Goal: Information Seeking & Learning: Compare options

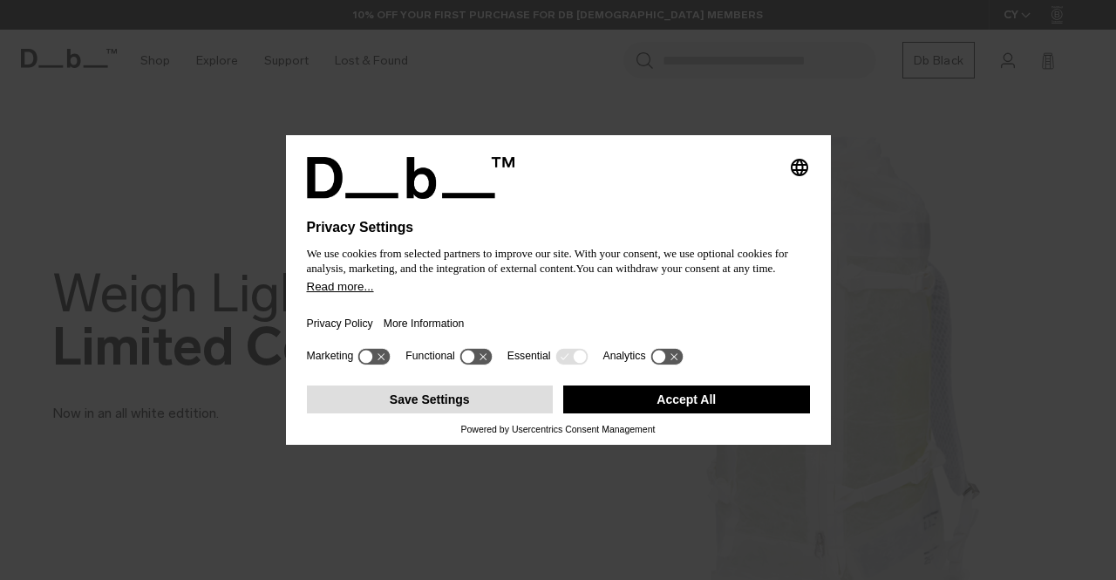
click at [518, 407] on button "Save Settings" at bounding box center [430, 399] width 247 height 28
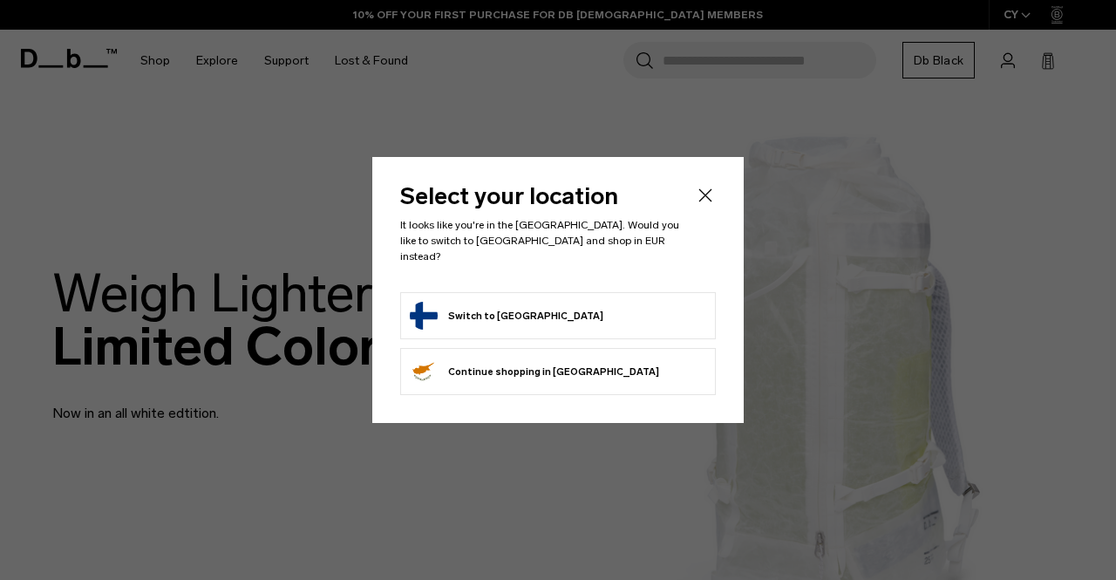
click at [555, 303] on form "Switch to [GEOGRAPHIC_DATA]" at bounding box center [558, 316] width 297 height 28
click at [497, 310] on button "Switch to Finland" at bounding box center [507, 316] width 194 height 28
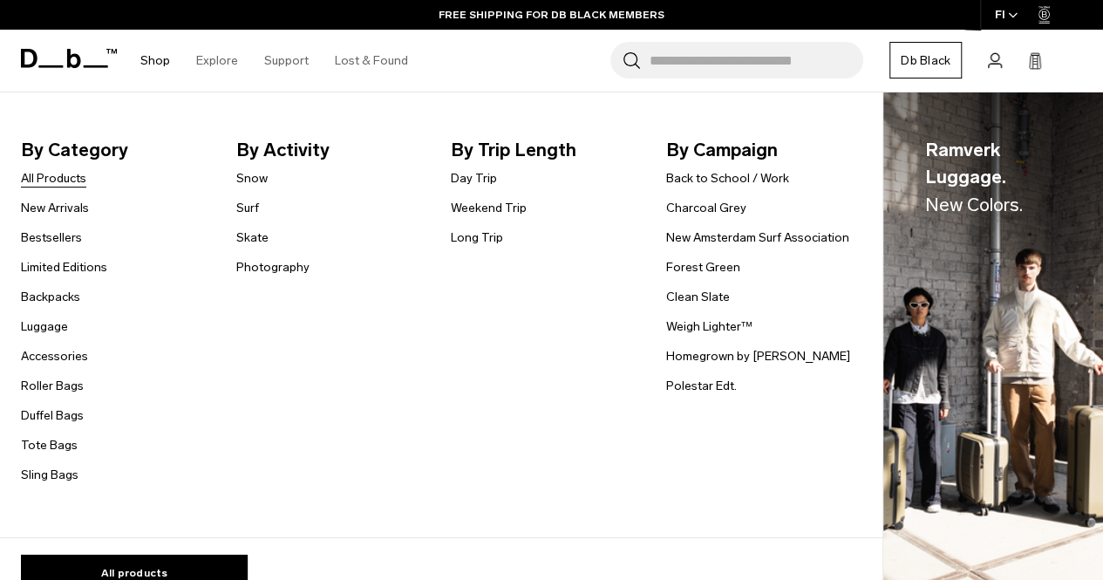
click at [67, 179] on link "All Products" at bounding box center [53, 178] width 65 height 18
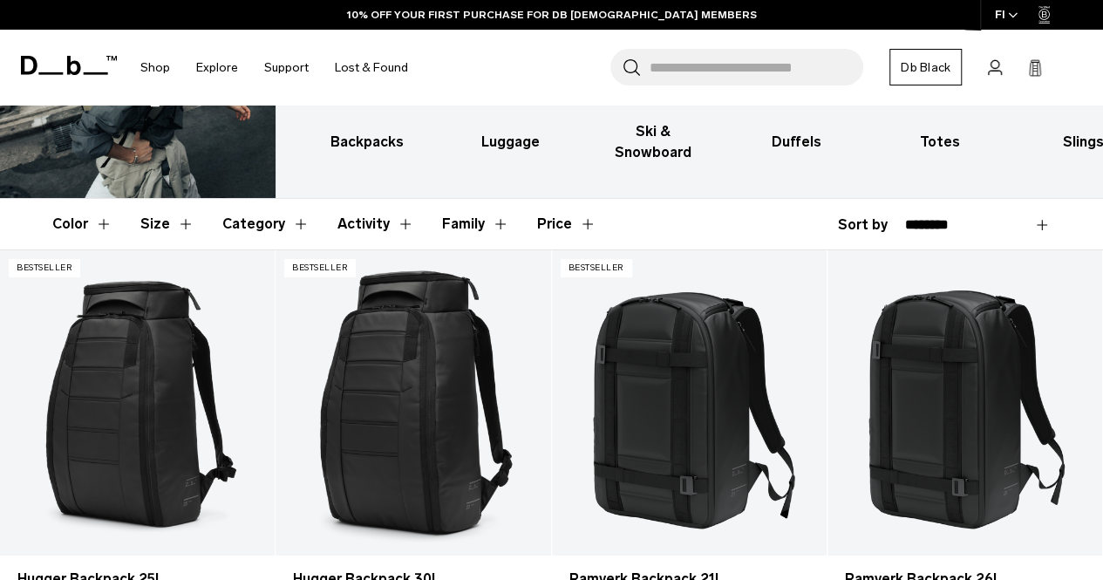
click at [958, 199] on header "Color Size Category Activity Family Price" at bounding box center [551, 224] width 999 height 51
click at [887, 215] on div "**********" at bounding box center [944, 225] width 213 height 21
click at [949, 217] on select "**********" at bounding box center [978, 225] width 146 height 16
select select "**********"
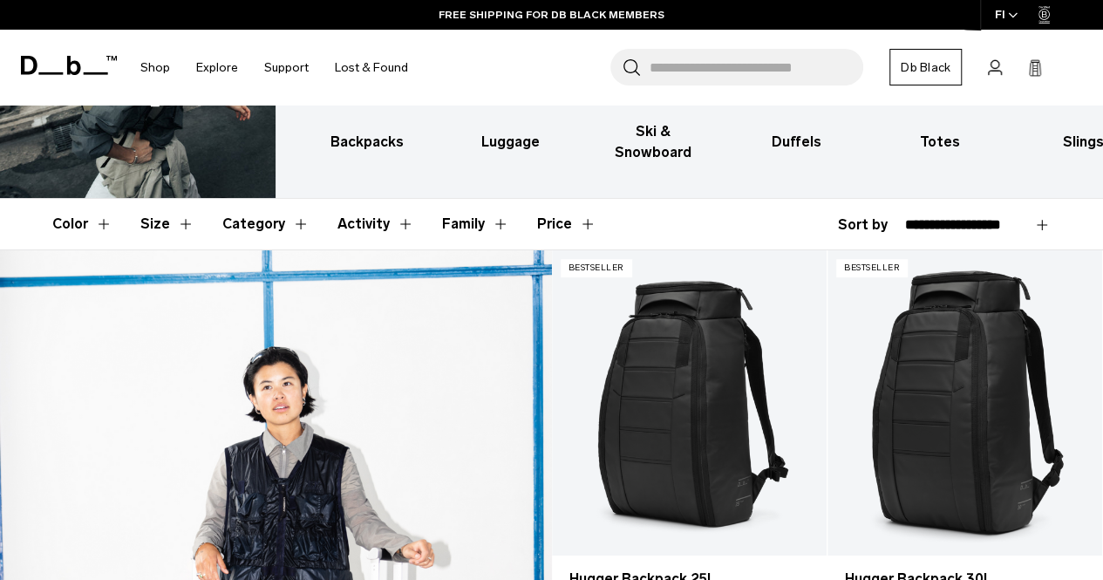
click at [905, 217] on select "**********" at bounding box center [978, 225] width 146 height 16
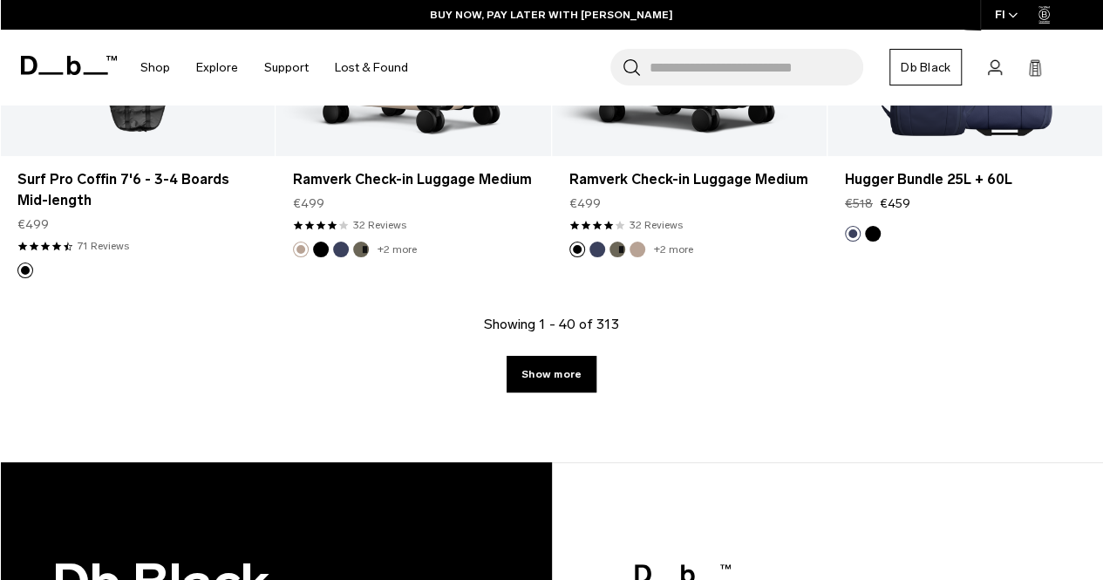
scroll to position [4797, 0]
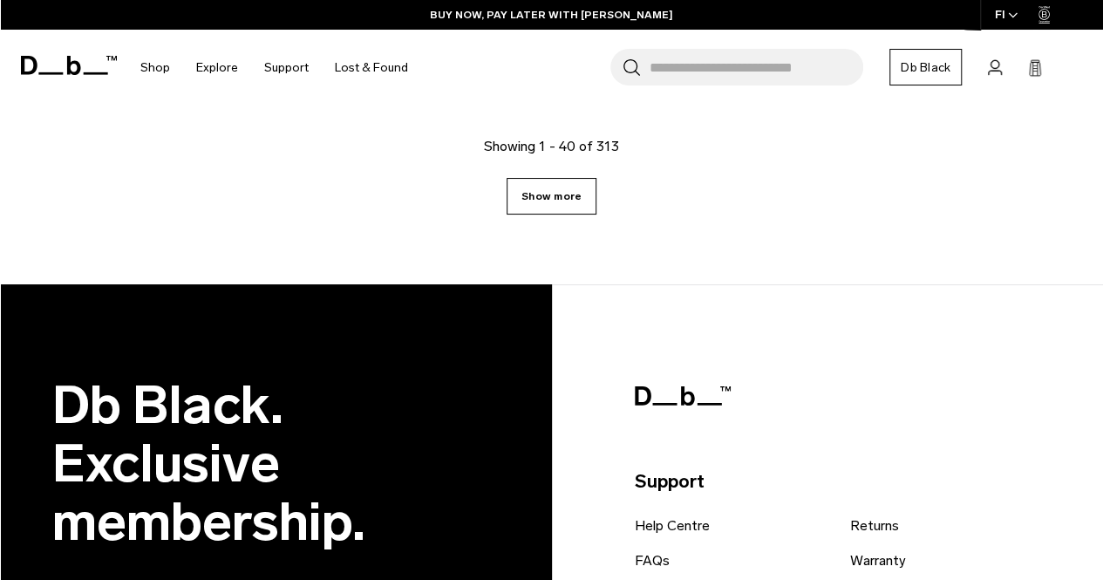
click at [544, 178] on link "Show more" at bounding box center [552, 196] width 90 height 37
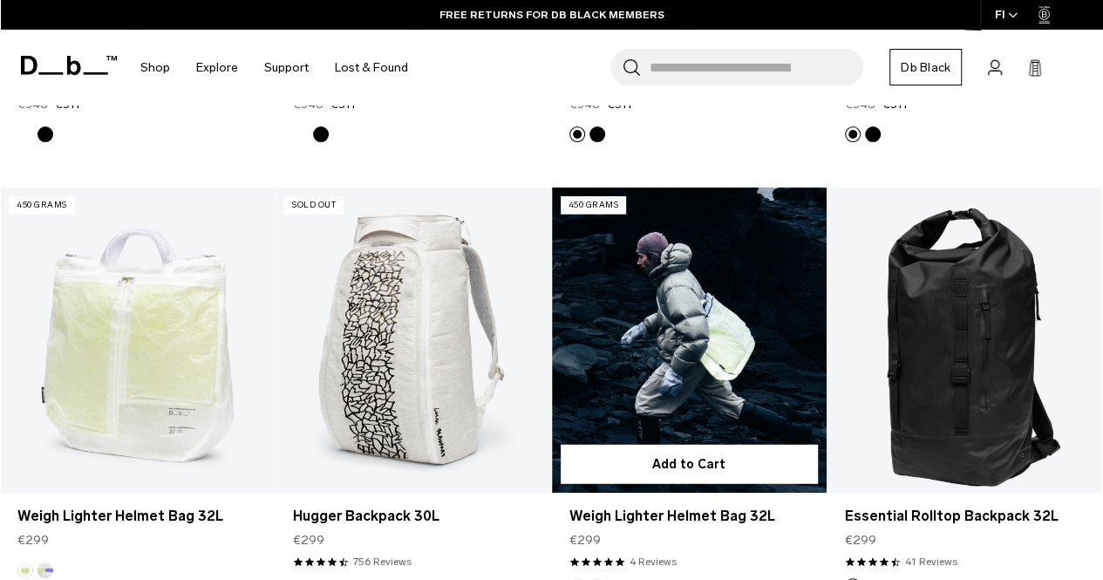
scroll to position [9090, 0]
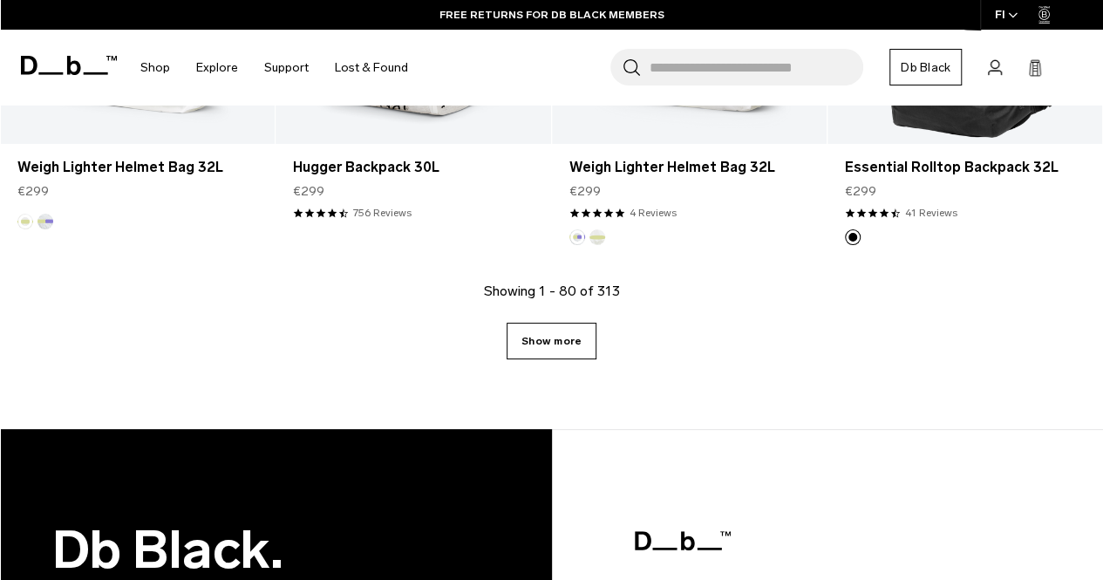
click at [554, 323] on link "Show more" at bounding box center [552, 341] width 90 height 37
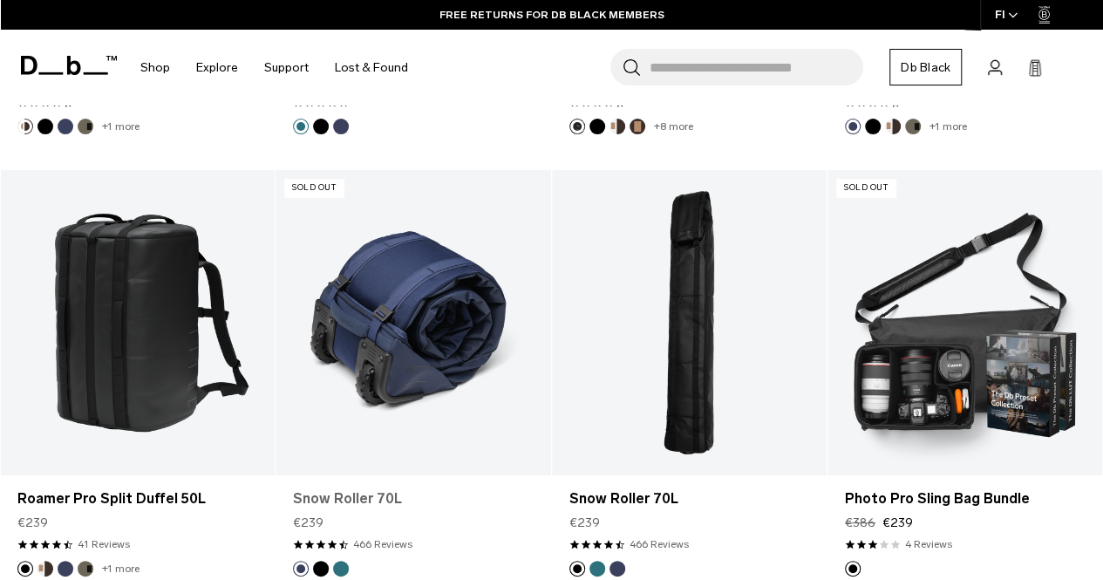
scroll to position [13354, 0]
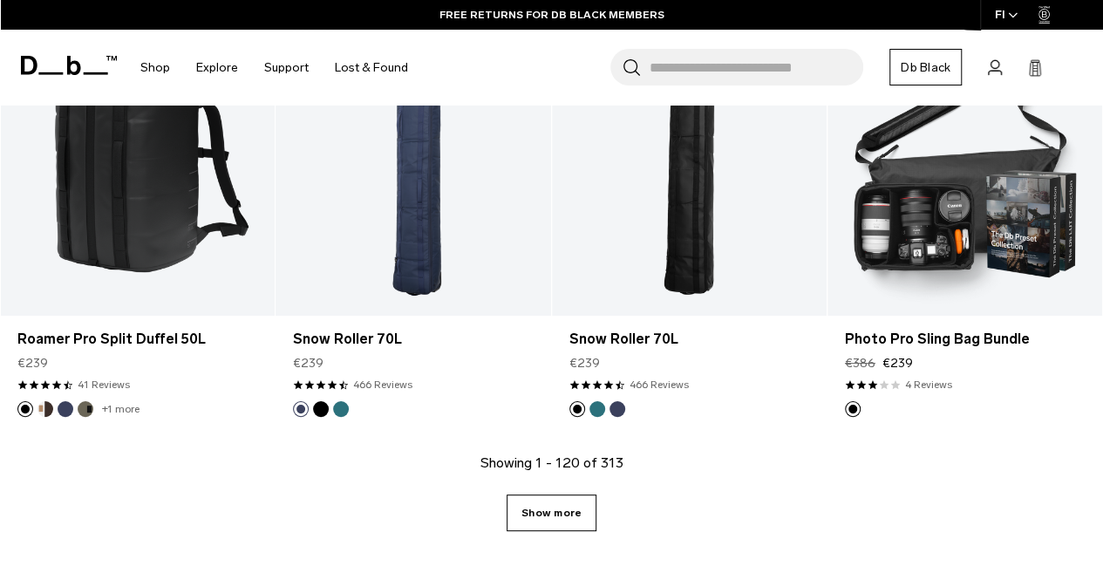
click at [574, 494] on link "Show more" at bounding box center [552, 512] width 90 height 37
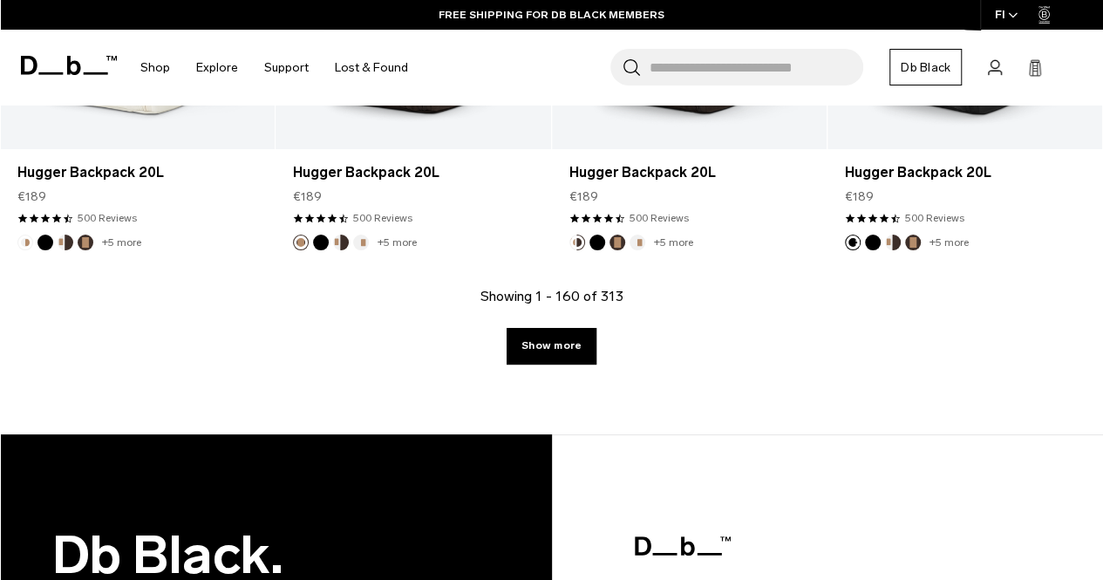
scroll to position [18072, 0]
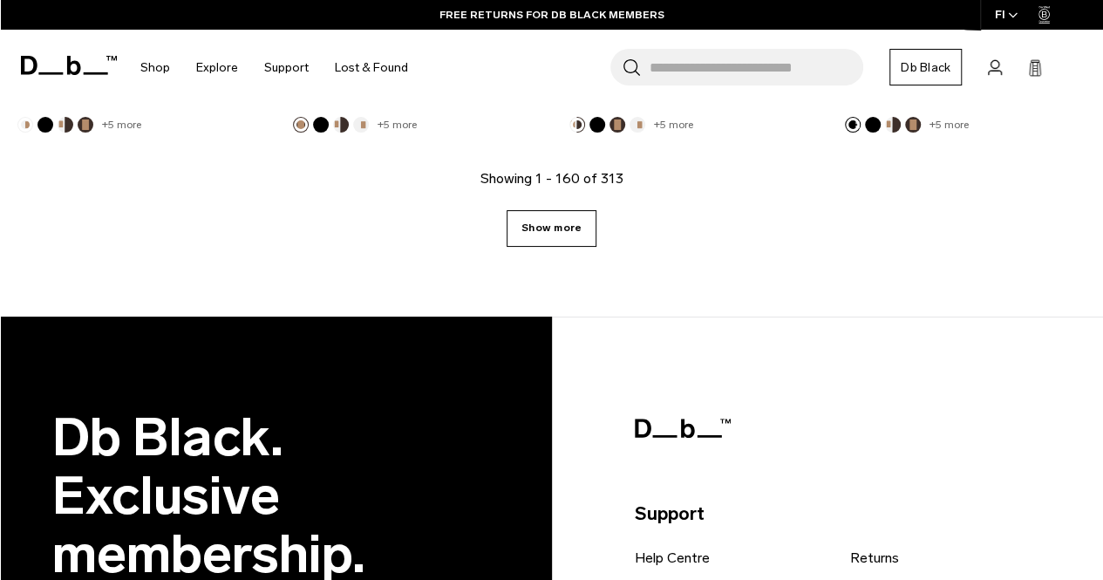
click at [556, 210] on link "Show more" at bounding box center [552, 228] width 90 height 37
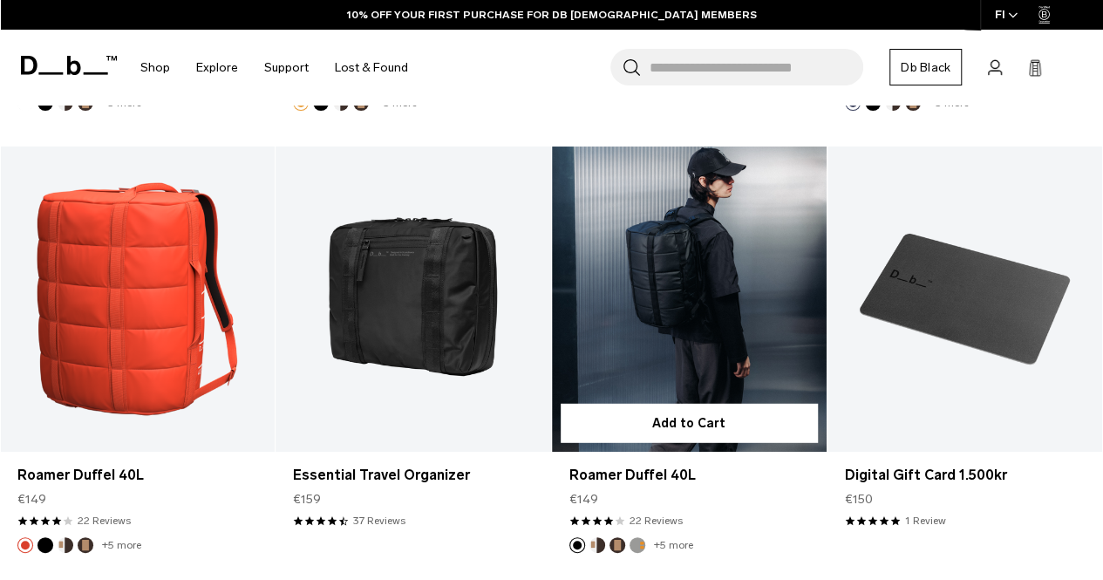
scroll to position [22386, 0]
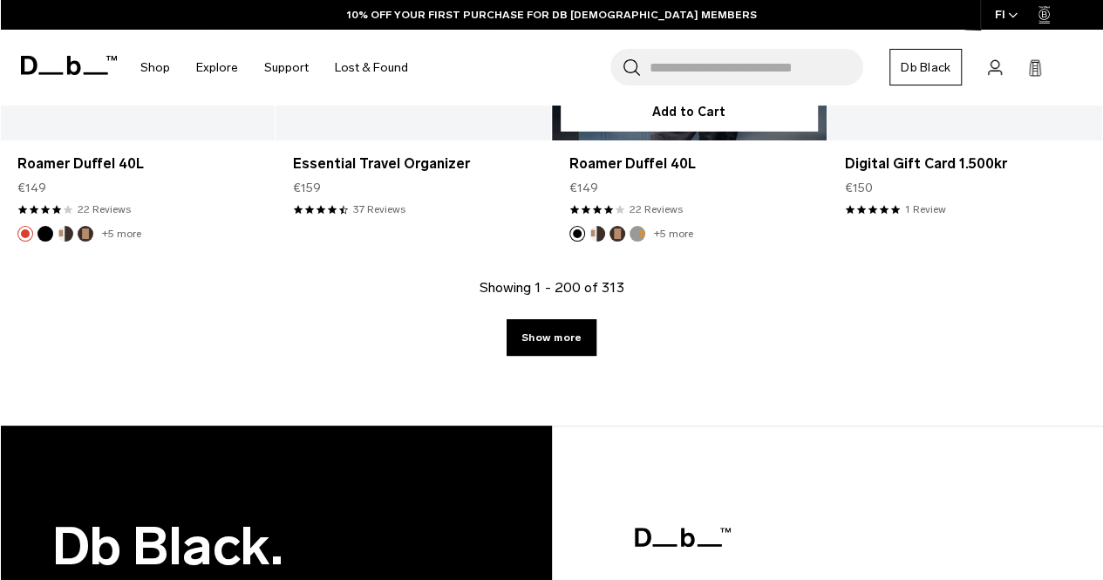
click at [580, 319] on link "Show more" at bounding box center [552, 337] width 90 height 37
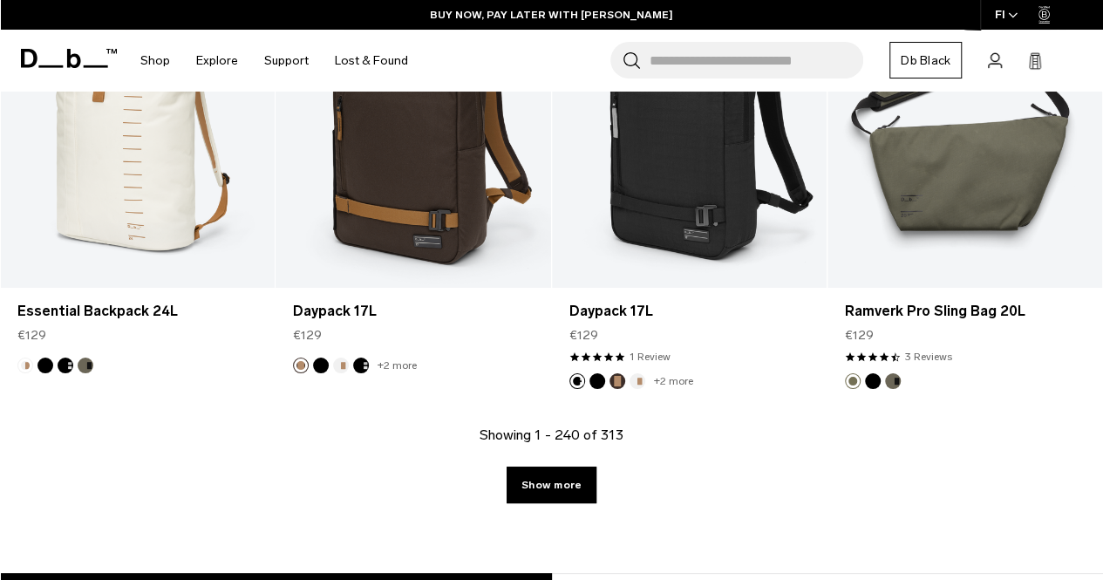
scroll to position [26684, 0]
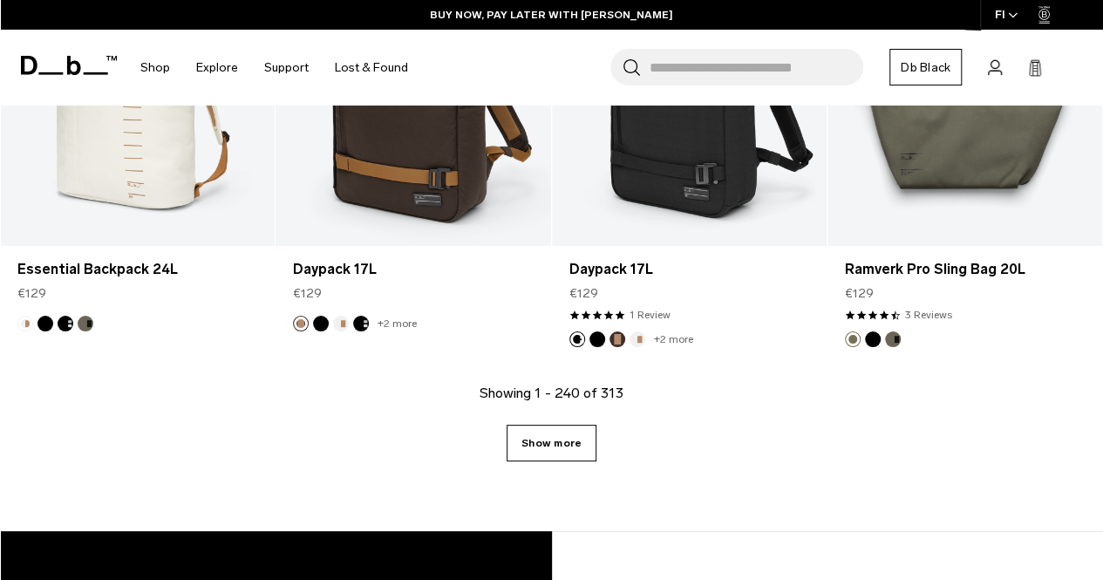
click at [555, 425] on link "Show more" at bounding box center [552, 443] width 90 height 37
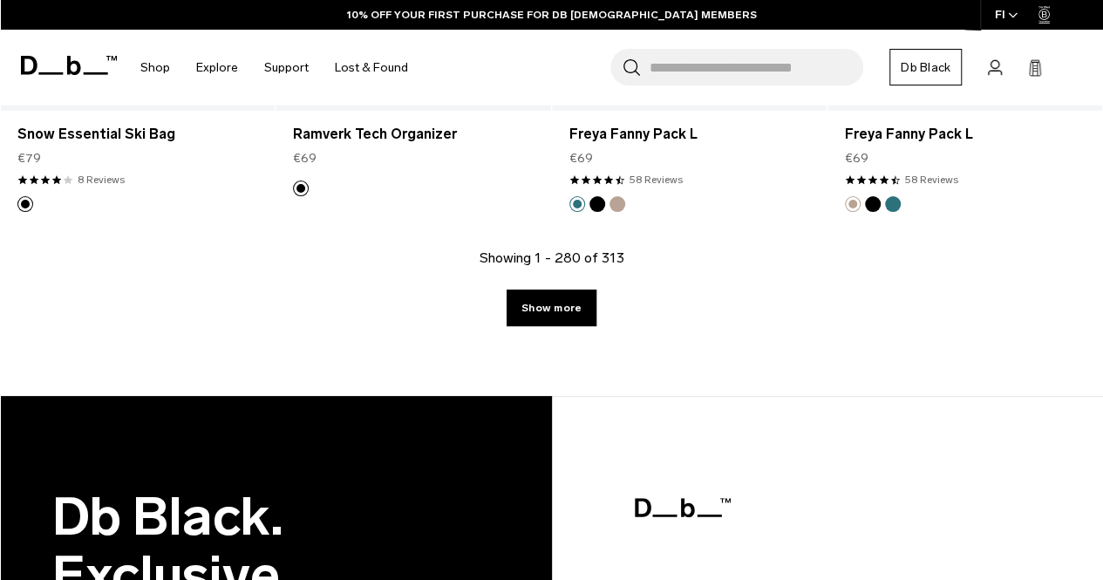
scroll to position [31375, 0]
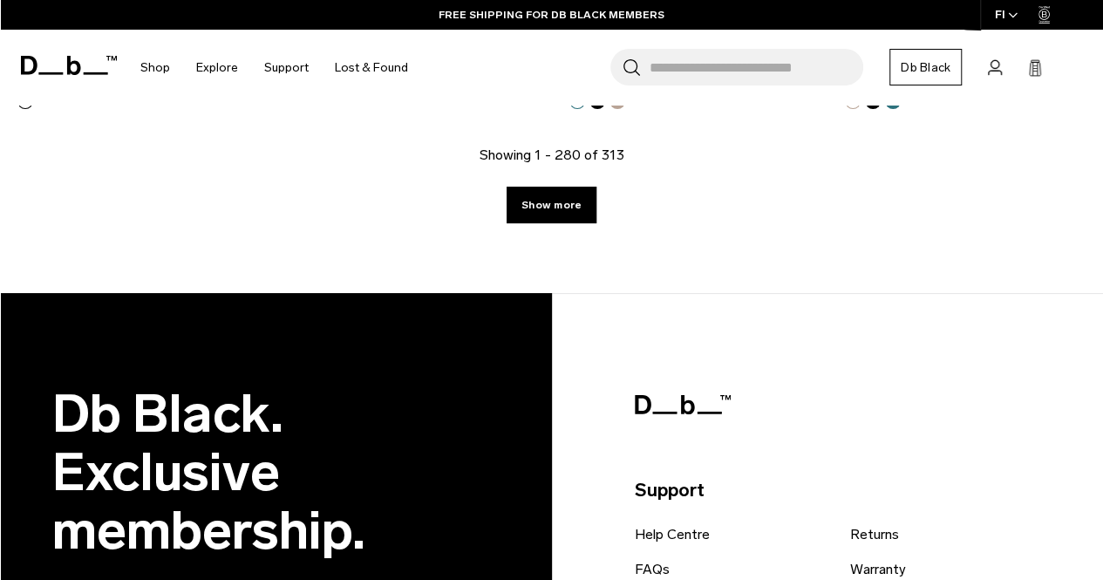
click at [561, 187] on link "Show more" at bounding box center [552, 205] width 90 height 37
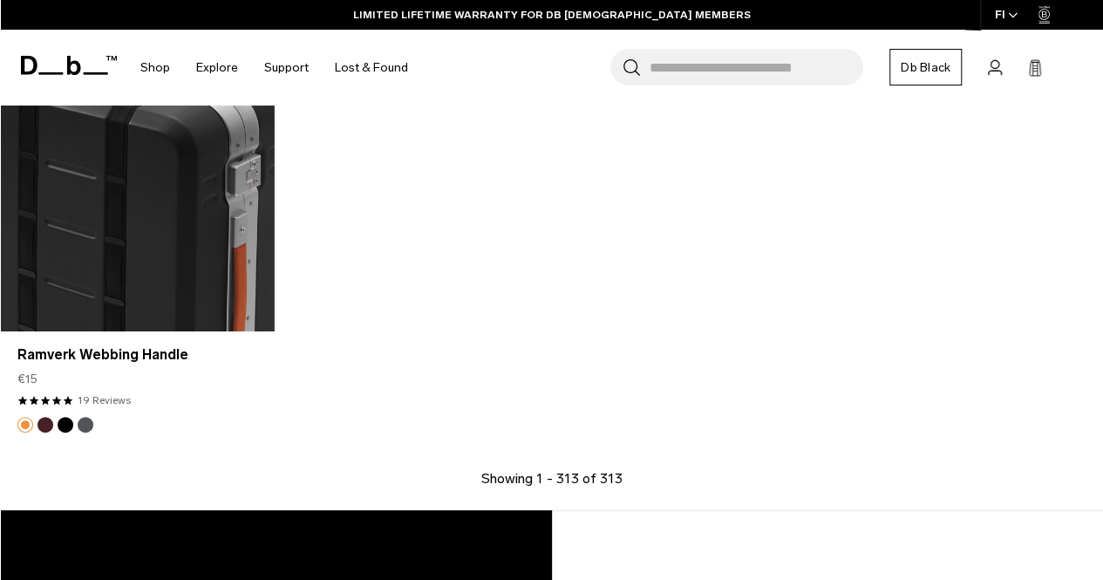
scroll to position [34655, 0]
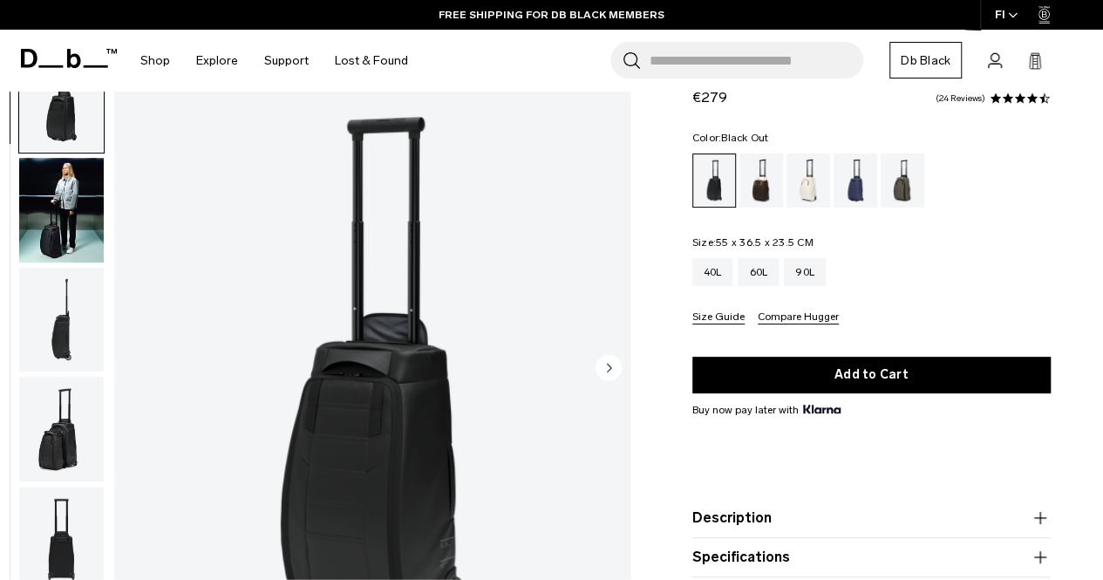
scroll to position [87, 0]
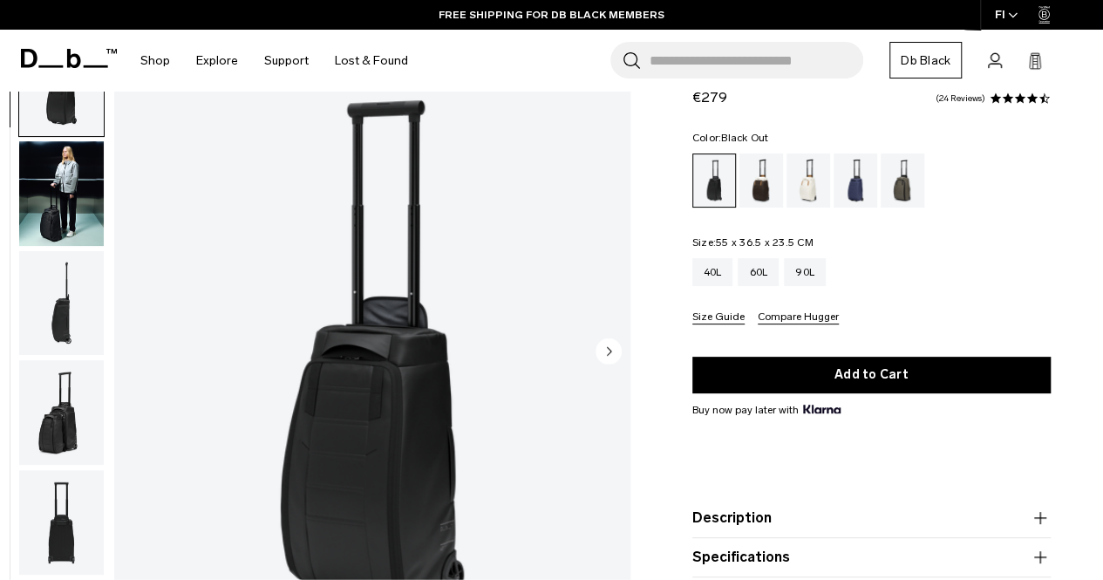
click at [612, 349] on circle "Next slide" at bounding box center [609, 351] width 26 height 26
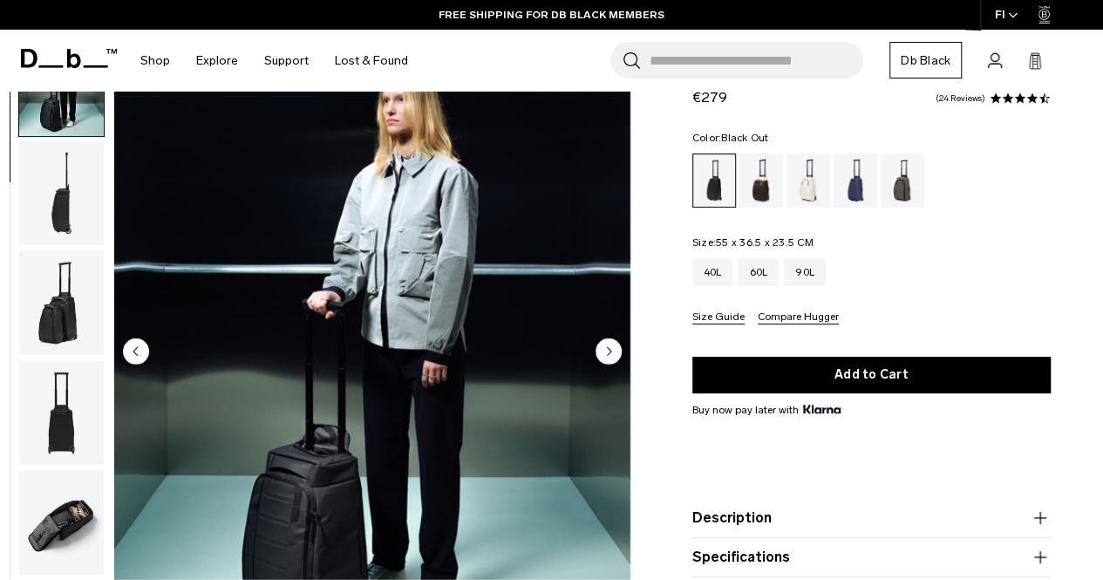
click at [612, 349] on circle "Next slide" at bounding box center [609, 351] width 26 height 26
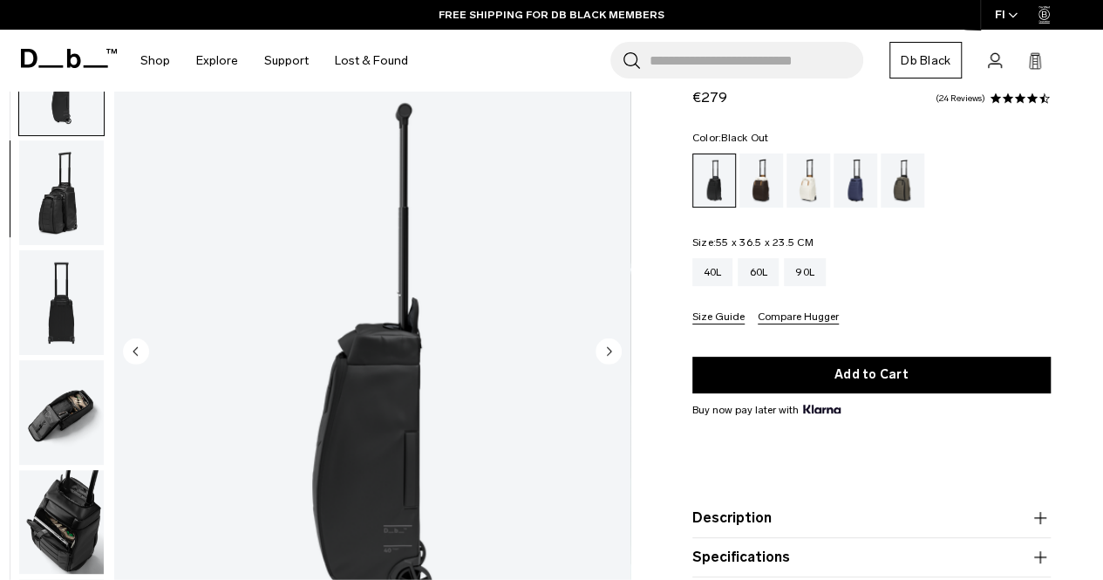
click at [612, 347] on circle "Next slide" at bounding box center [609, 351] width 26 height 26
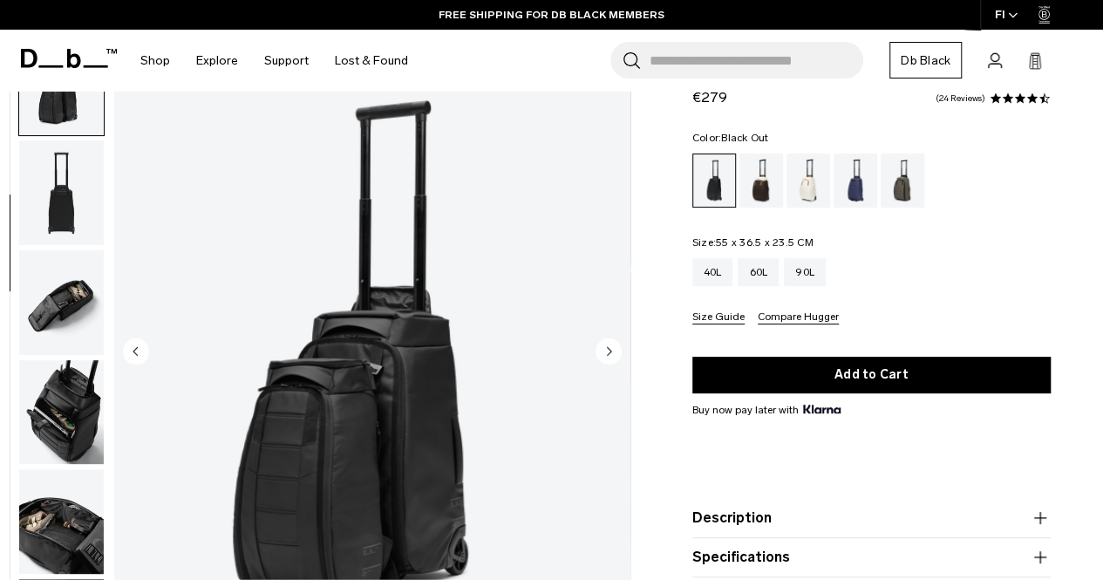
click at [612, 346] on circle "Next slide" at bounding box center [609, 351] width 26 height 26
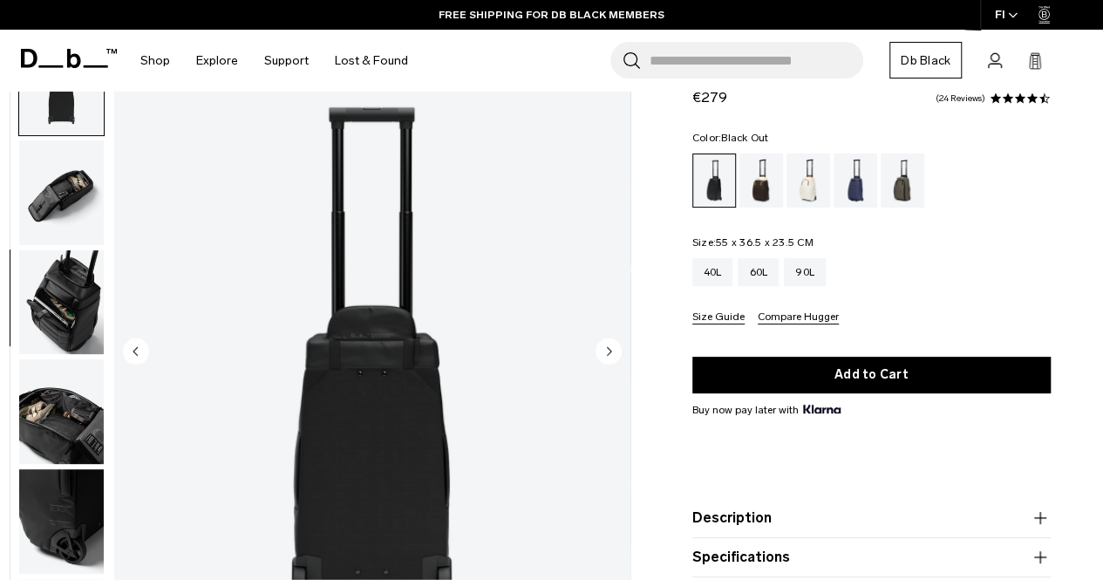
click at [612, 346] on circle "Next slide" at bounding box center [609, 351] width 26 height 26
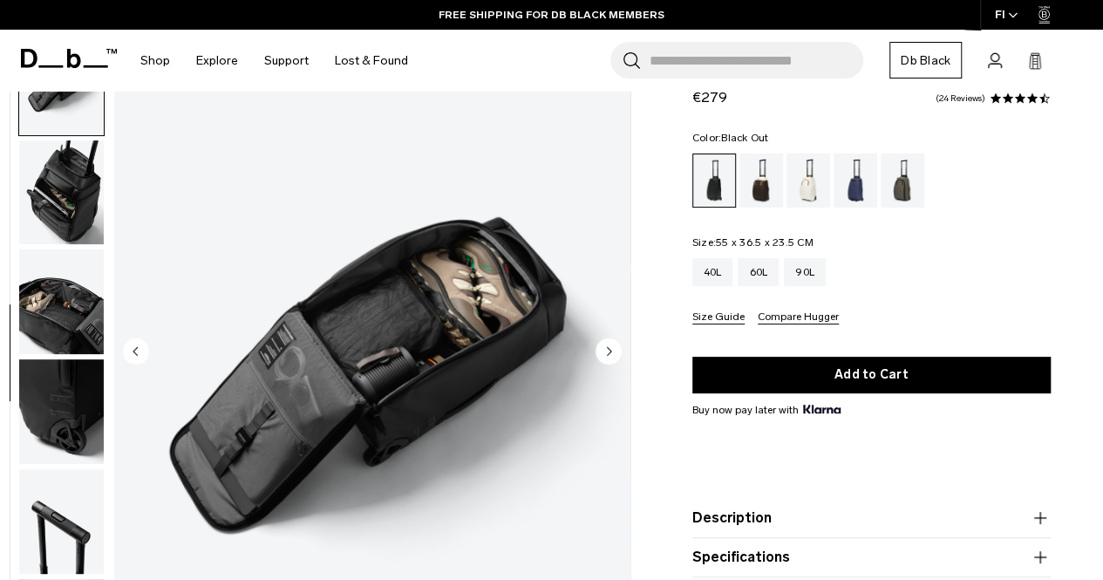
click at [612, 346] on circle "Next slide" at bounding box center [609, 351] width 26 height 26
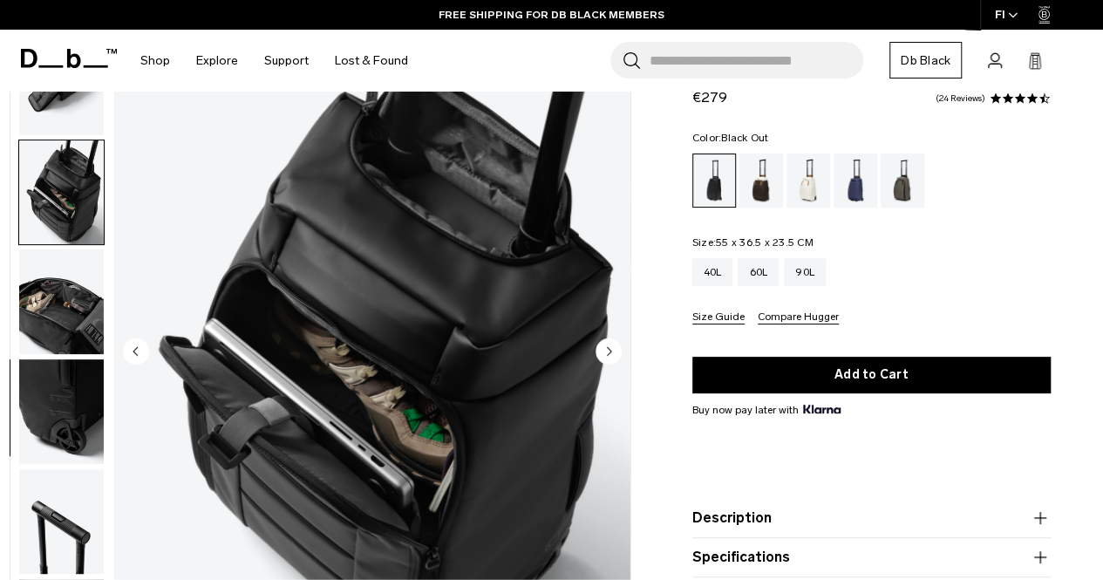
scroll to position [560, 0]
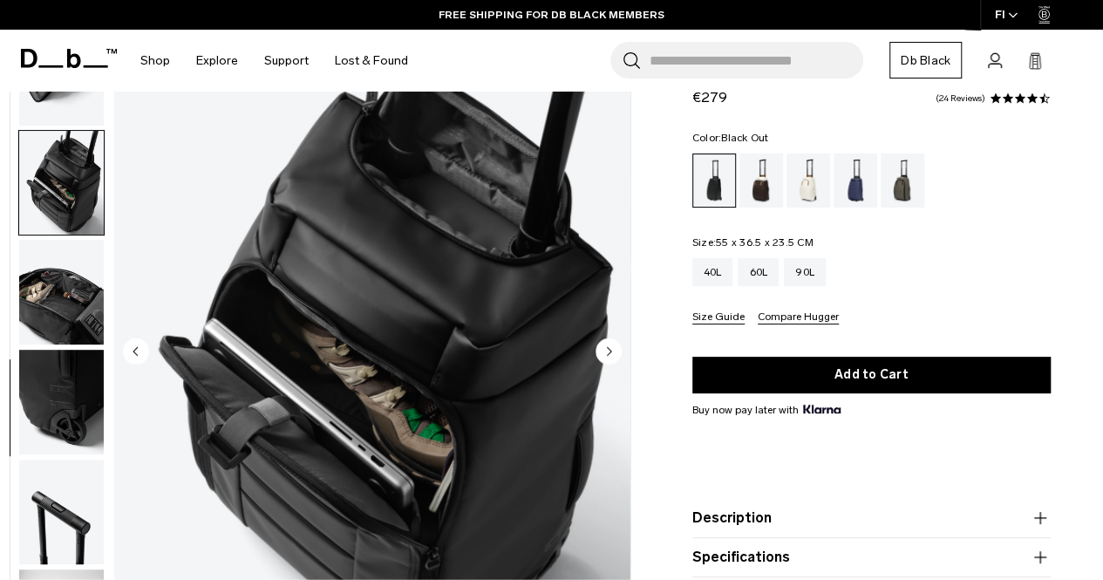
click at [612, 346] on circle "Next slide" at bounding box center [609, 351] width 26 height 26
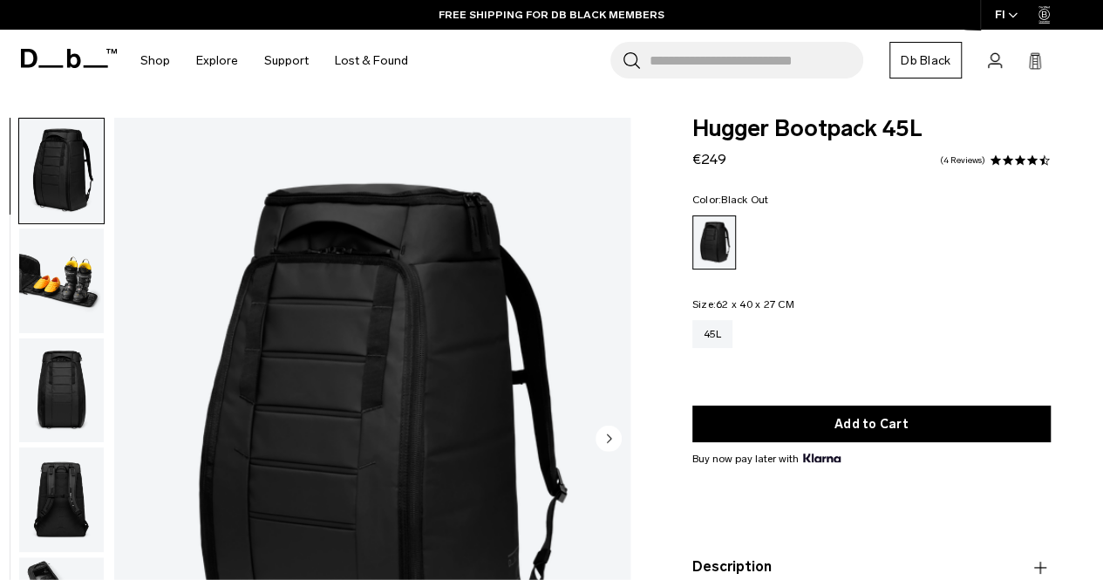
click at [601, 432] on circle "Next slide" at bounding box center [609, 438] width 26 height 26
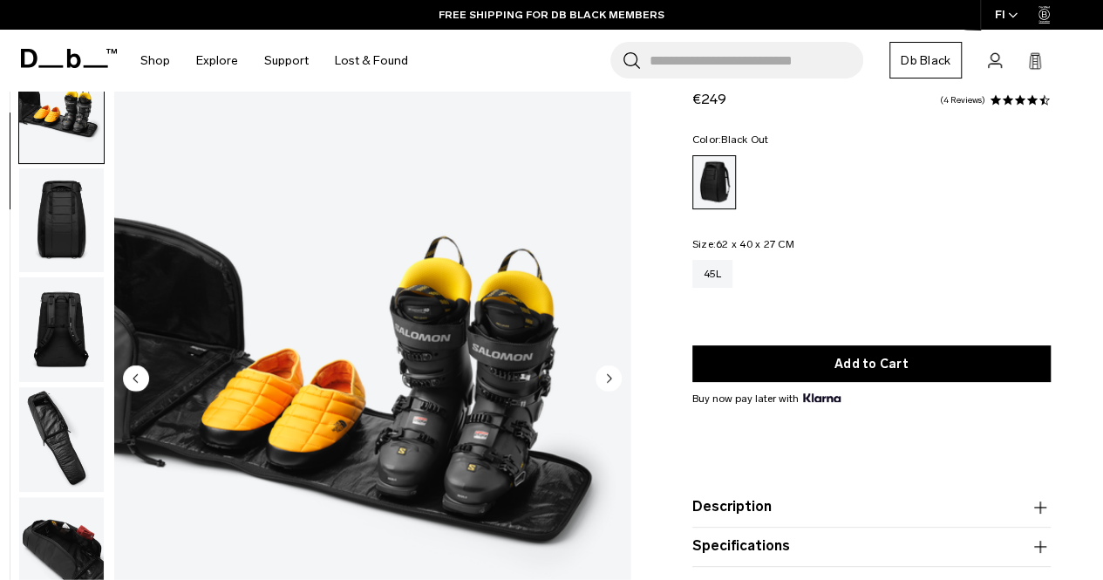
scroll to position [87, 0]
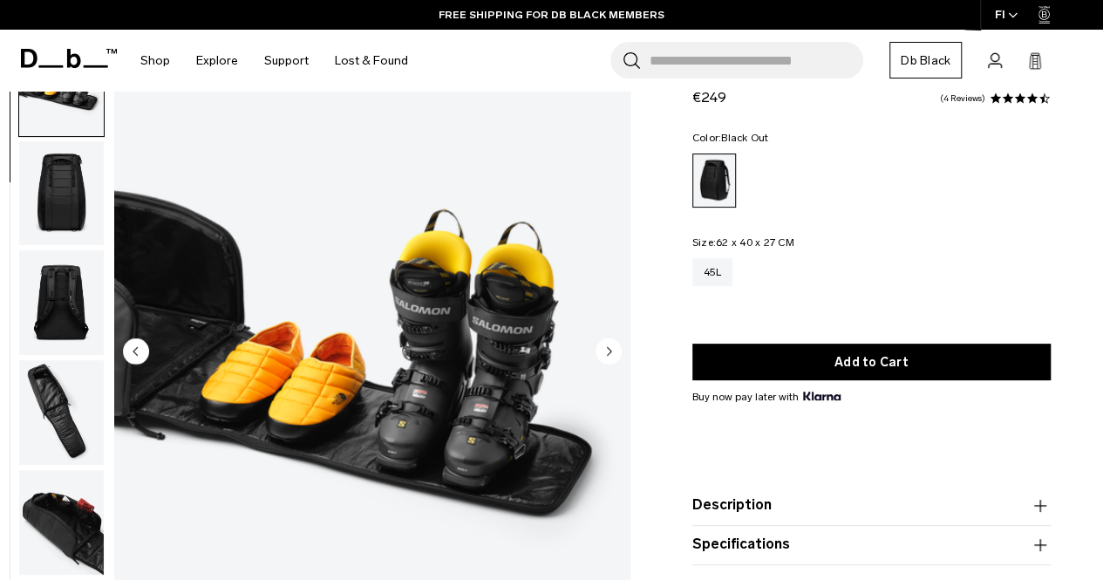
click at [613, 352] on circle "Next slide" at bounding box center [609, 351] width 26 height 26
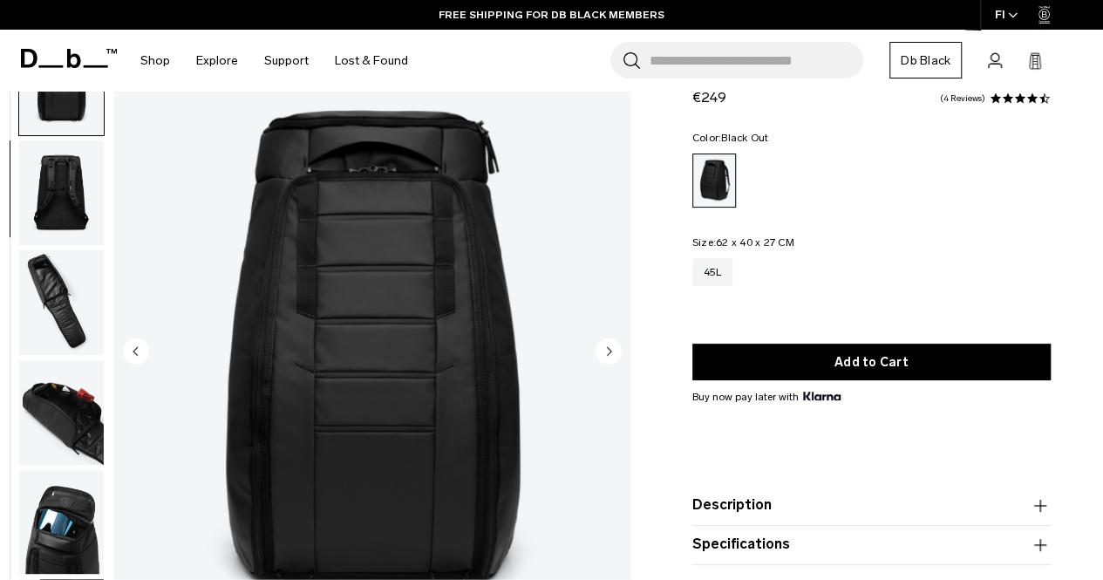
click at [613, 352] on circle "Next slide" at bounding box center [609, 351] width 26 height 26
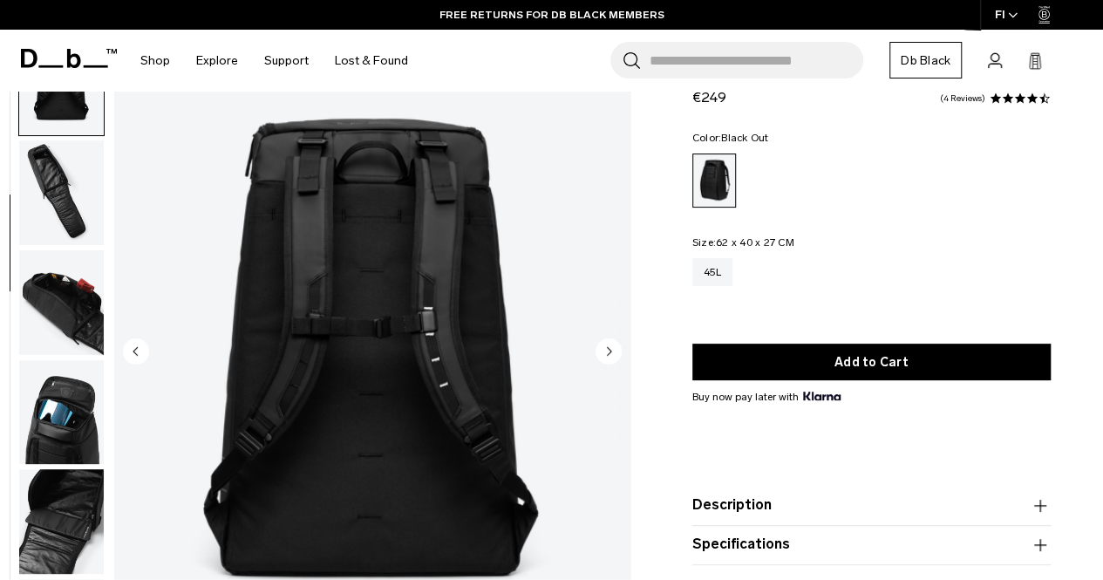
click at [613, 352] on circle "Next slide" at bounding box center [609, 351] width 26 height 26
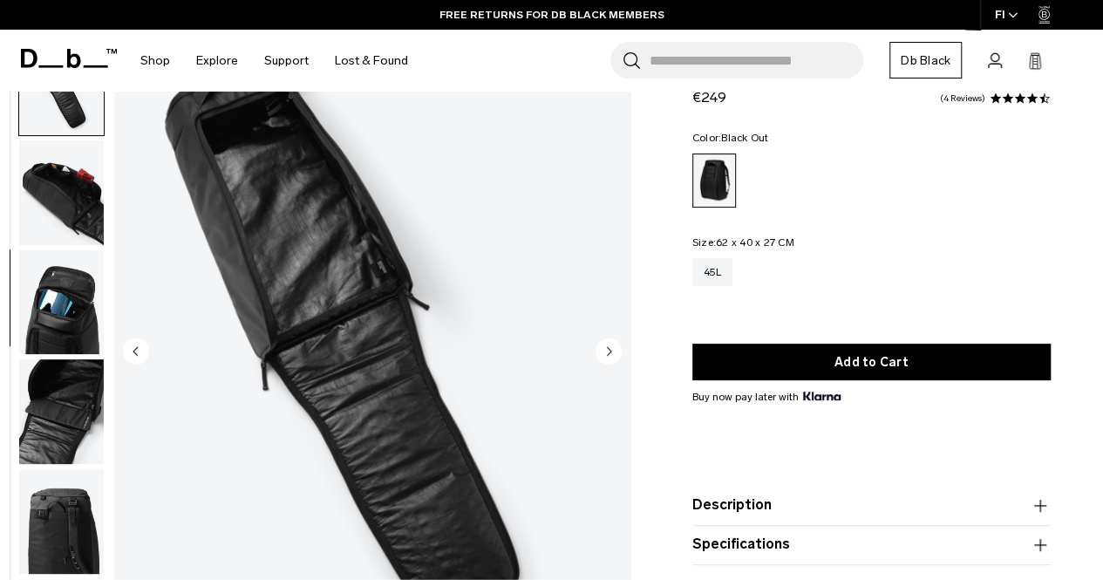
click at [613, 352] on circle "Next slide" at bounding box center [609, 351] width 26 height 26
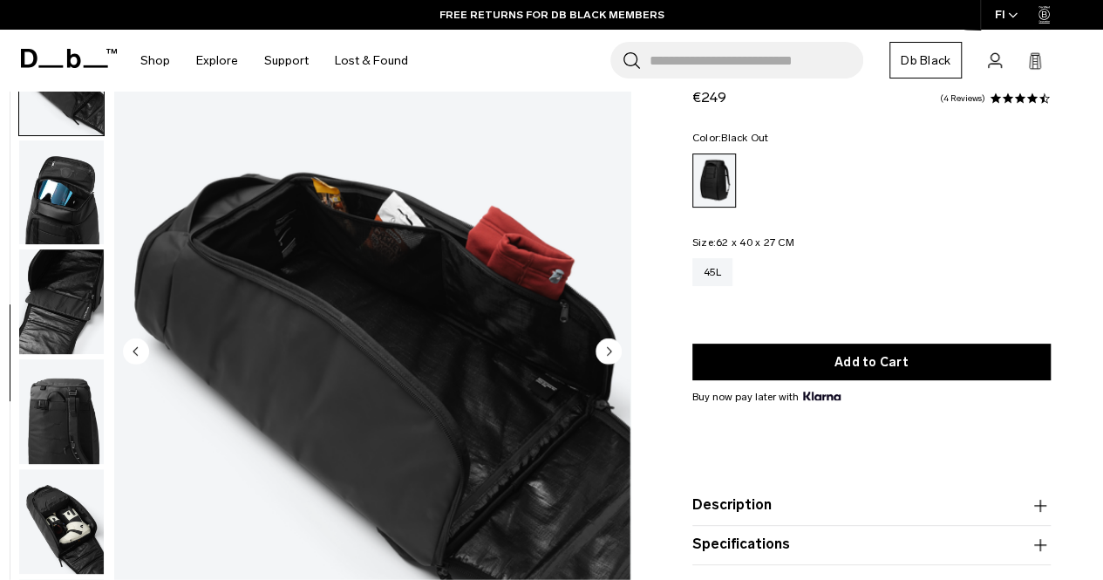
click at [613, 352] on circle "Next slide" at bounding box center [609, 351] width 26 height 26
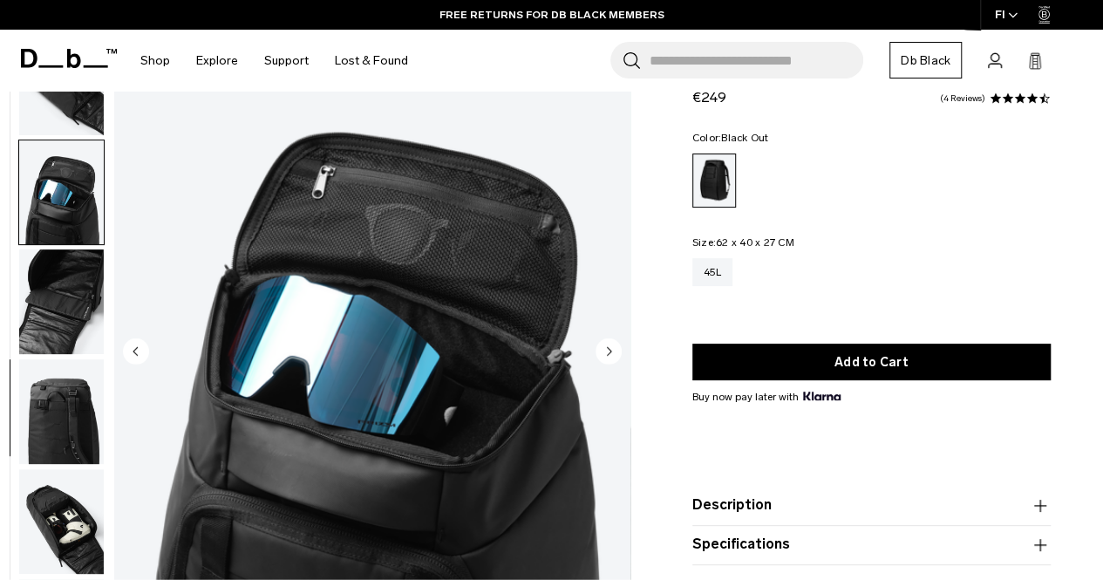
scroll to position [560, 0]
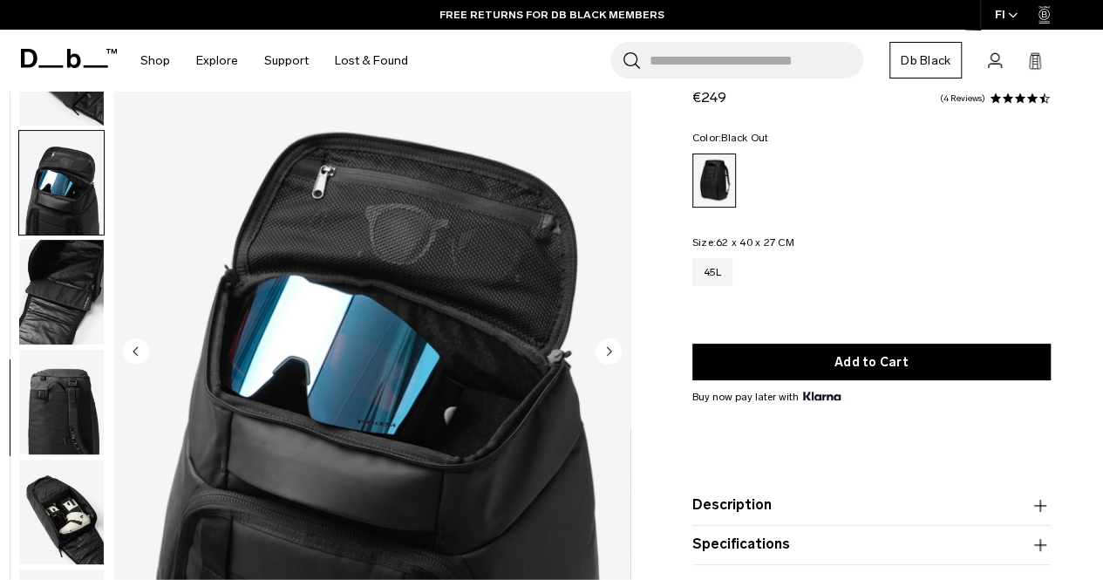
click at [613, 352] on circle "Next slide" at bounding box center [609, 351] width 26 height 26
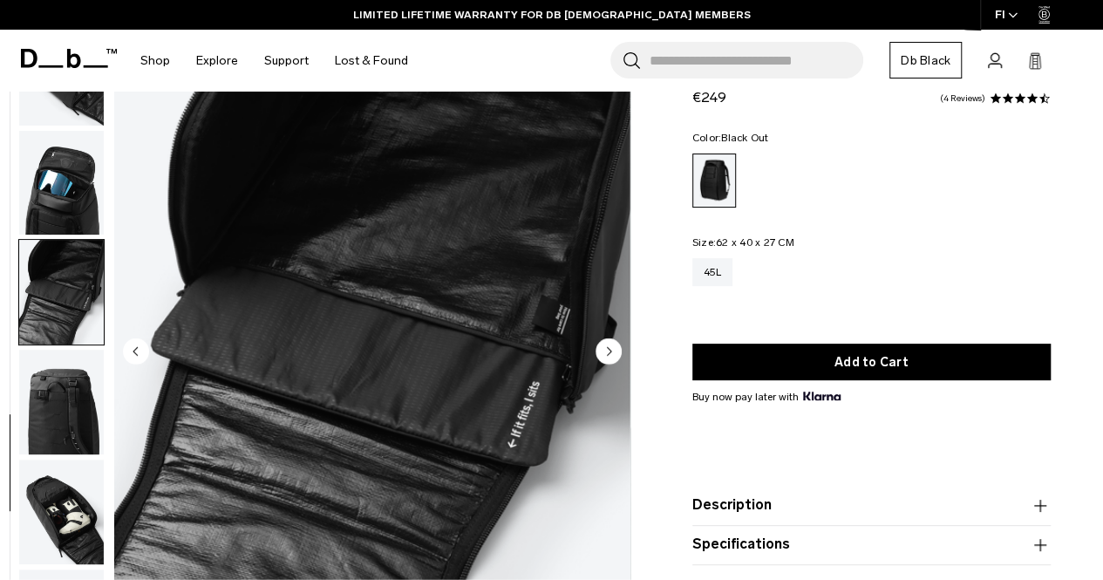
click at [613, 352] on circle "Next slide" at bounding box center [609, 351] width 26 height 26
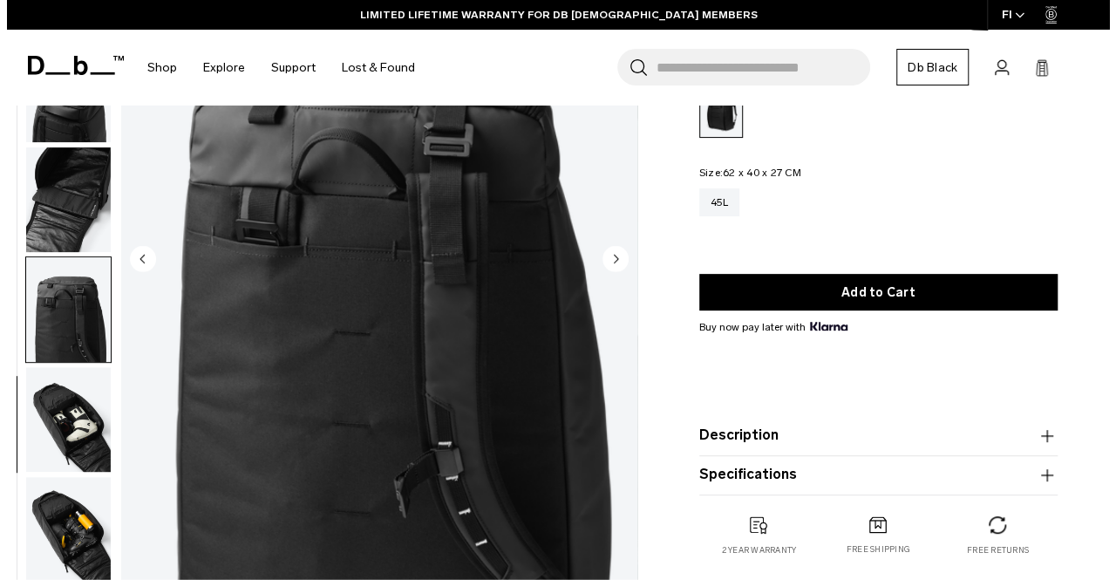
scroll to position [87, 0]
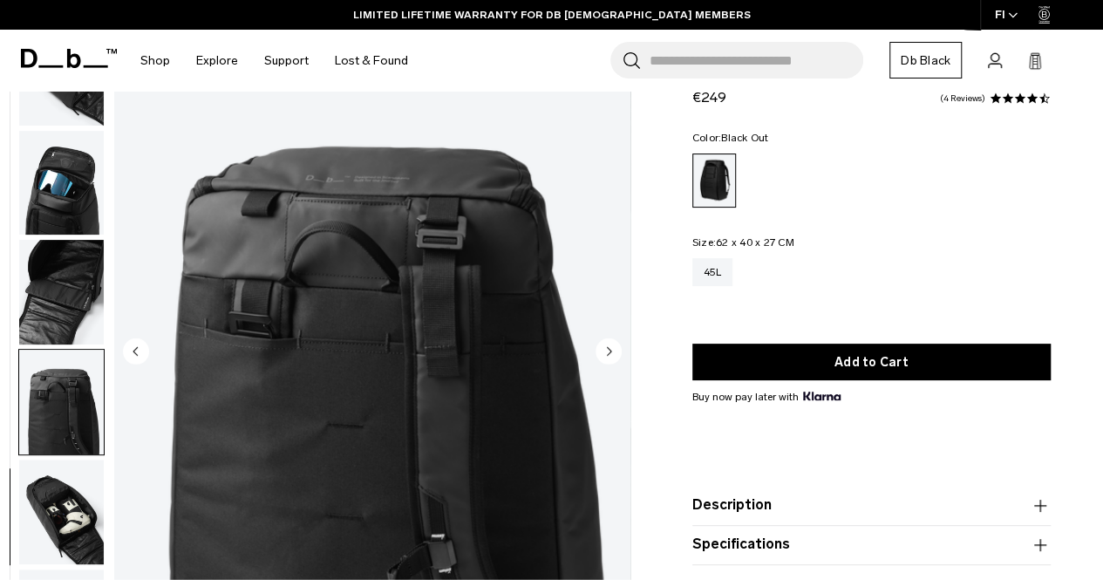
click at [612, 351] on circle "Next slide" at bounding box center [609, 351] width 26 height 26
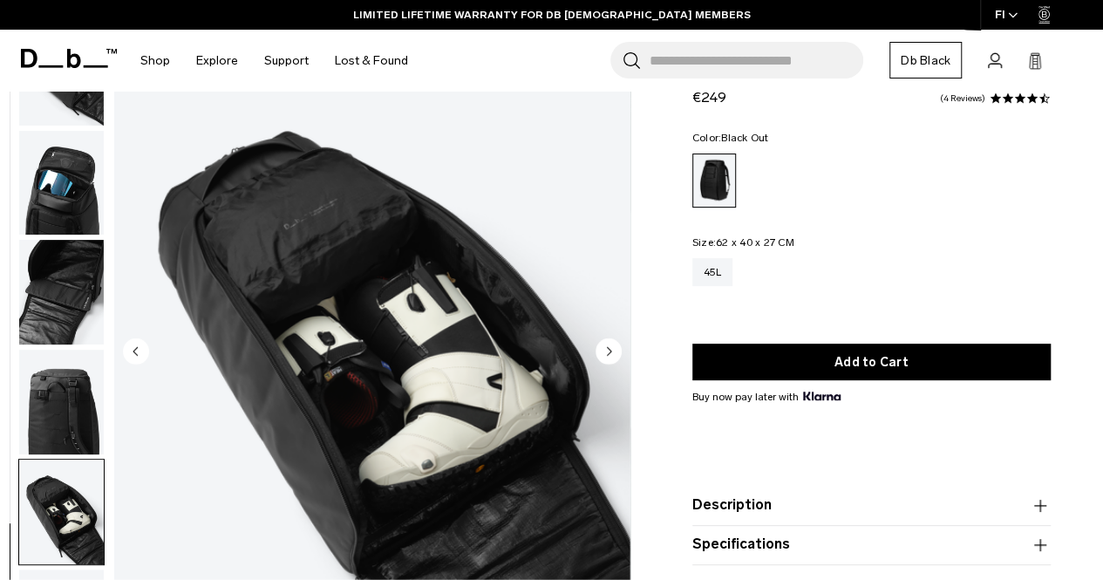
click at [612, 351] on circle "Next slide" at bounding box center [609, 351] width 26 height 26
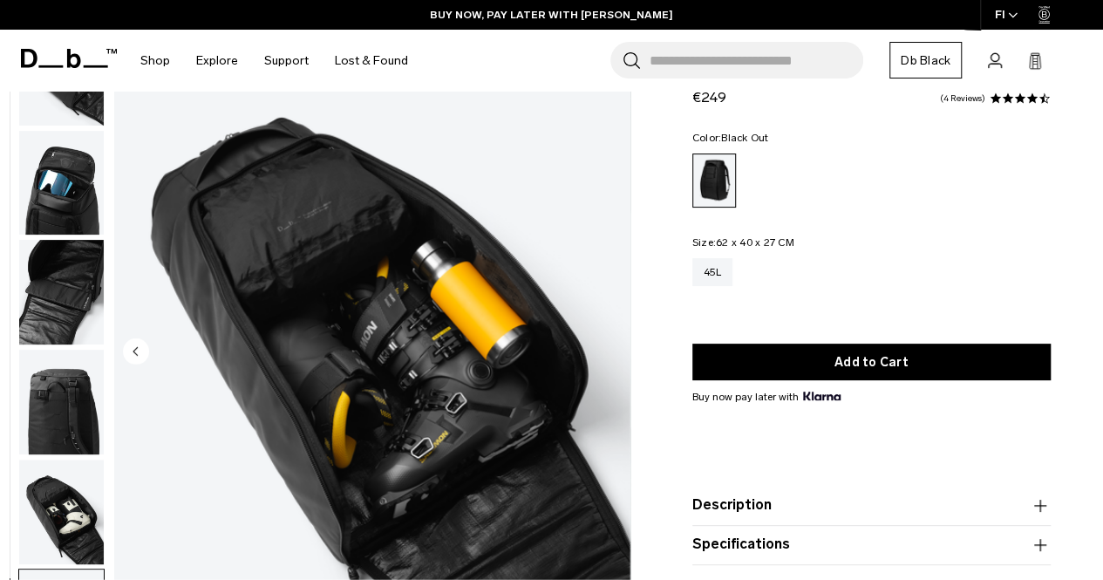
click at [612, 351] on img "11 / 11" at bounding box center [372, 353] width 516 height 644
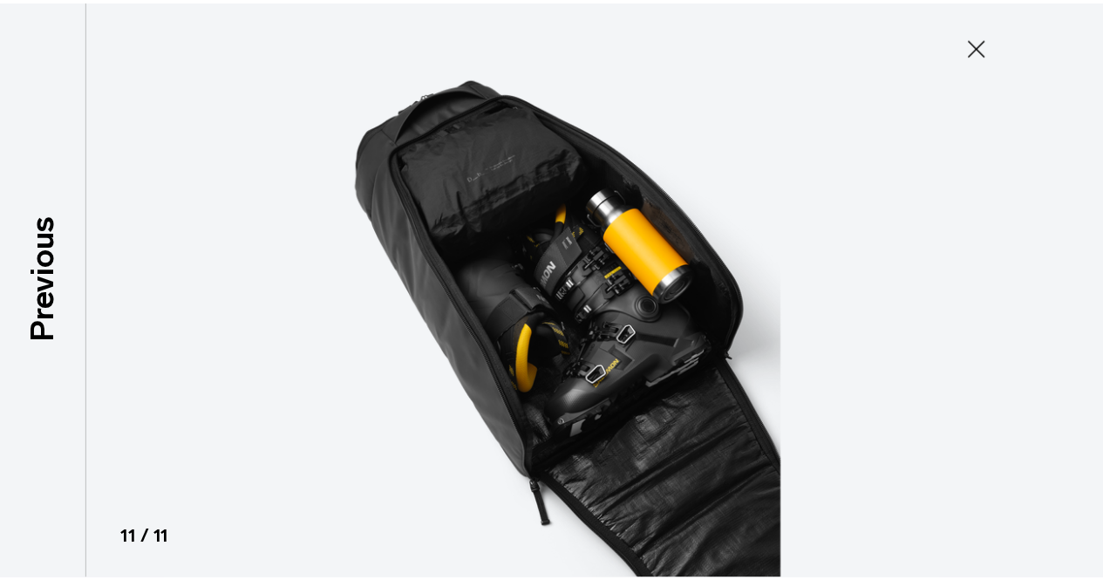
scroll to position [551, 0]
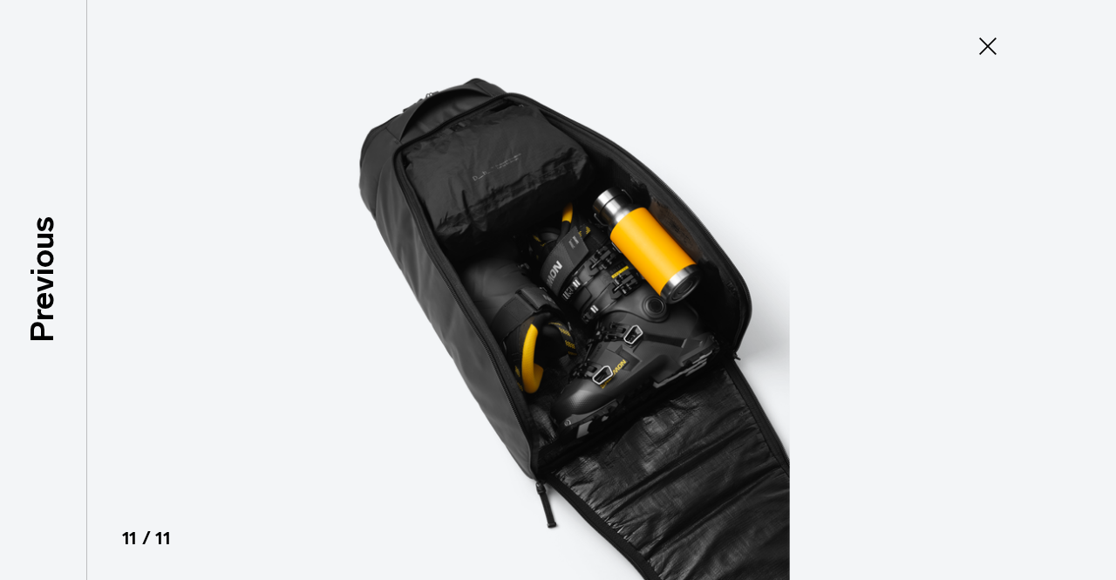
click at [990, 42] on icon at bounding box center [988, 46] width 28 height 28
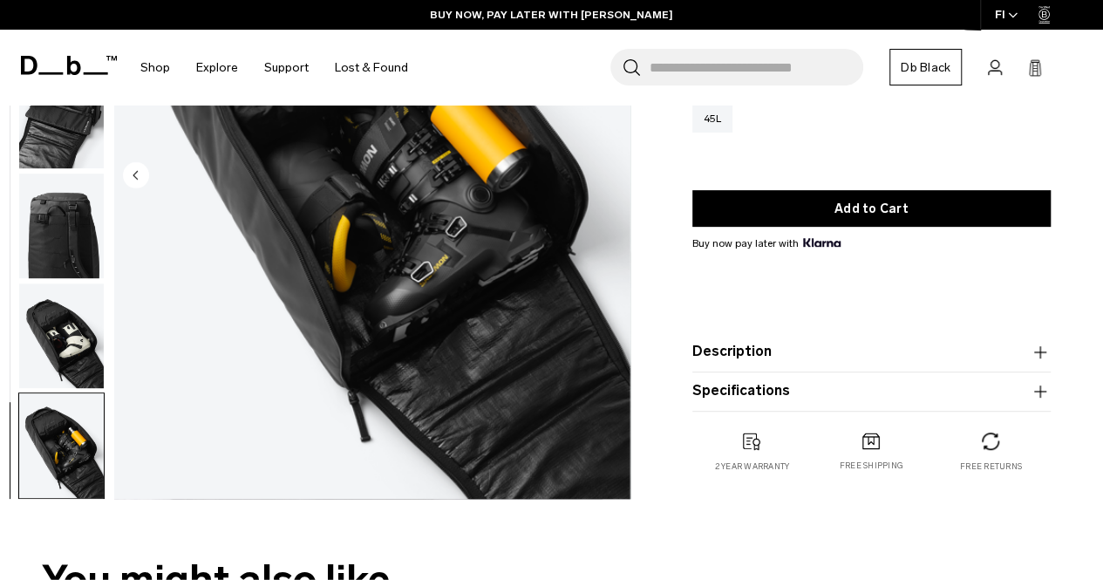
scroll to position [349, 0]
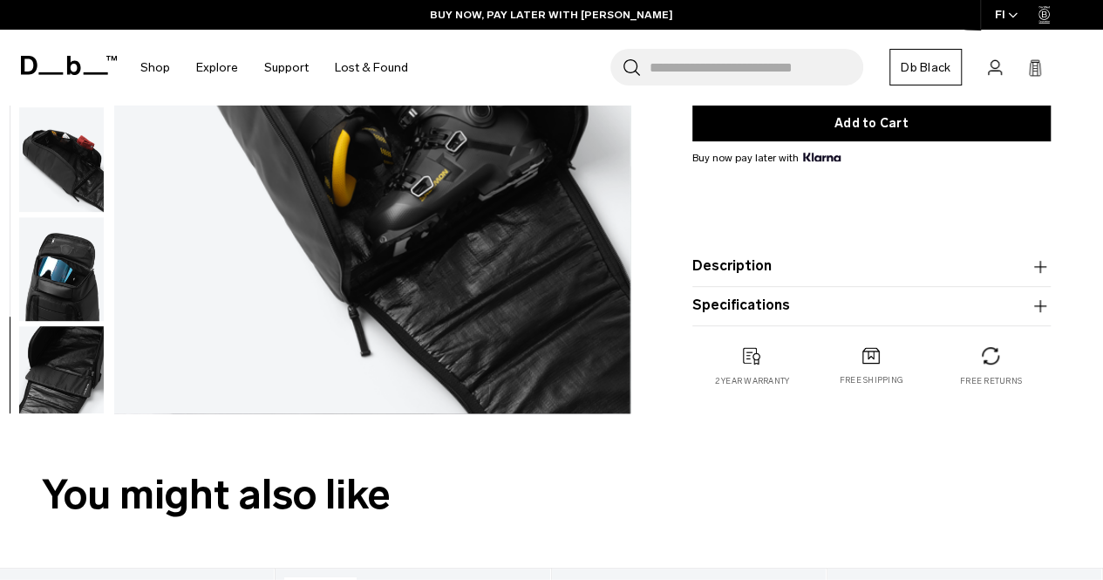
click at [72, 276] on img "button" at bounding box center [61, 269] width 85 height 105
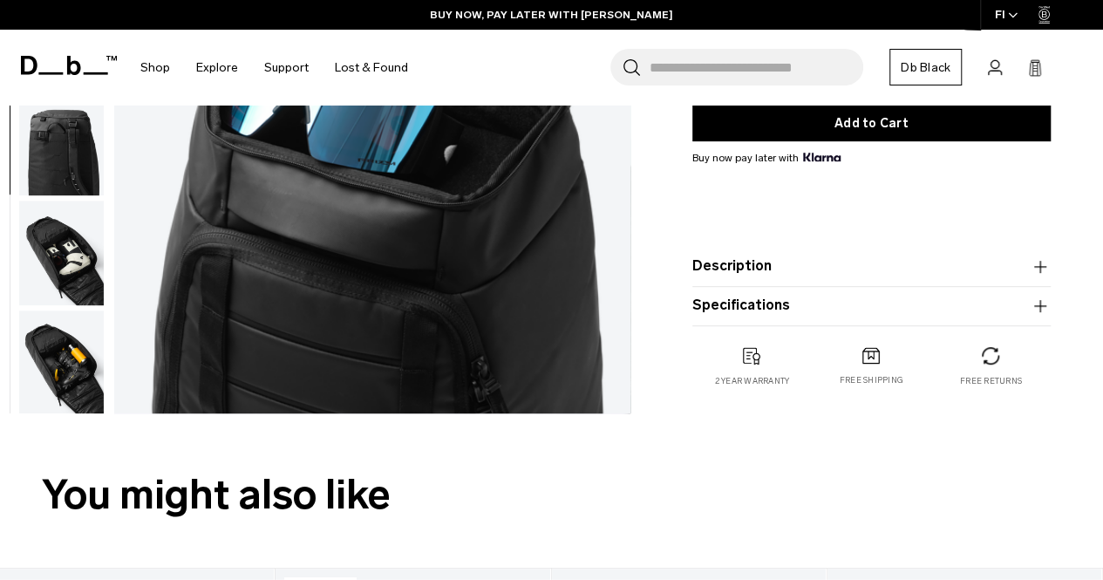
scroll to position [560, 0]
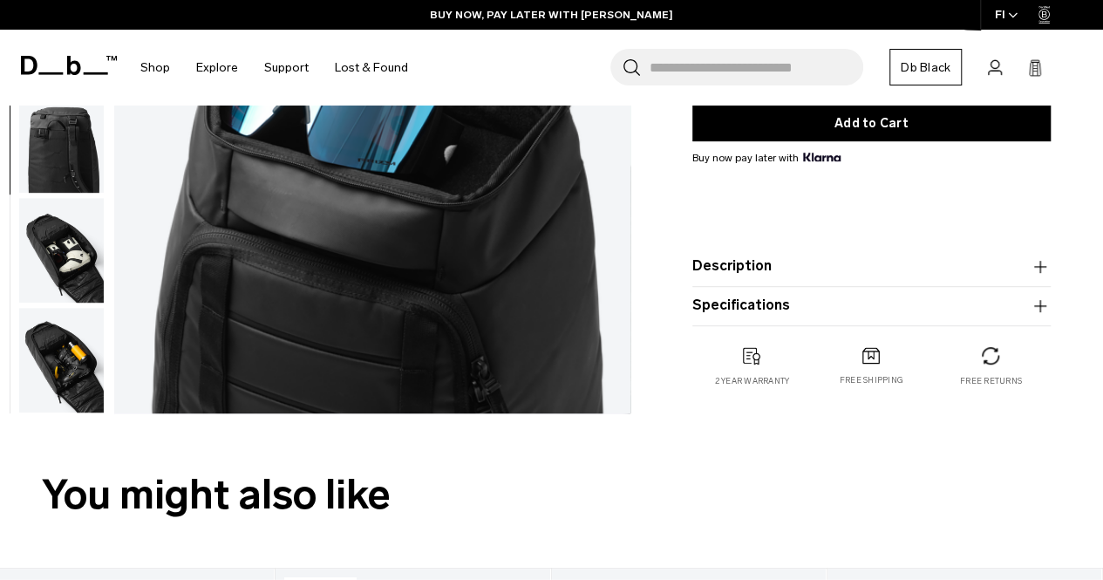
click at [78, 274] on img "button" at bounding box center [61, 250] width 85 height 105
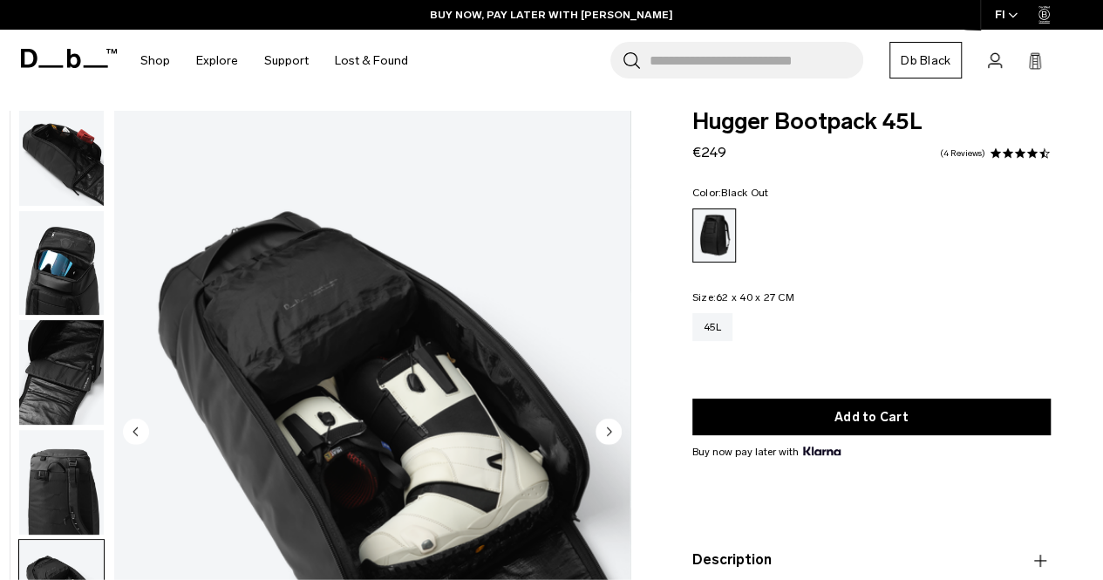
scroll to position [0, 0]
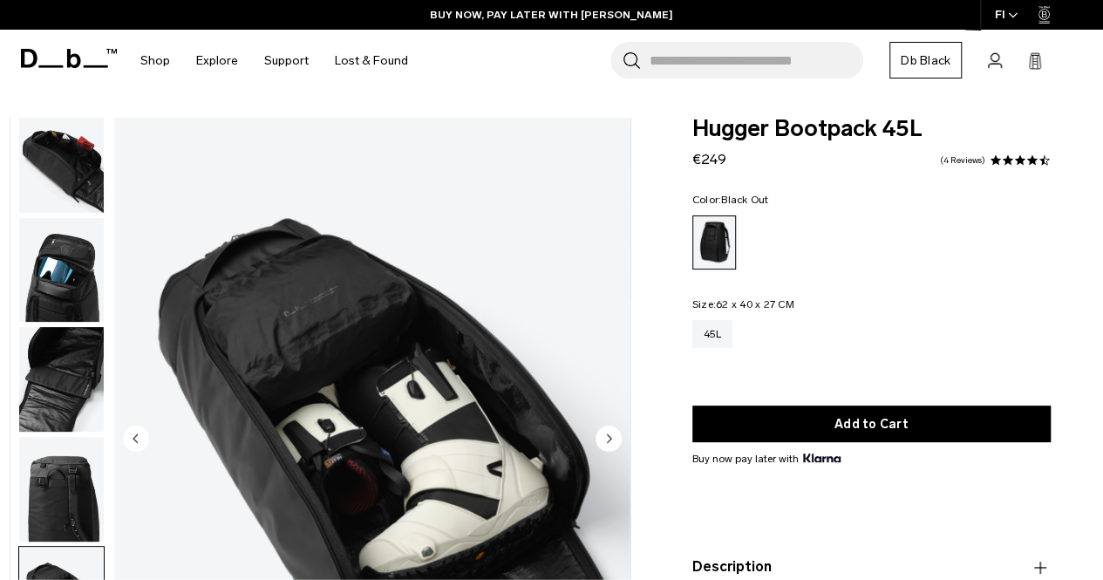
click at [77, 338] on img "button" at bounding box center [61, 379] width 85 height 105
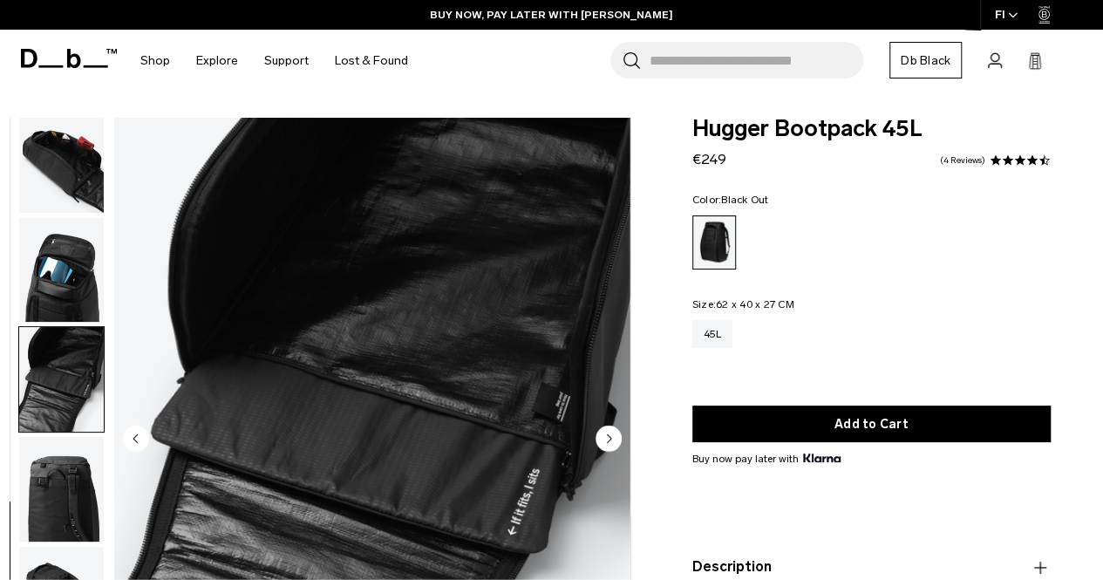
click at [80, 237] on img "button" at bounding box center [61, 270] width 85 height 105
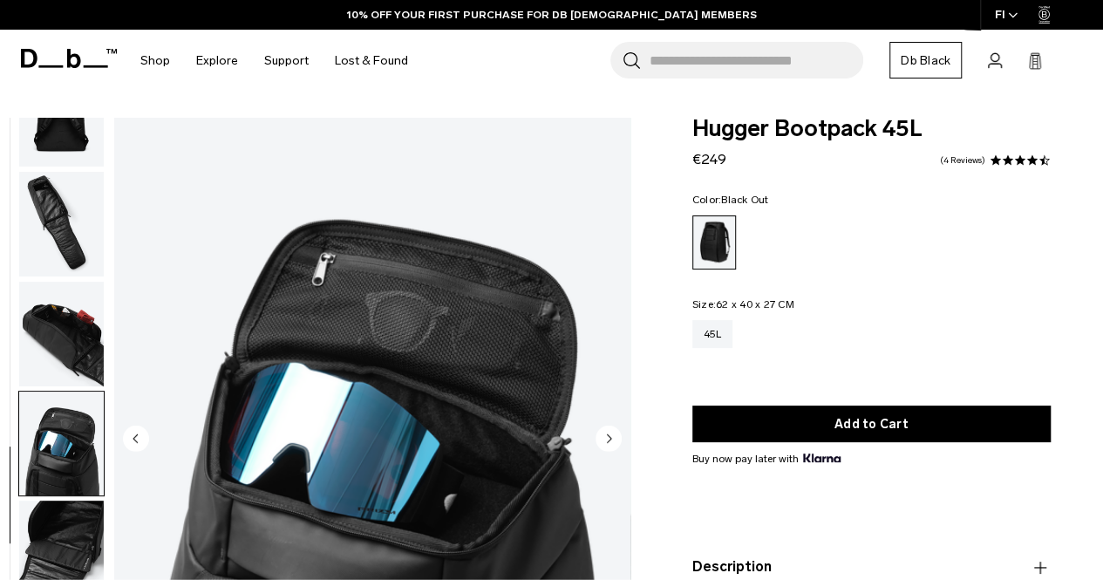
click at [79, 263] on img "button" at bounding box center [61, 224] width 85 height 105
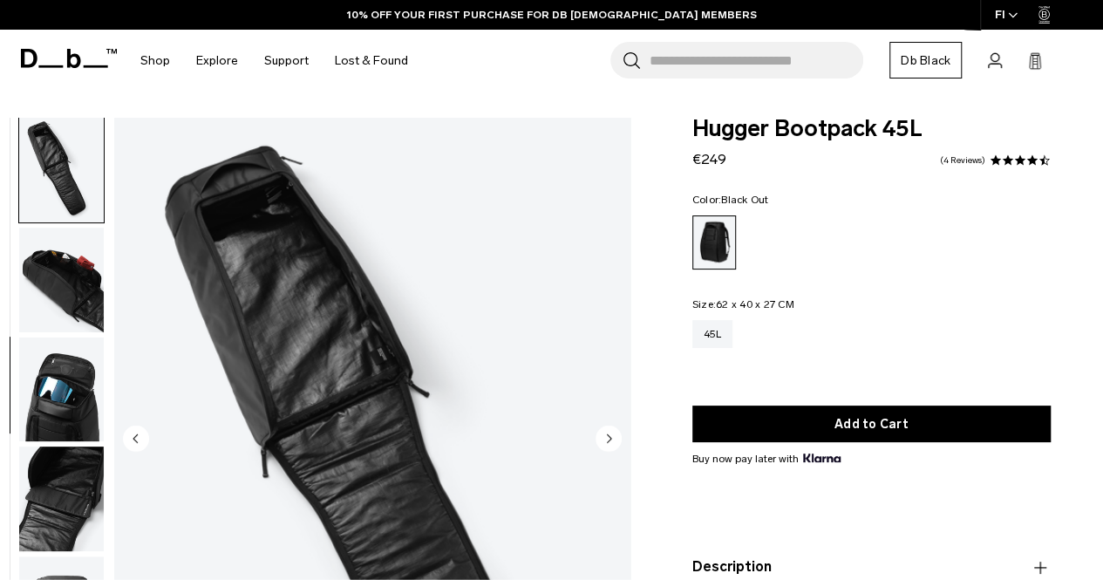
drag, startPoint x: 63, startPoint y: 354, endPoint x: 67, endPoint y: 346, distance: 9.0
click at [65, 353] on img "button" at bounding box center [61, 390] width 85 height 105
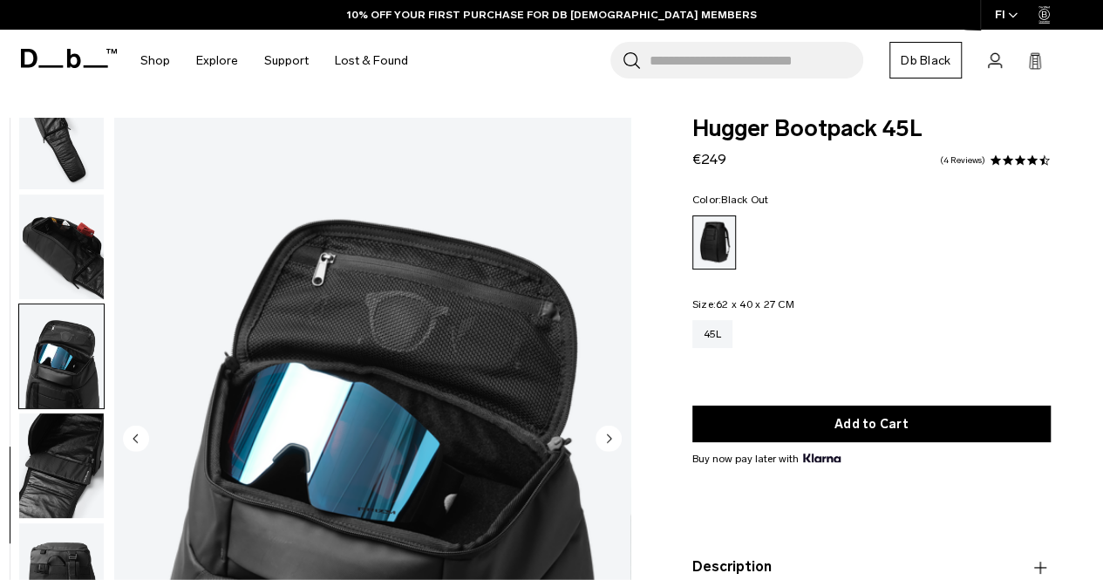
click at [86, 254] on img "button" at bounding box center [61, 246] width 85 height 105
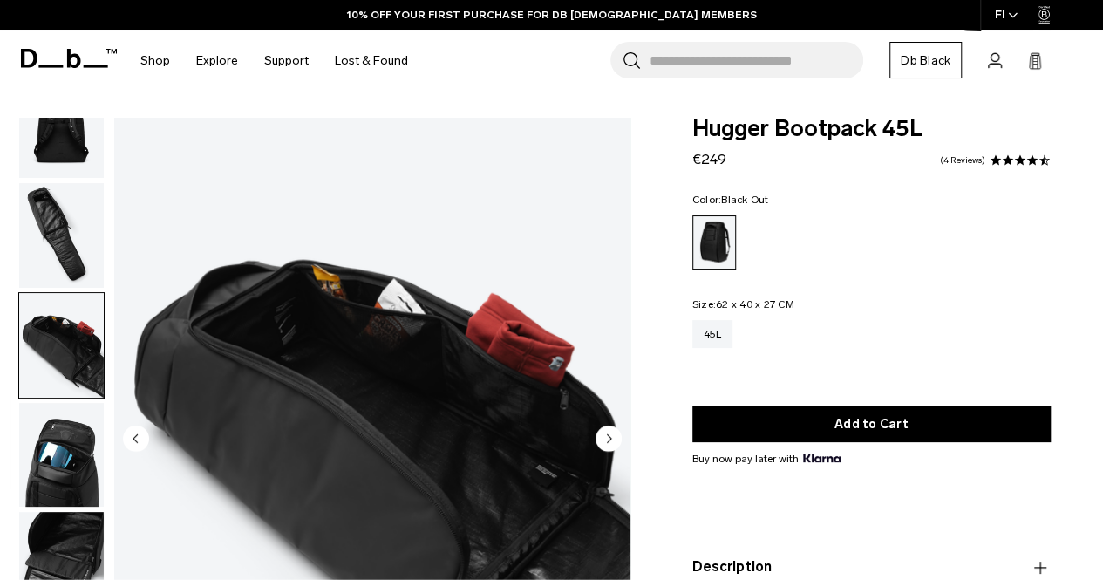
click at [85, 203] on img "button" at bounding box center [61, 235] width 85 height 105
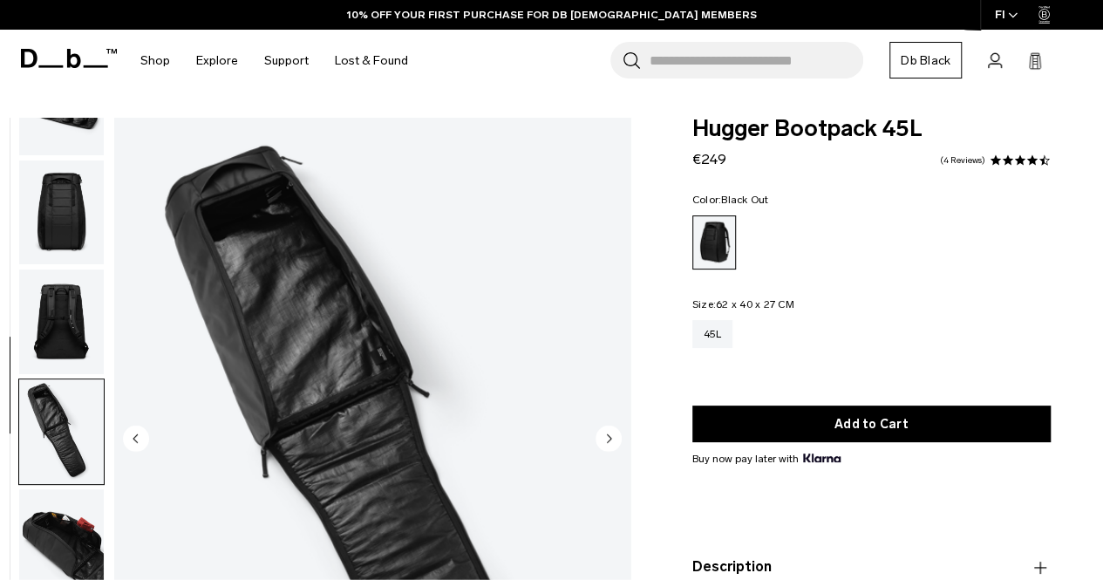
click at [78, 183] on img "button" at bounding box center [61, 212] width 85 height 105
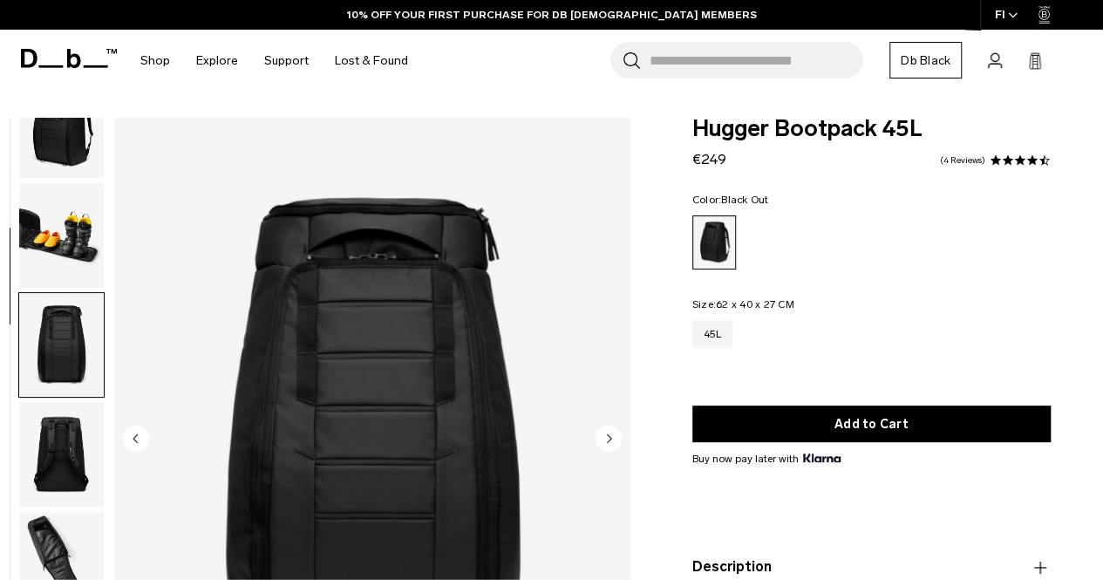
click at [79, 213] on img "button" at bounding box center [61, 235] width 85 height 105
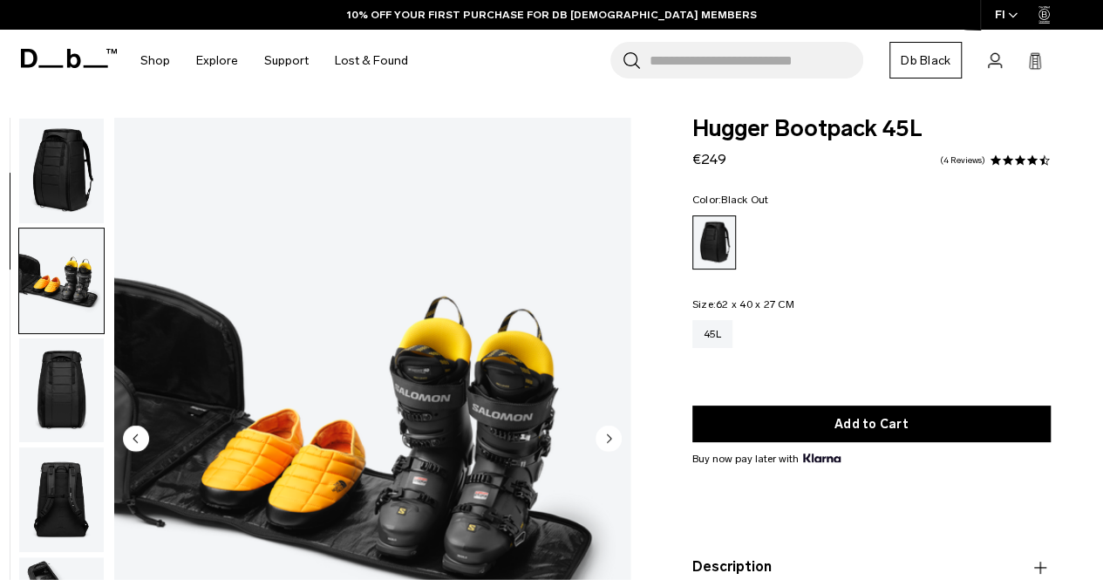
click at [79, 172] on img "button" at bounding box center [61, 171] width 85 height 105
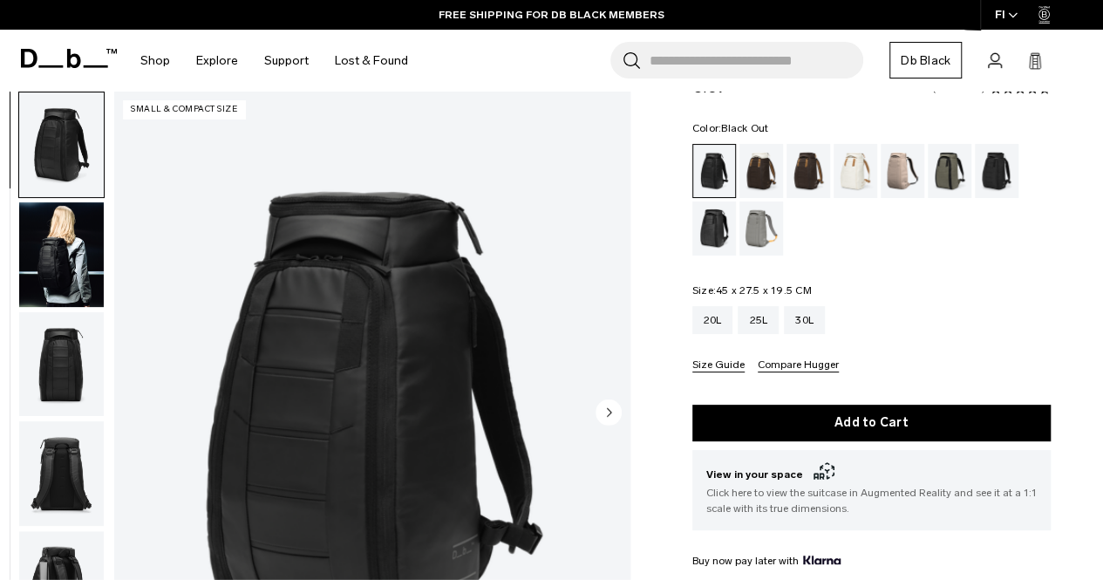
scroll to position [87, 0]
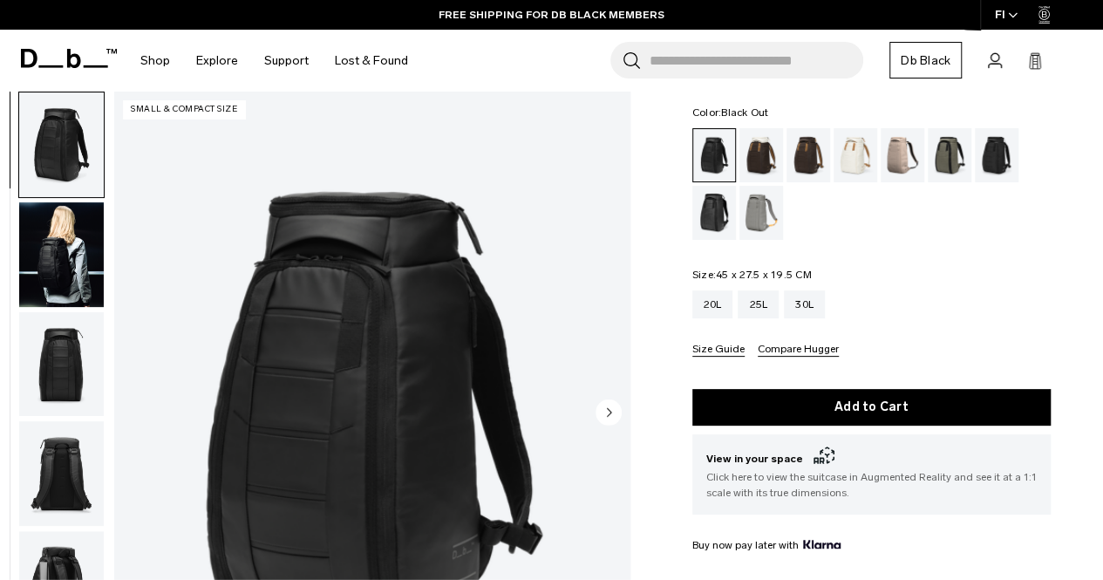
click at [617, 422] on icon "Next slide" at bounding box center [609, 412] width 26 height 26
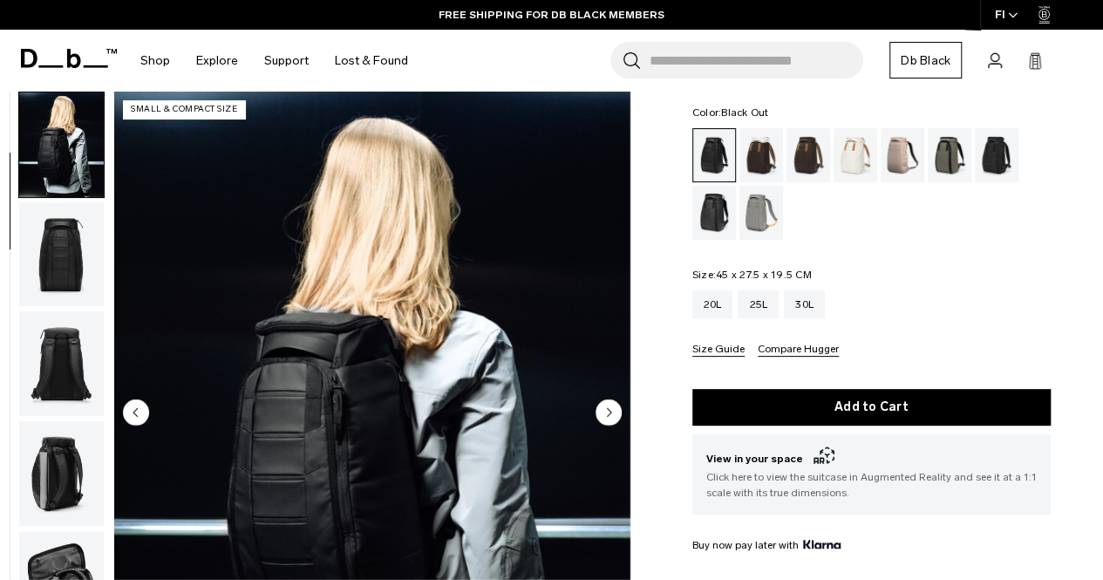
click at [610, 411] on circle "Next slide" at bounding box center [609, 412] width 26 height 26
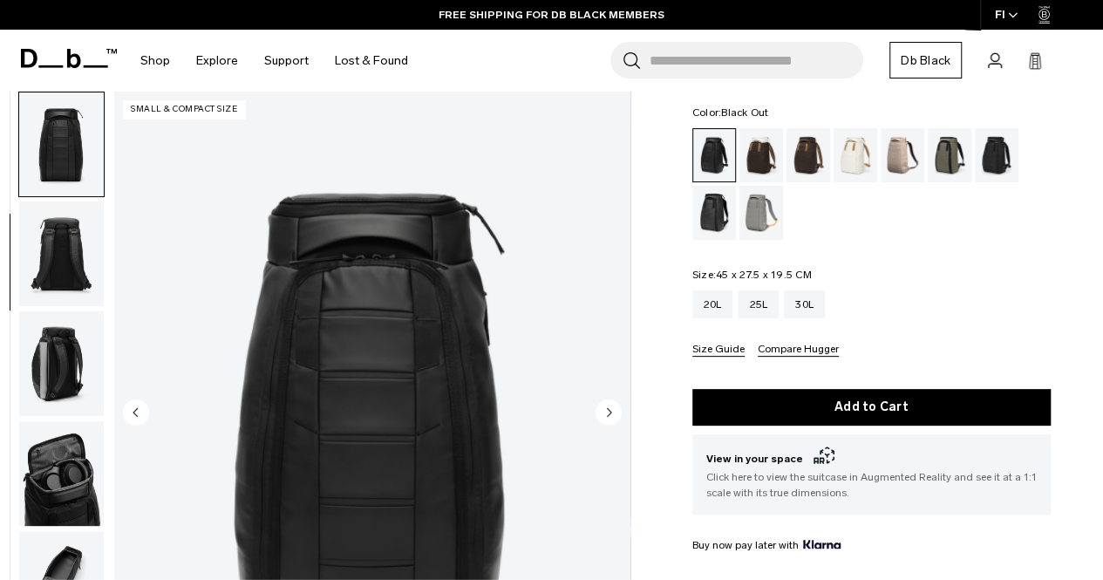
click at [610, 411] on circle "Next slide" at bounding box center [609, 412] width 26 height 26
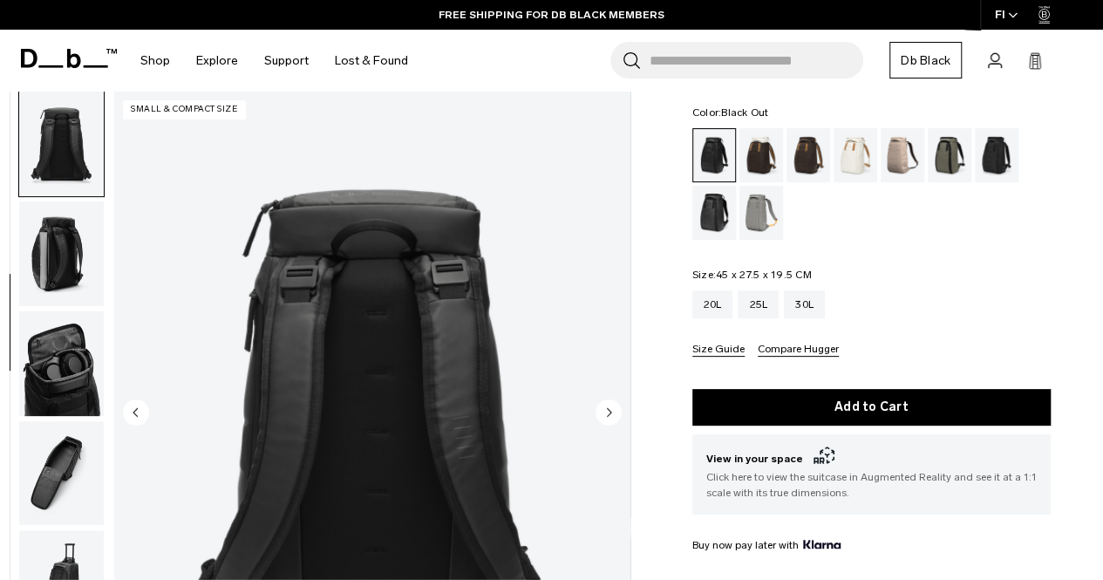
click at [610, 411] on circle "Next slide" at bounding box center [609, 412] width 26 height 26
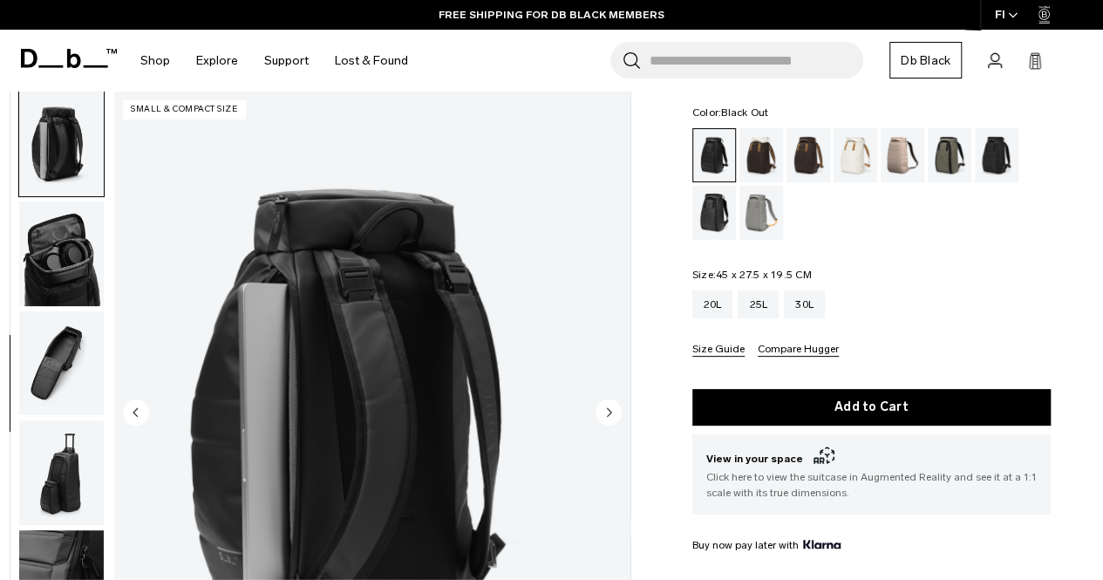
click at [610, 411] on circle "Next slide" at bounding box center [609, 412] width 26 height 26
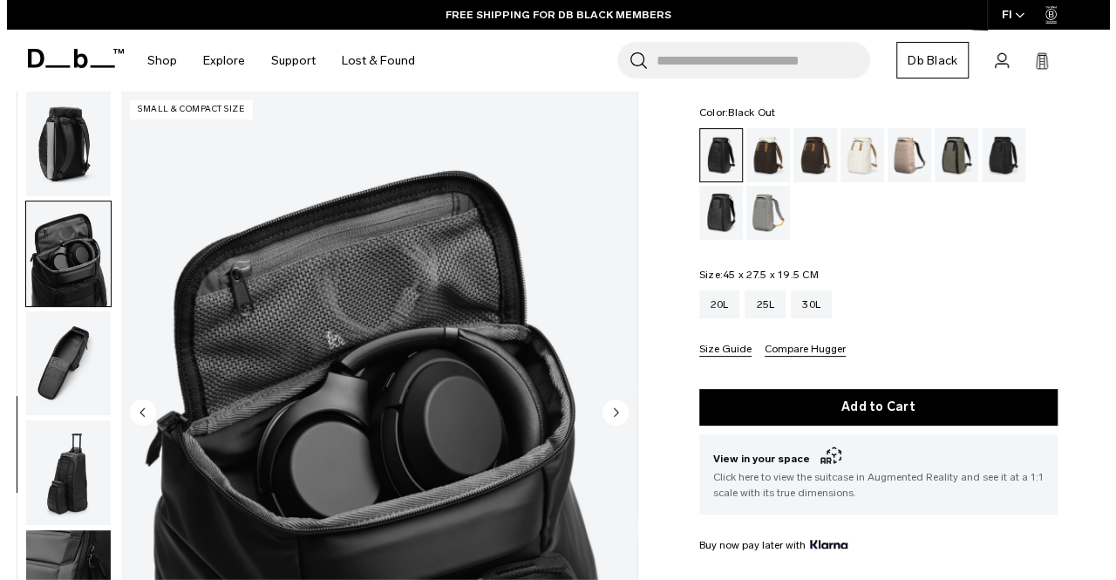
scroll to position [450, 0]
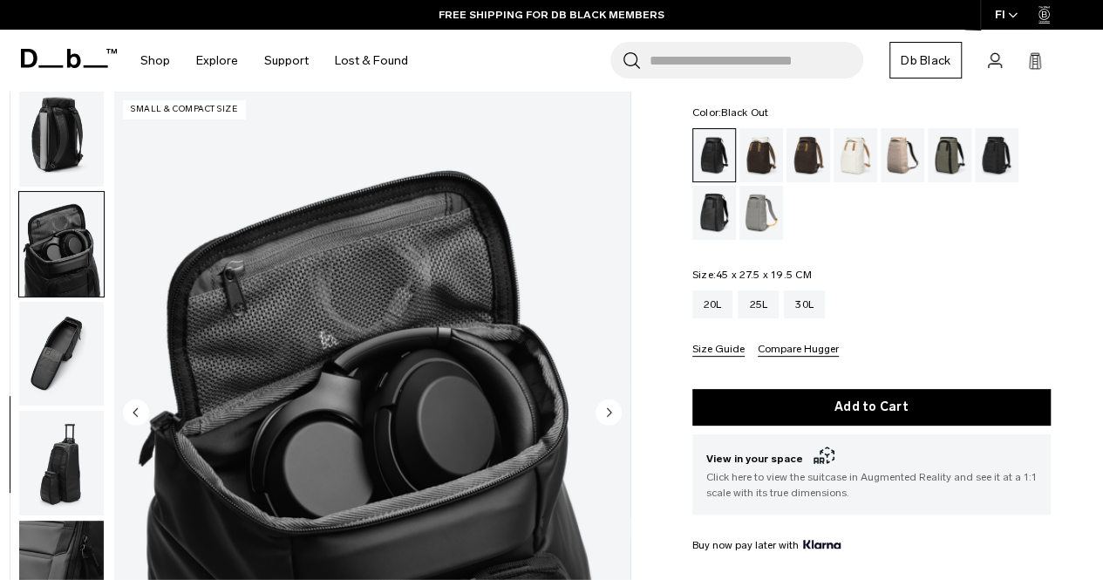
click at [610, 411] on circle "Next slide" at bounding box center [609, 412] width 26 height 26
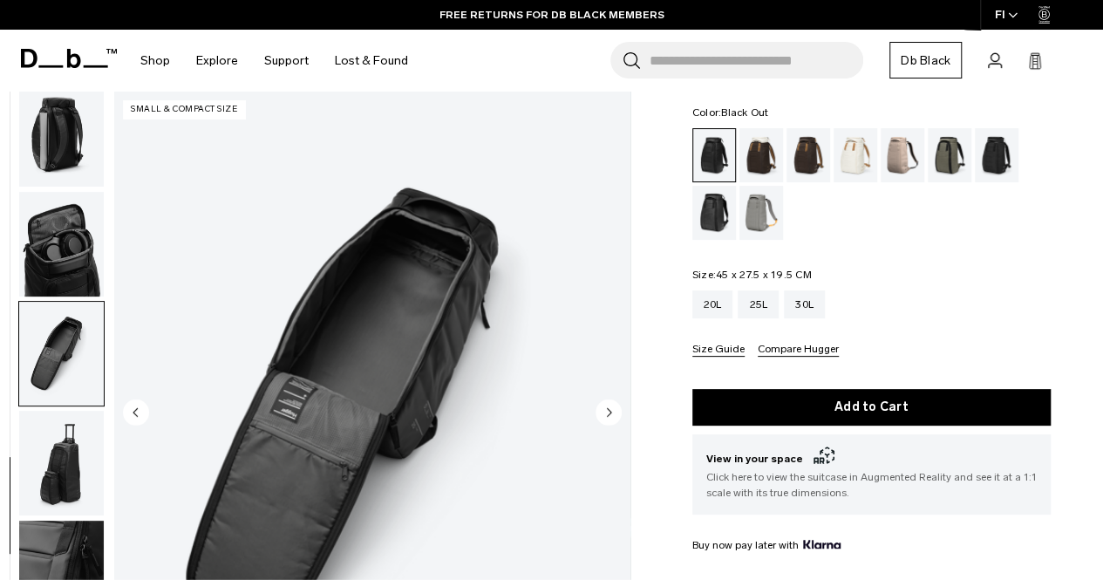
click at [610, 411] on circle "Next slide" at bounding box center [609, 412] width 26 height 26
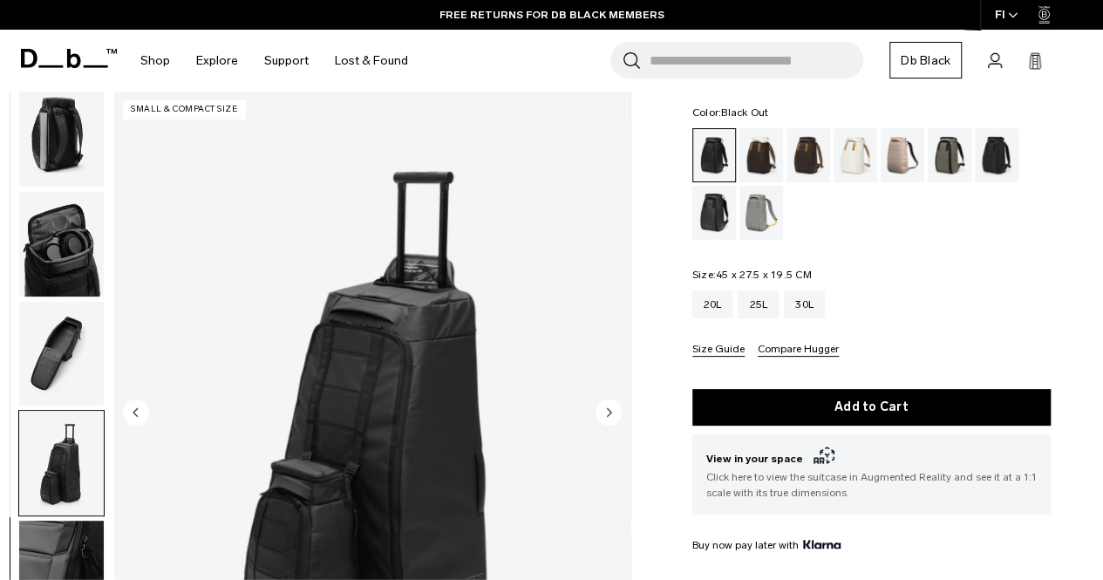
click at [610, 411] on circle "Next slide" at bounding box center [609, 412] width 26 height 26
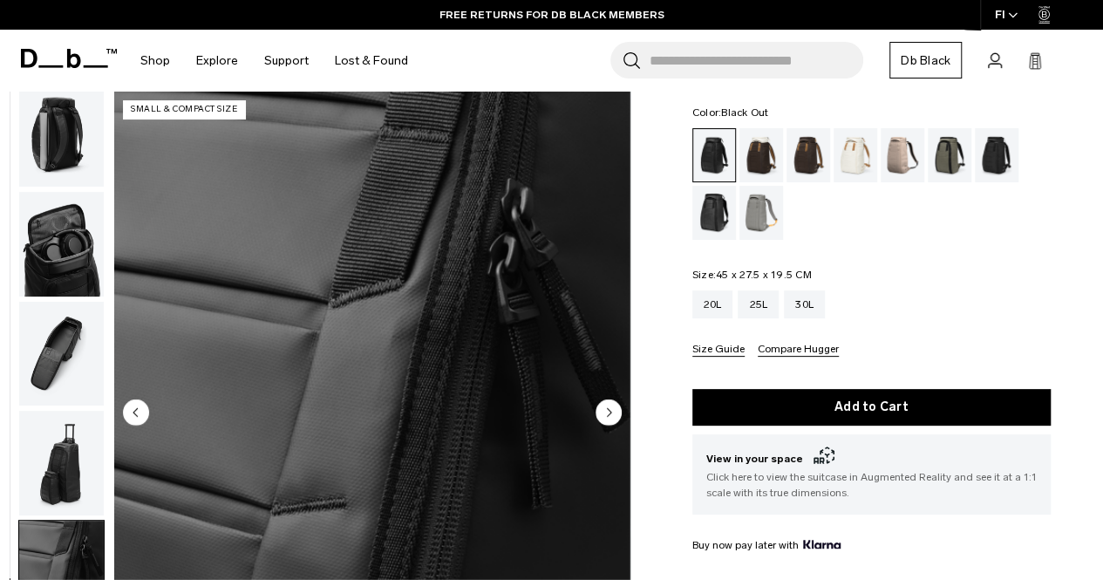
click at [610, 411] on circle "Next slide" at bounding box center [609, 412] width 26 height 26
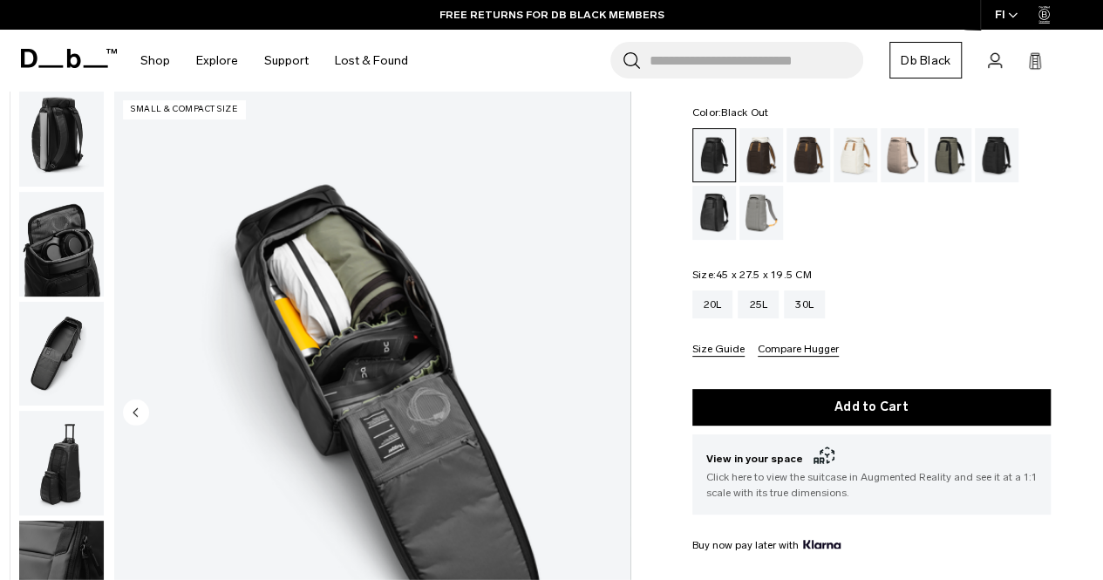
click at [610, 411] on img "10 / 10" at bounding box center [372, 414] width 516 height 644
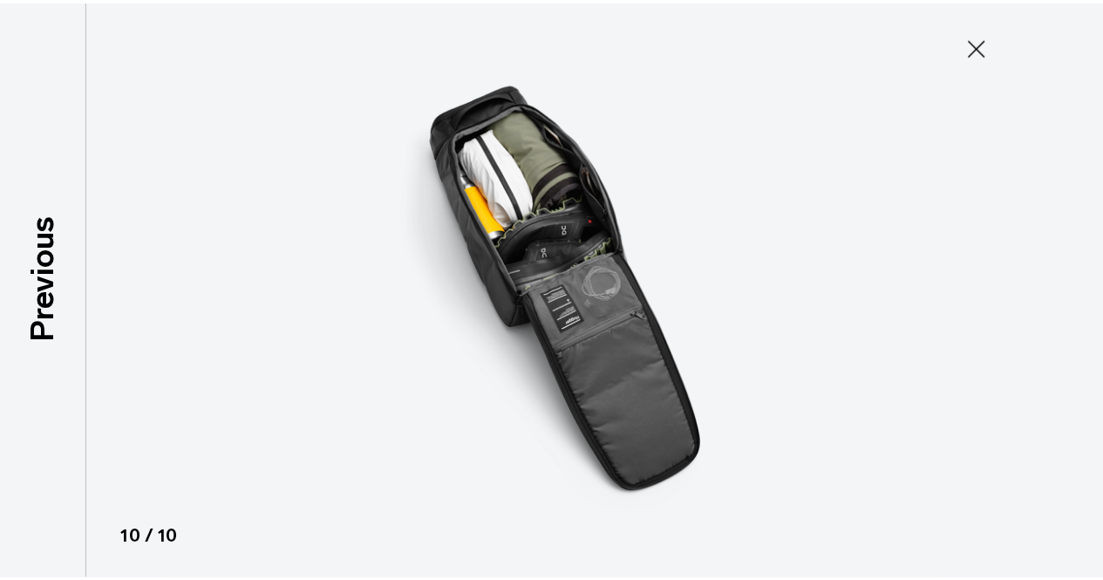
scroll to position [441, 0]
click at [1001, 41] on button "Close" at bounding box center [988, 46] width 58 height 37
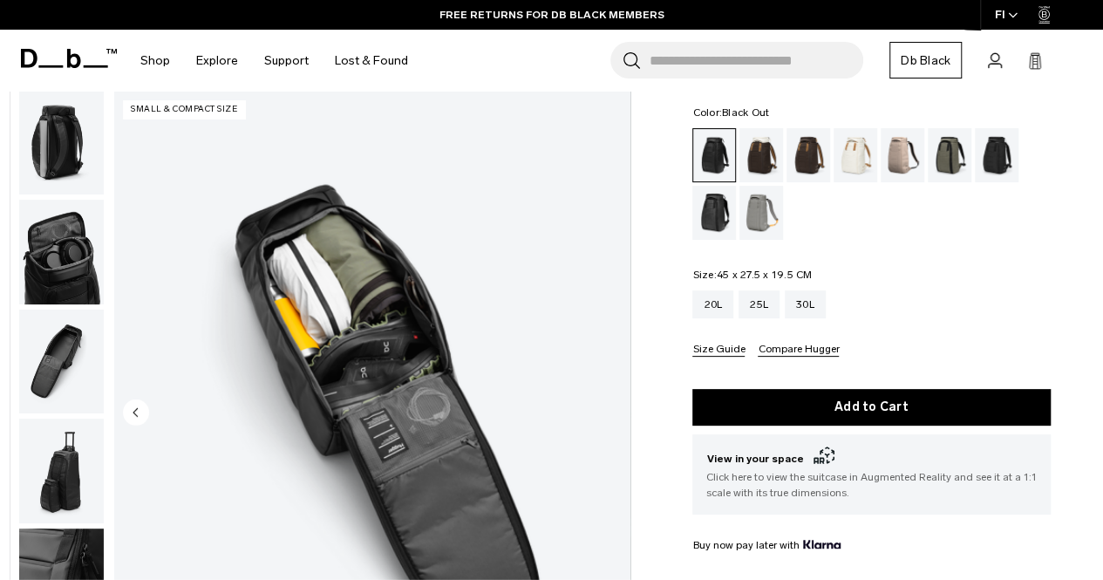
scroll to position [450, 0]
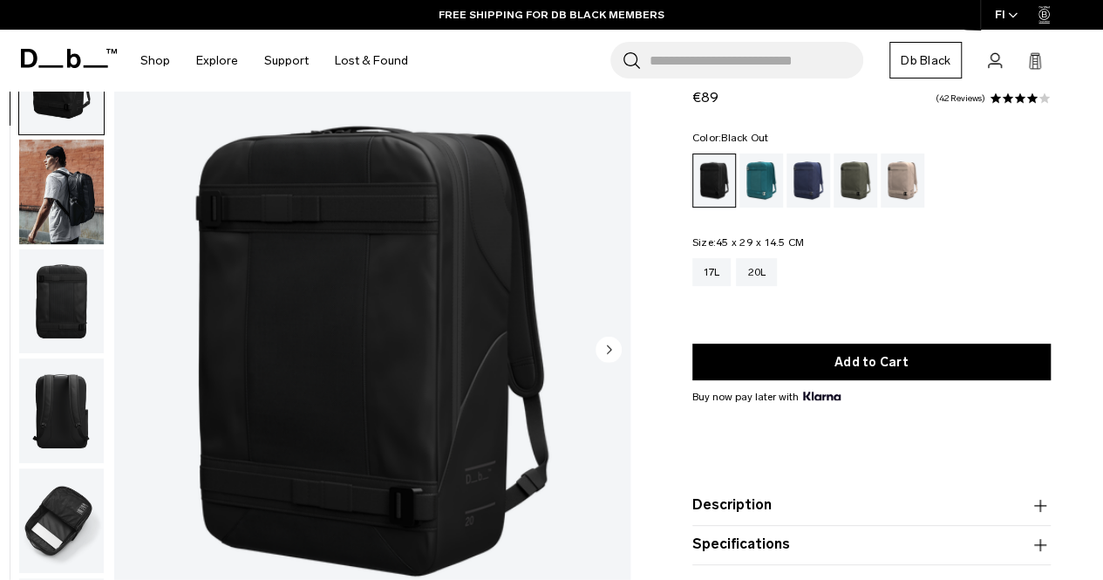
scroll to position [174, 0]
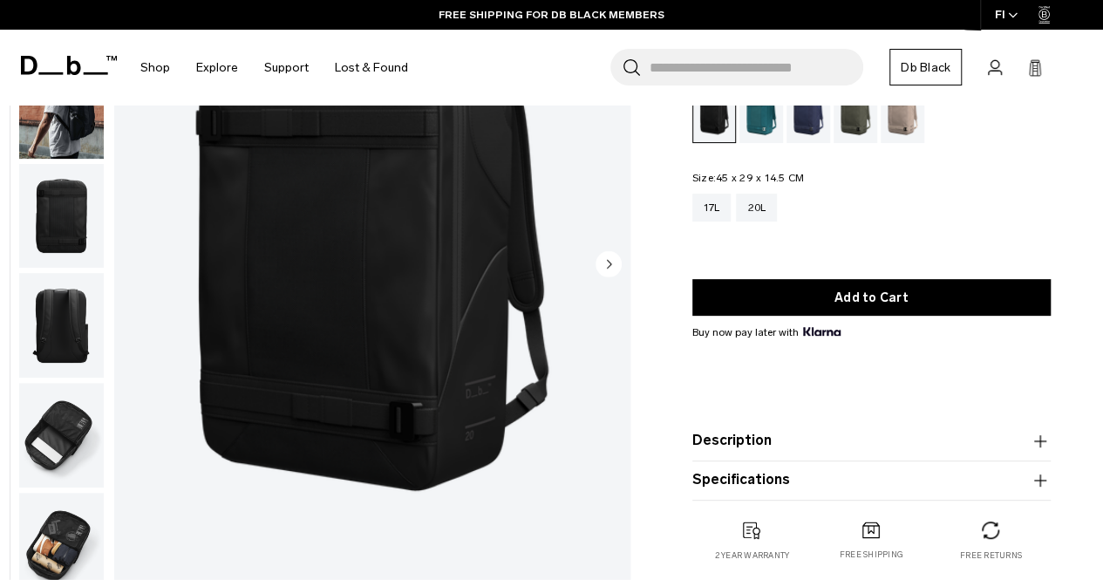
click at [606, 263] on circle "Next slide" at bounding box center [609, 263] width 26 height 26
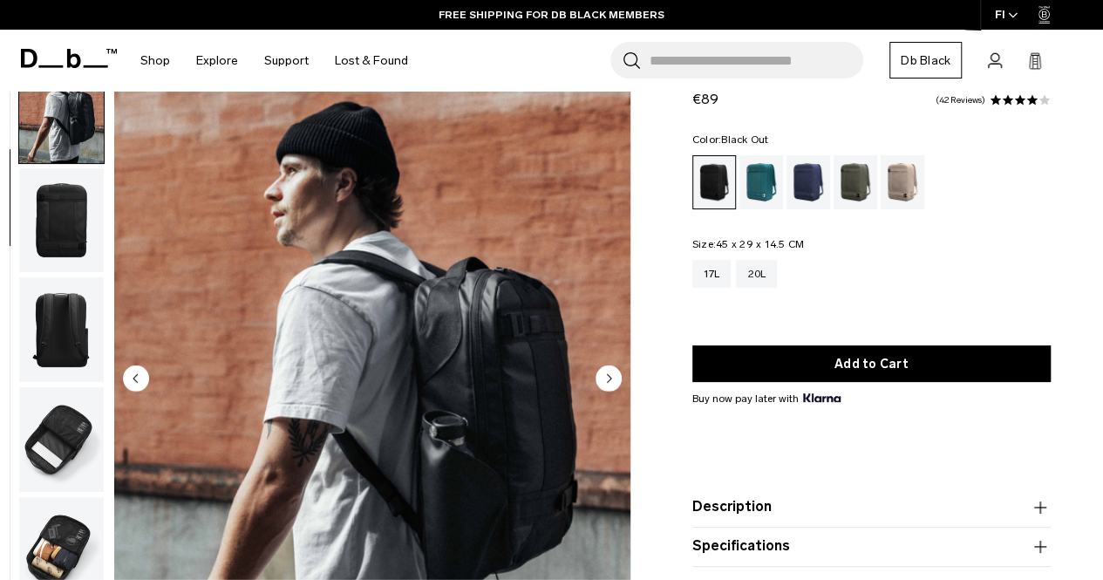
scroll to position [87, 0]
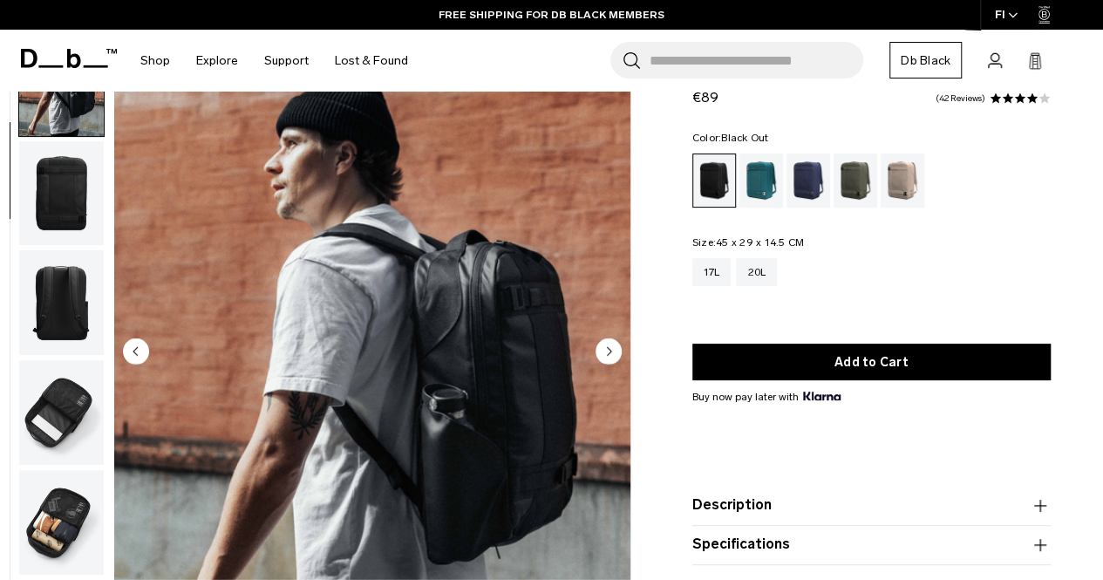
click at [586, 333] on img "2 / 7" at bounding box center [372, 353] width 516 height 644
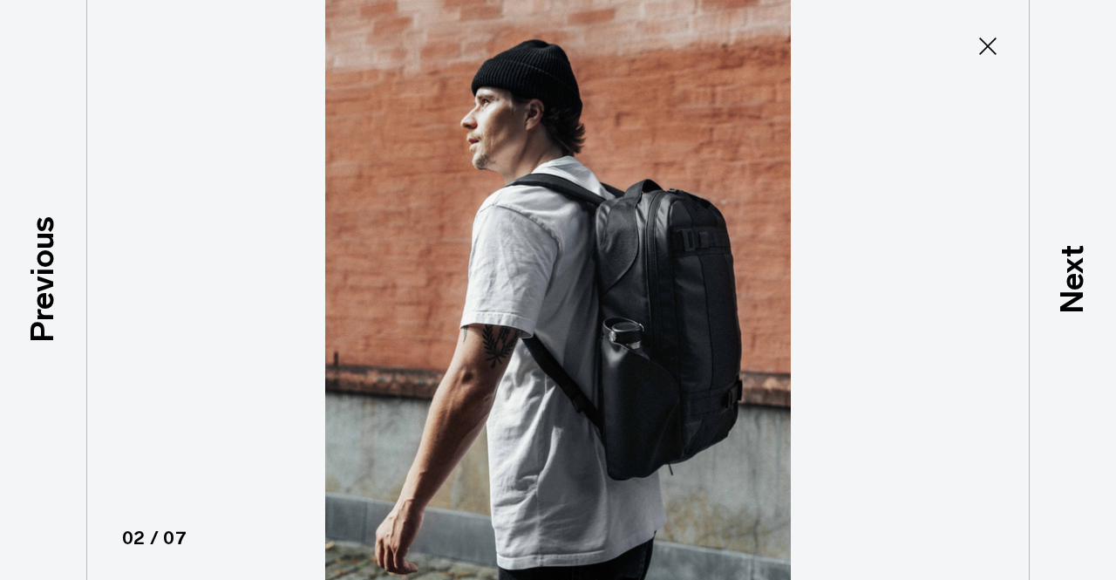
click at [597, 336] on img at bounding box center [558, 290] width 785 height 580
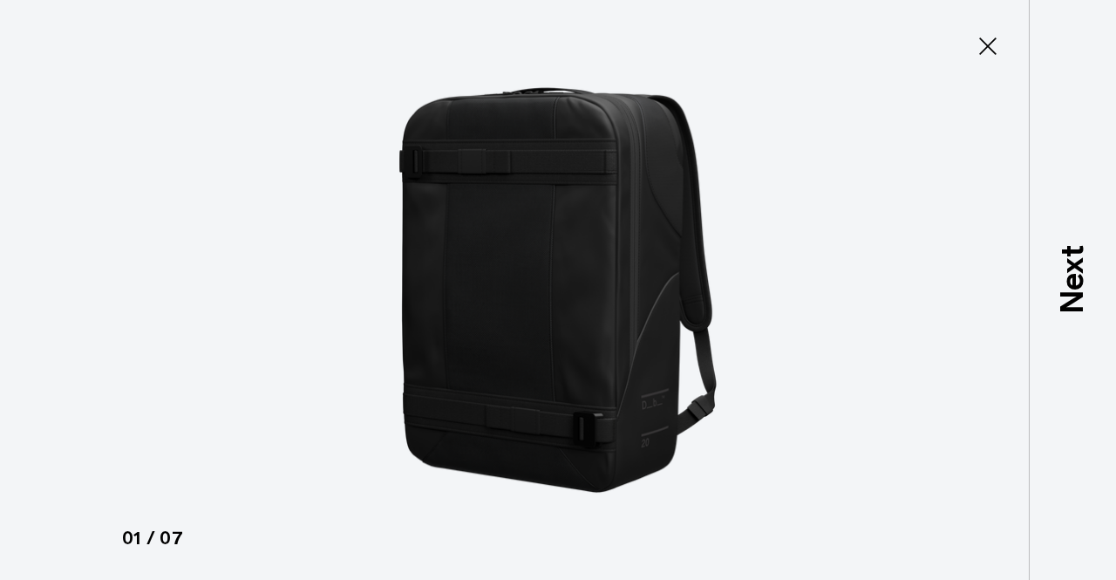
drag, startPoint x: 996, startPoint y: 32, endPoint x: 956, endPoint y: 106, distance: 84.3
click at [996, 32] on icon at bounding box center [988, 46] width 28 height 28
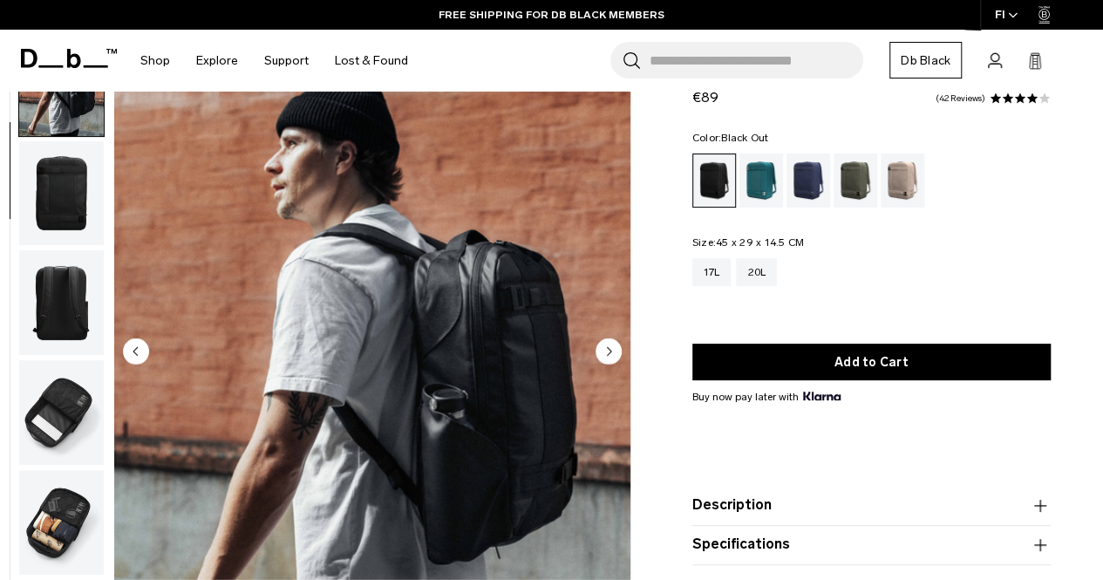
click at [617, 341] on icon "Next slide" at bounding box center [609, 351] width 26 height 26
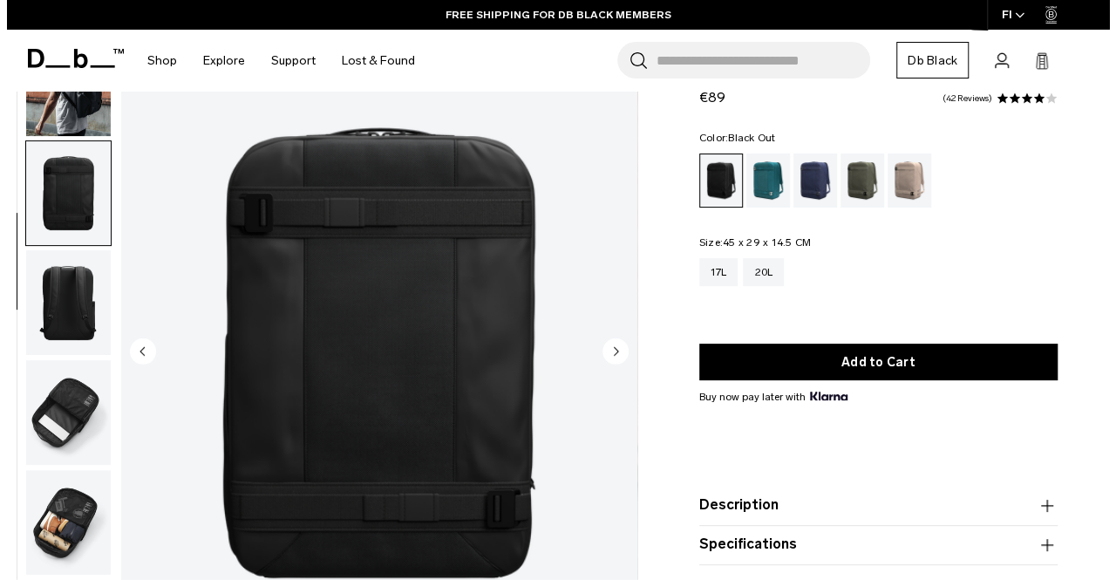
scroll to position [120, 0]
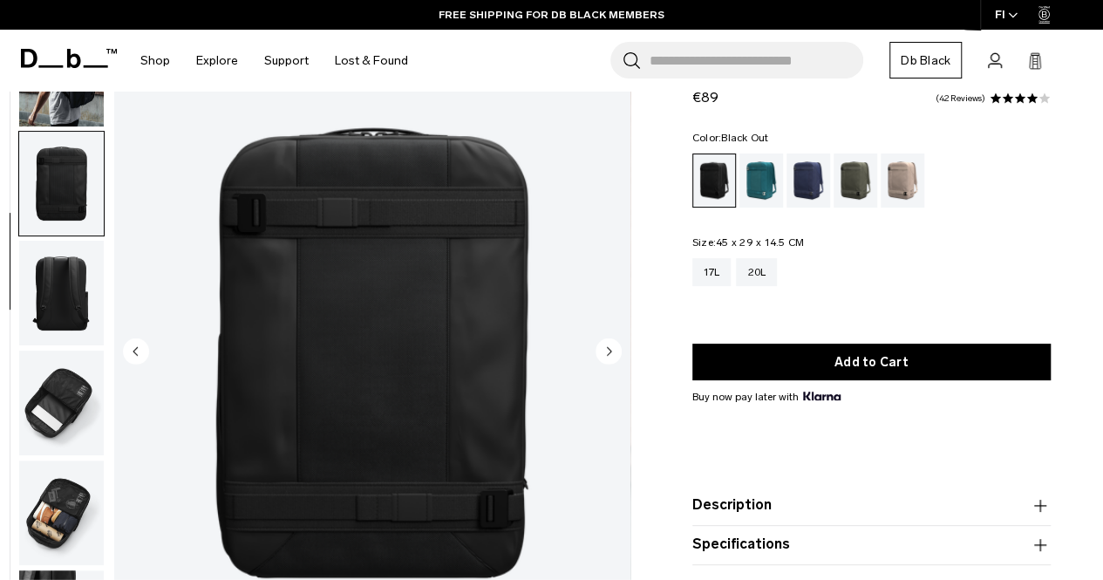
click at [610, 351] on icon "Next slide" at bounding box center [609, 351] width 4 height 8
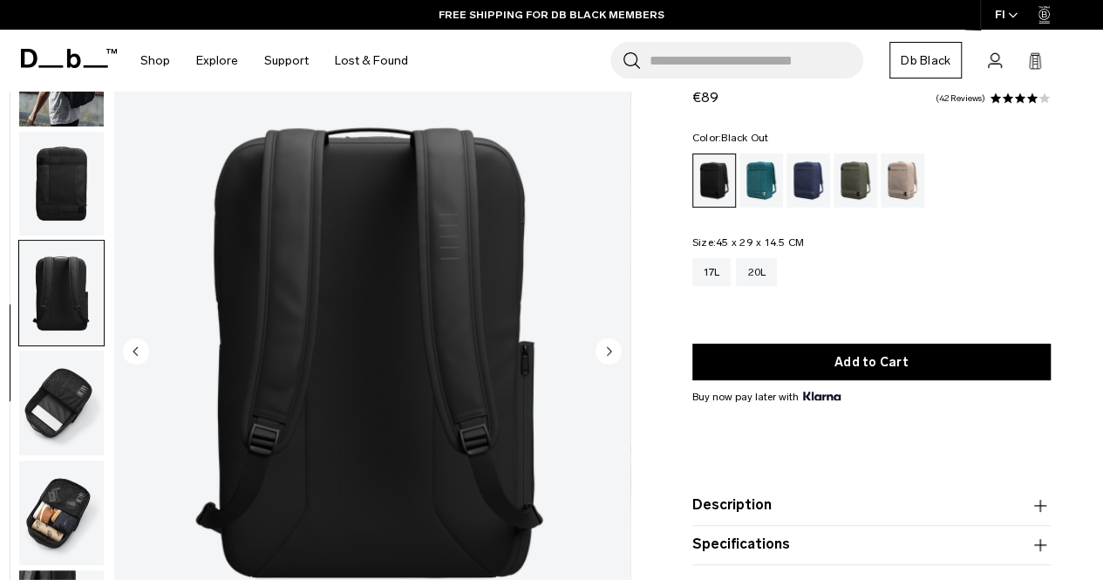
click at [610, 357] on circle "Next slide" at bounding box center [609, 351] width 26 height 26
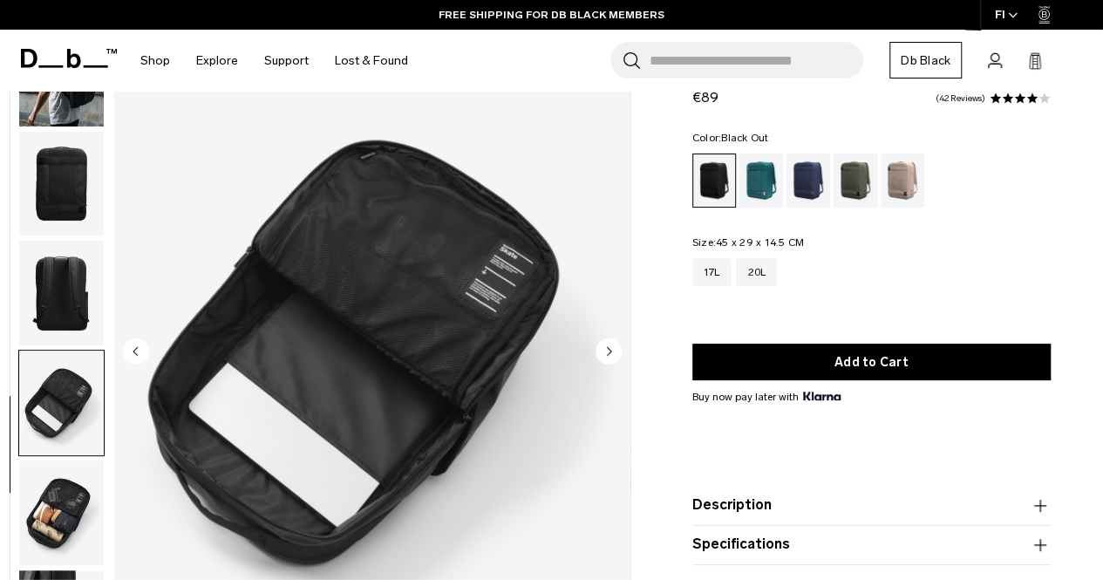
click at [610, 356] on circle "Next slide" at bounding box center [609, 351] width 26 height 26
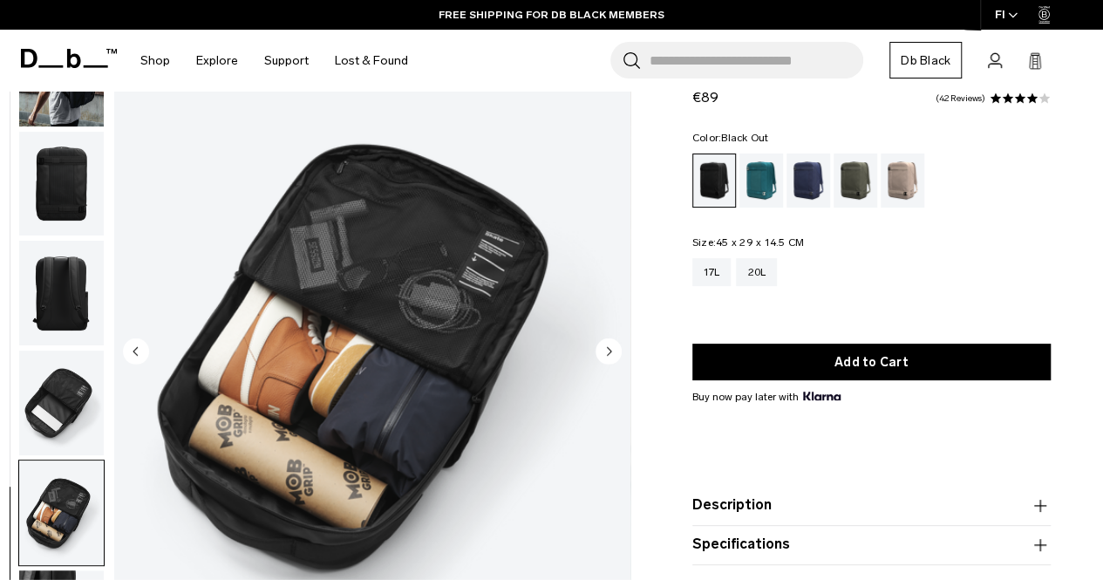
click at [610, 356] on circle "Next slide" at bounding box center [609, 351] width 26 height 26
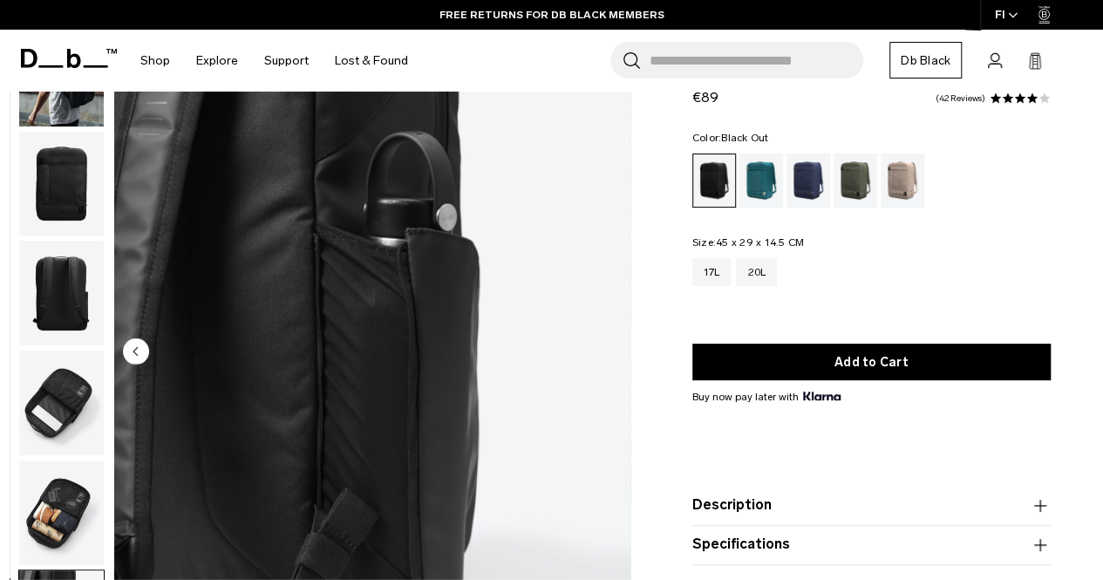
click at [610, 356] on img "7 / 7" at bounding box center [372, 353] width 516 height 644
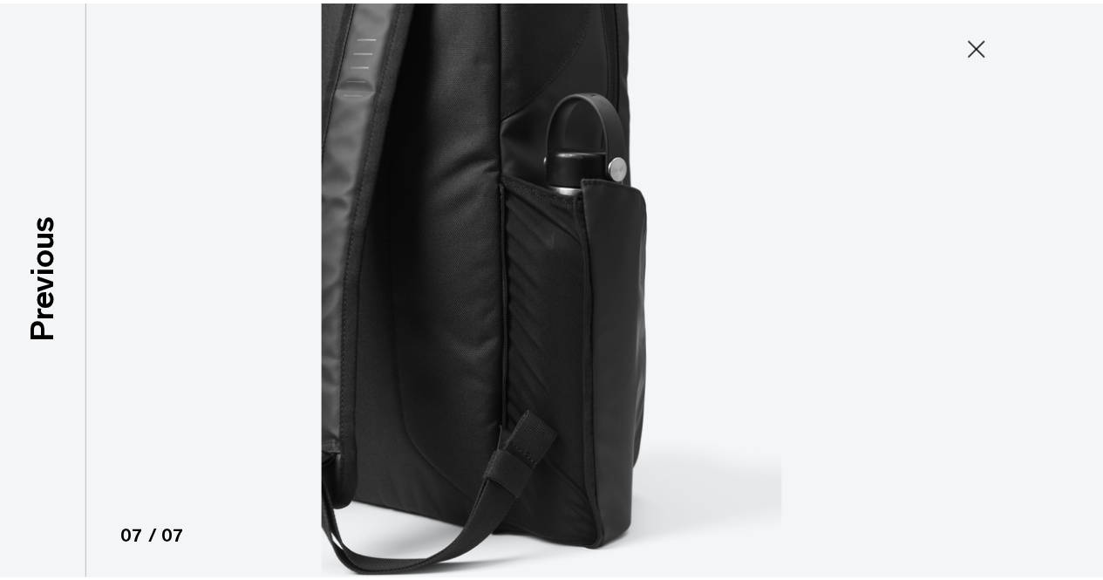
scroll to position [112, 0]
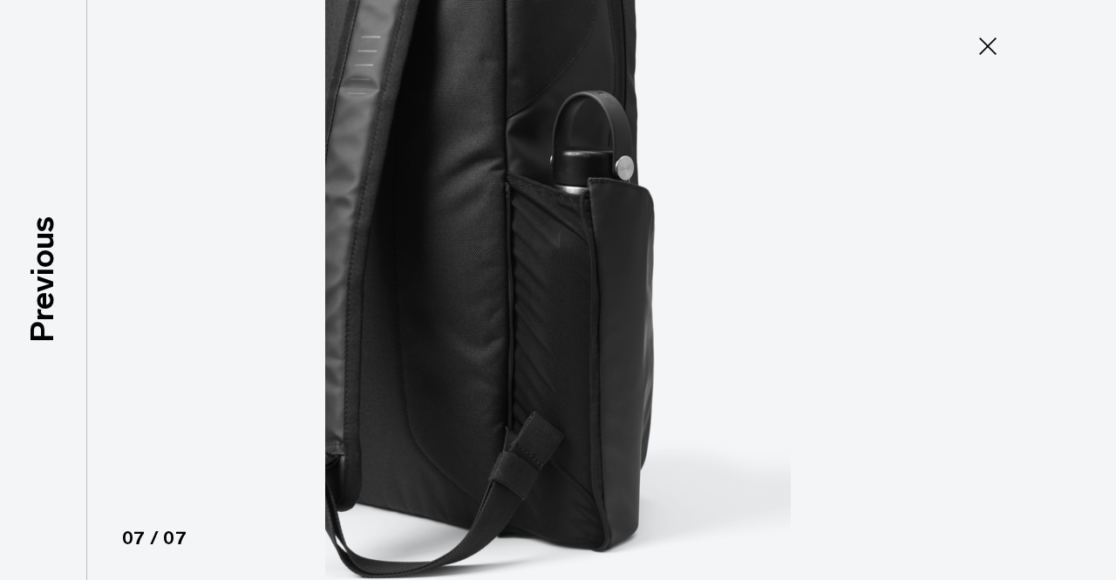
click at [1001, 42] on icon at bounding box center [988, 46] width 28 height 28
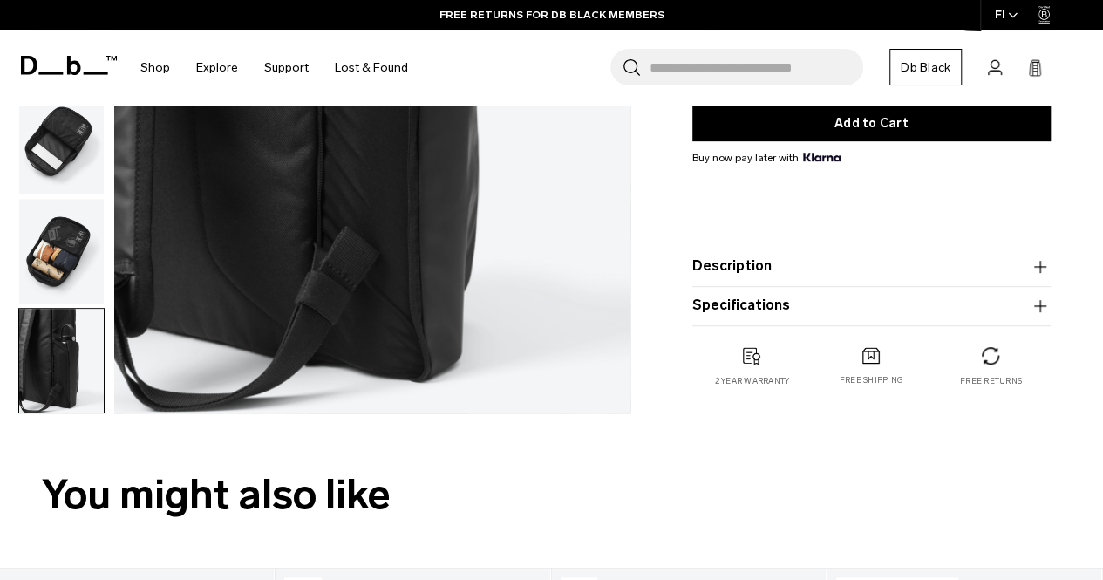
scroll to position [0, 0]
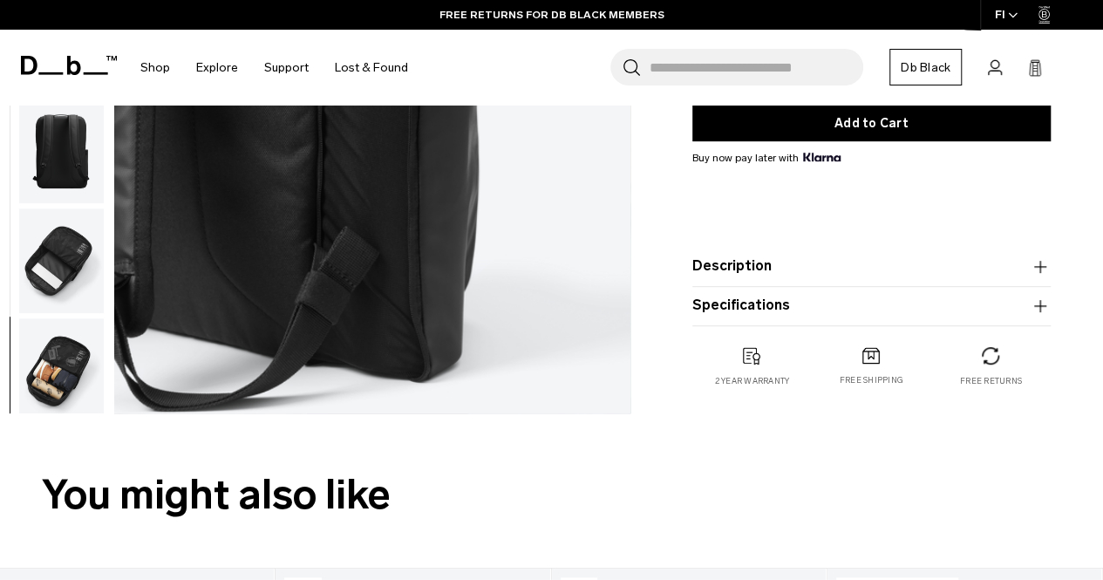
click at [65, 371] on img "button" at bounding box center [61, 370] width 85 height 105
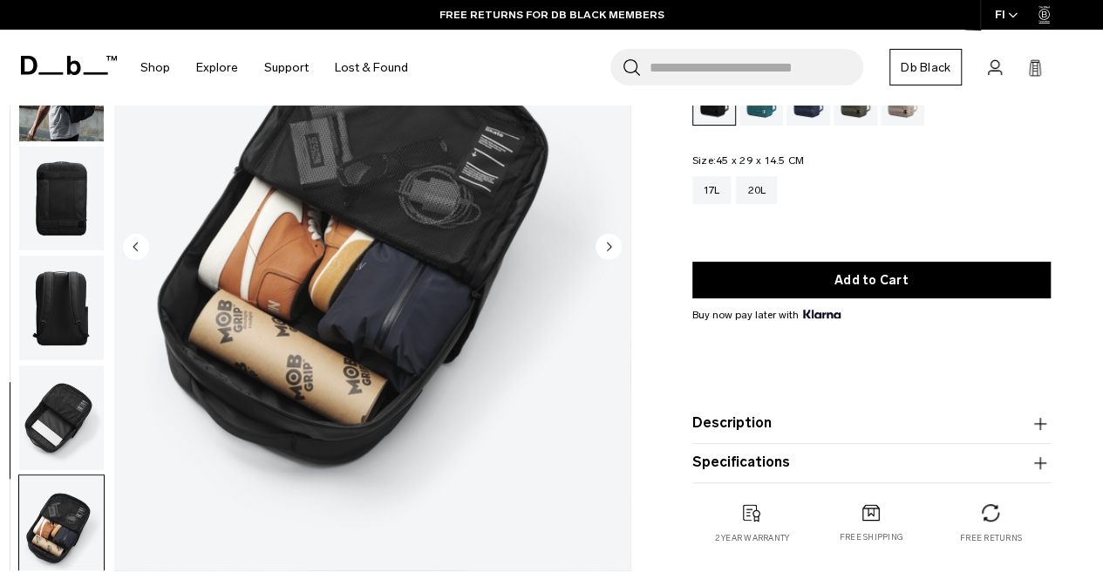
scroll to position [87, 0]
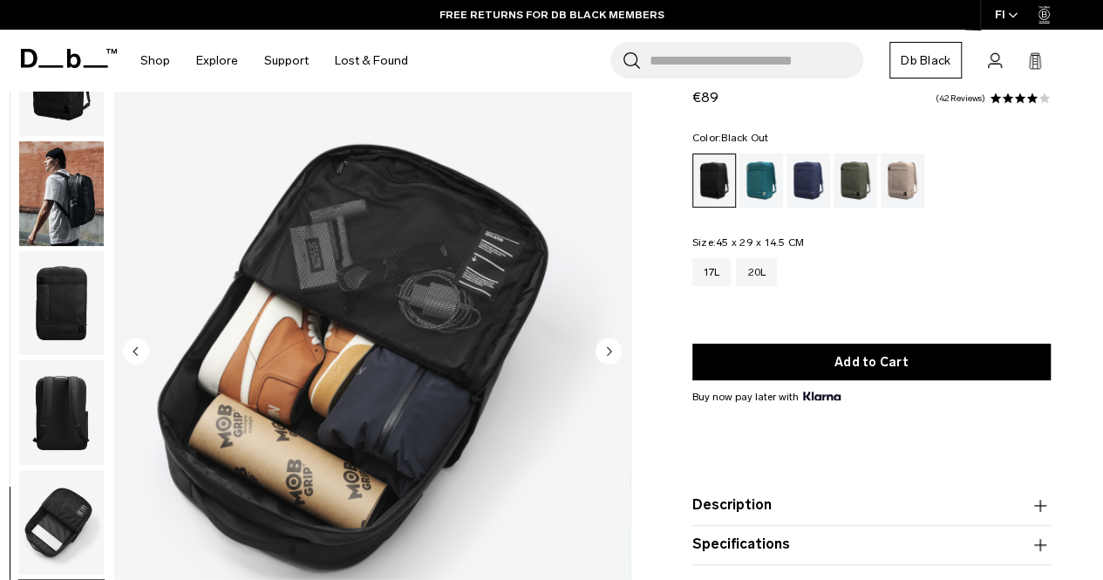
click at [60, 413] on img "button" at bounding box center [61, 412] width 85 height 105
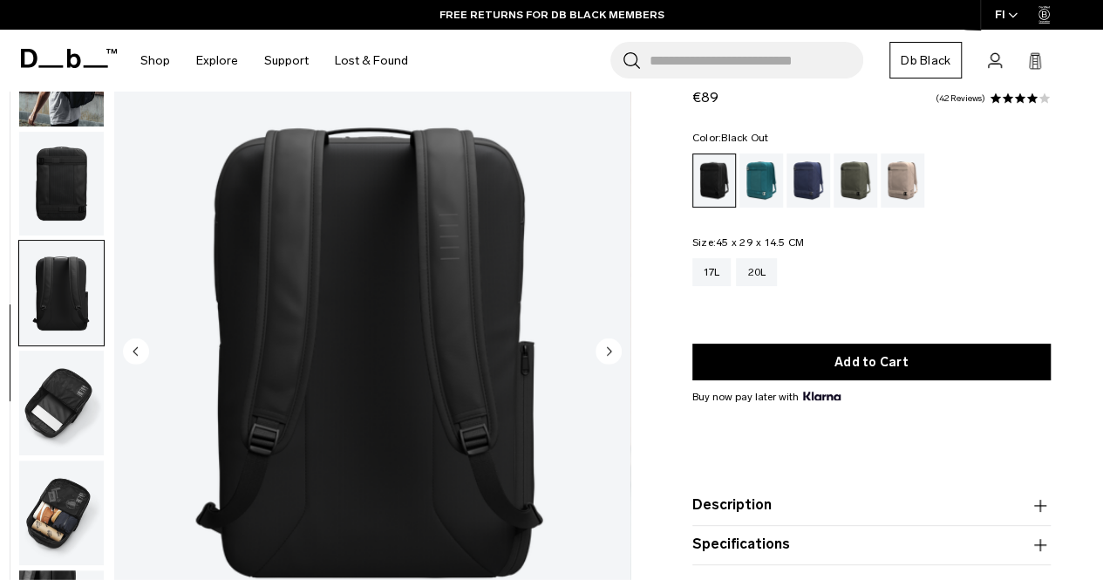
scroll to position [120, 0]
click at [80, 264] on img "button" at bounding box center [61, 293] width 85 height 105
click at [24, 410] on img "button" at bounding box center [61, 403] width 85 height 105
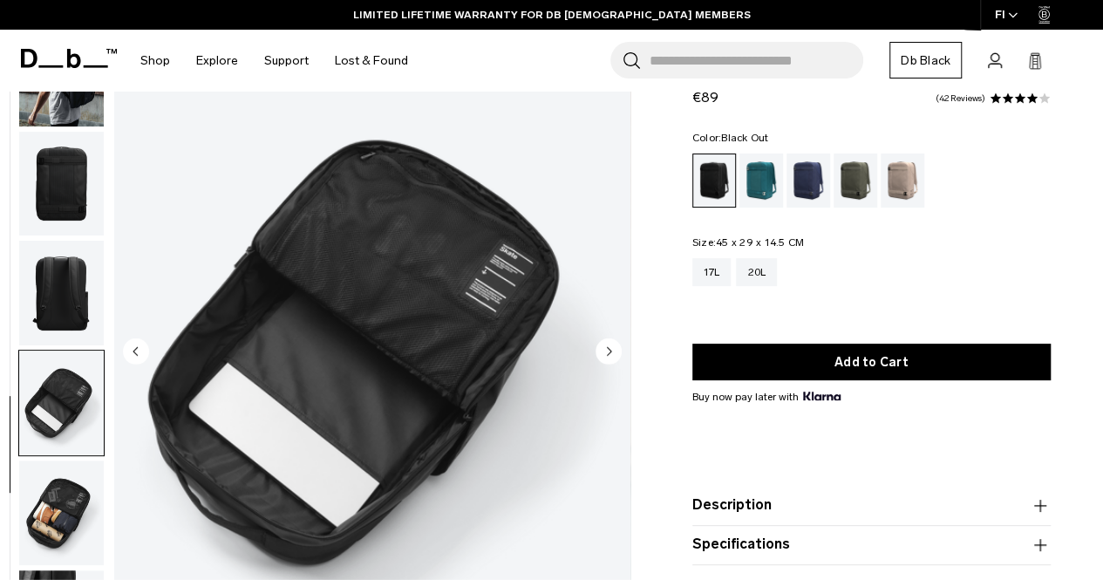
drag, startPoint x: 65, startPoint y: 486, endPoint x: 58, endPoint y: 358, distance: 128.4
click at [65, 485] on img "button" at bounding box center [61, 512] width 85 height 105
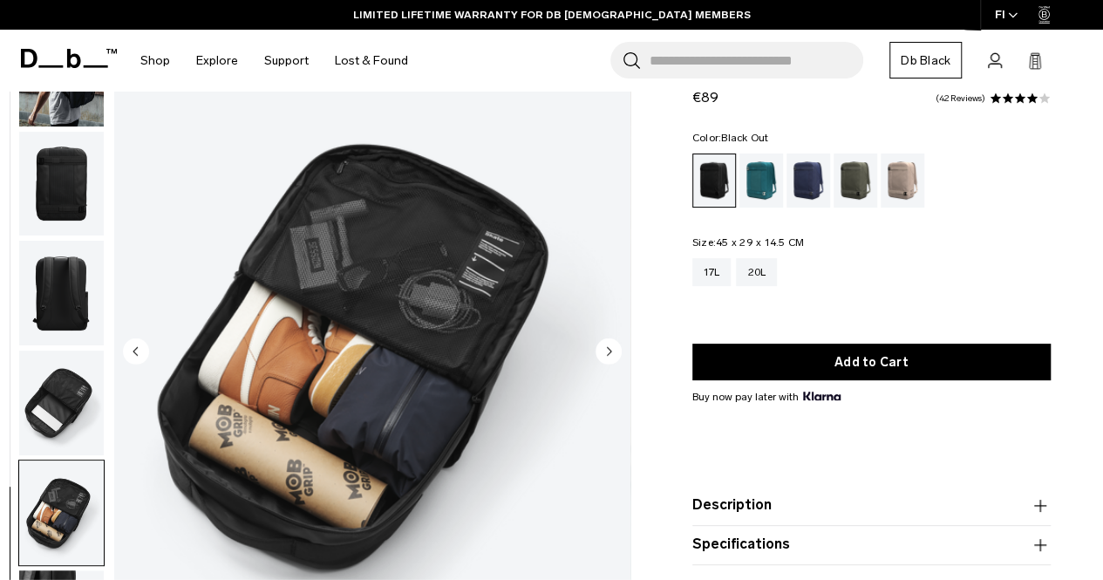
click at [77, 277] on img "button" at bounding box center [61, 293] width 85 height 105
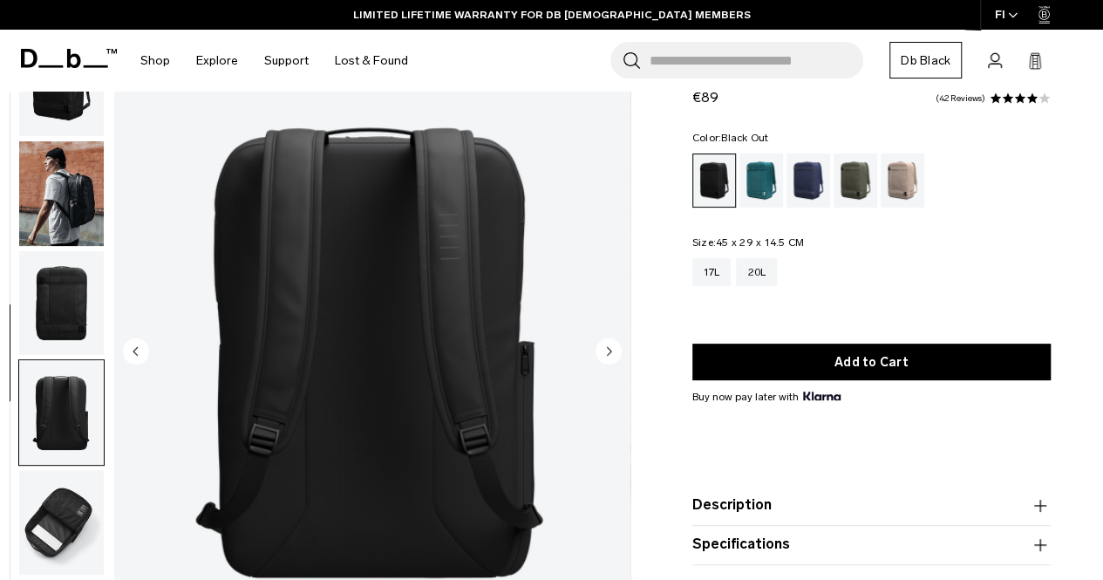
scroll to position [0, 0]
click at [74, 303] on img "button" at bounding box center [61, 303] width 85 height 105
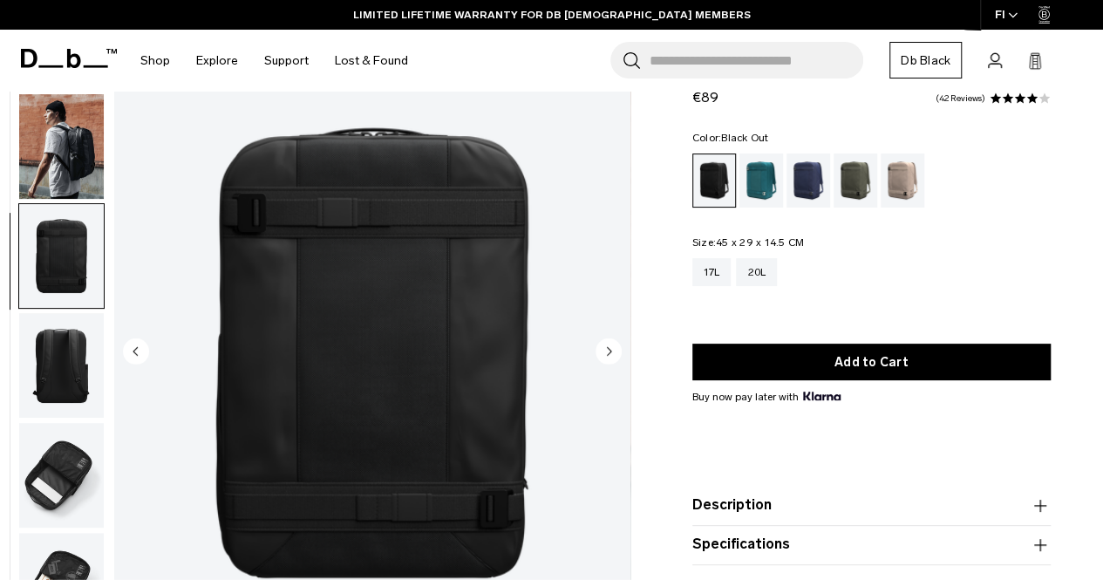
scroll to position [31, 0]
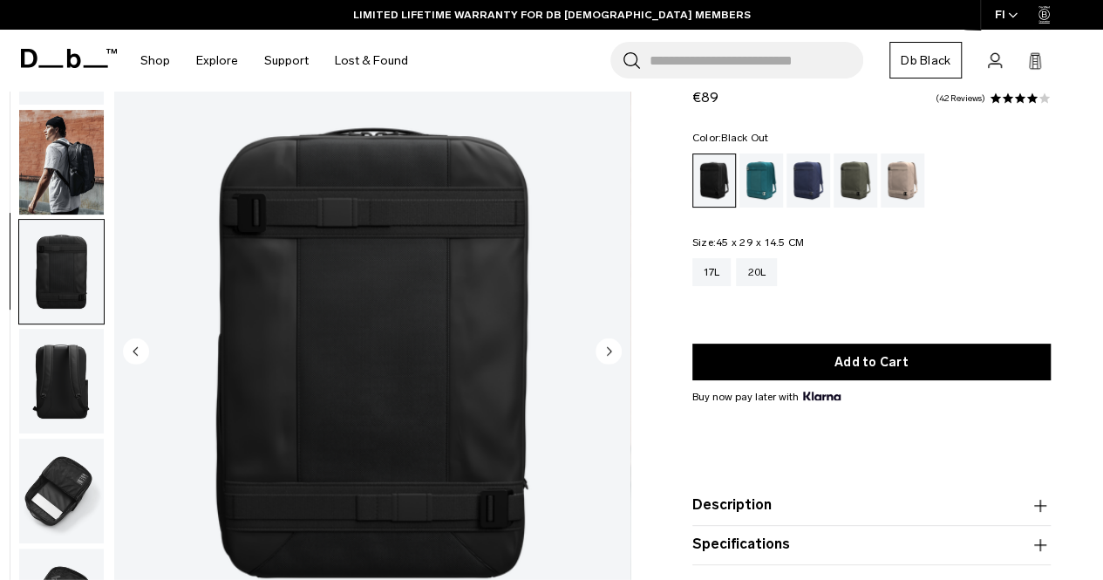
click at [80, 259] on img "button" at bounding box center [61, 272] width 85 height 105
click at [76, 165] on img "button" at bounding box center [61, 162] width 85 height 105
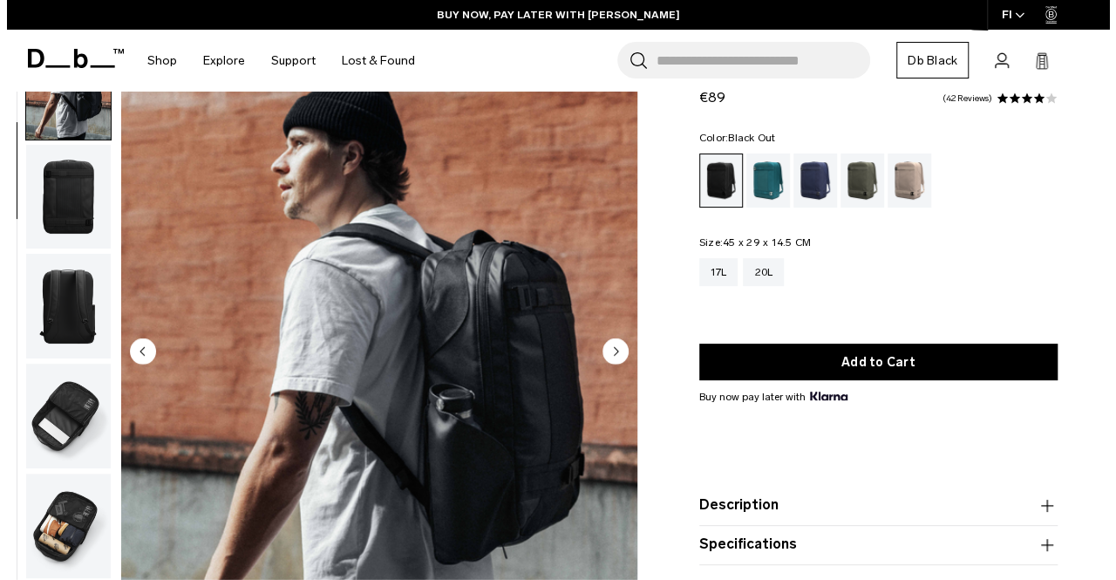
scroll to position [110, 0]
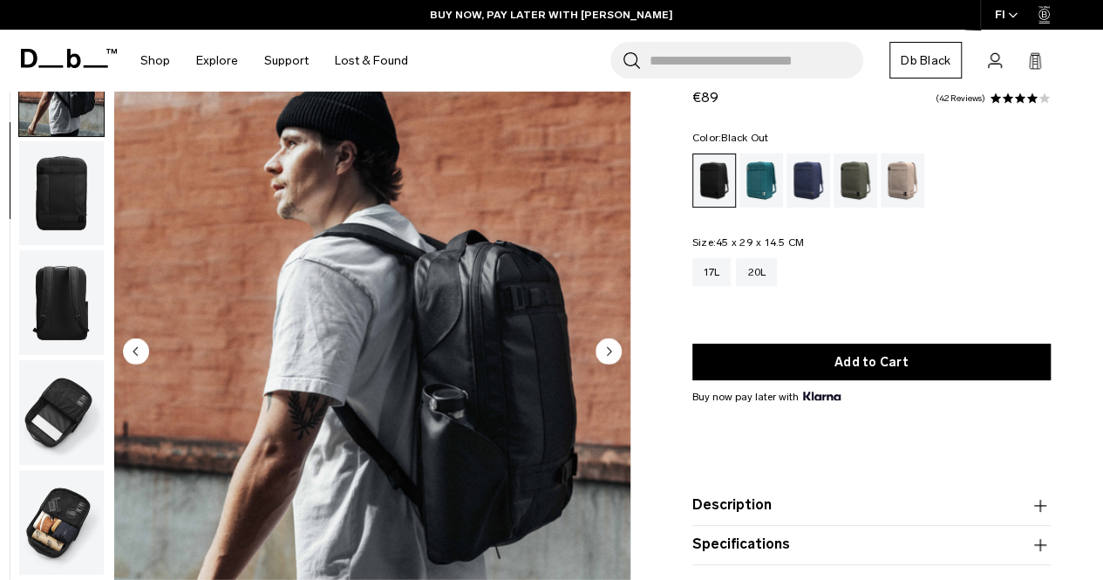
click at [523, 355] on img "2 / 7" at bounding box center [372, 353] width 516 height 644
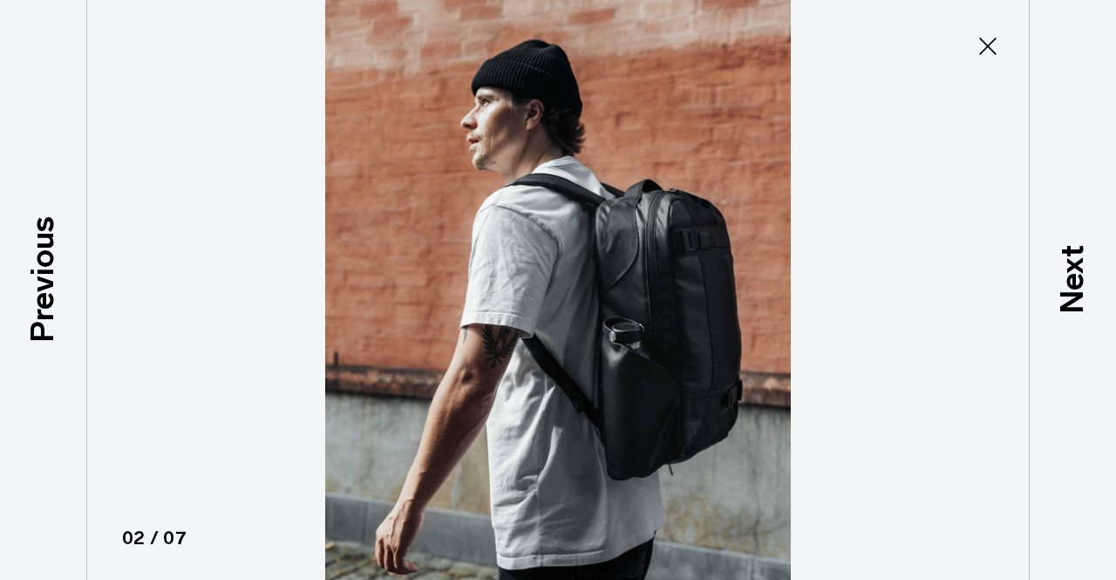
click at [720, 229] on img at bounding box center [558, 290] width 785 height 580
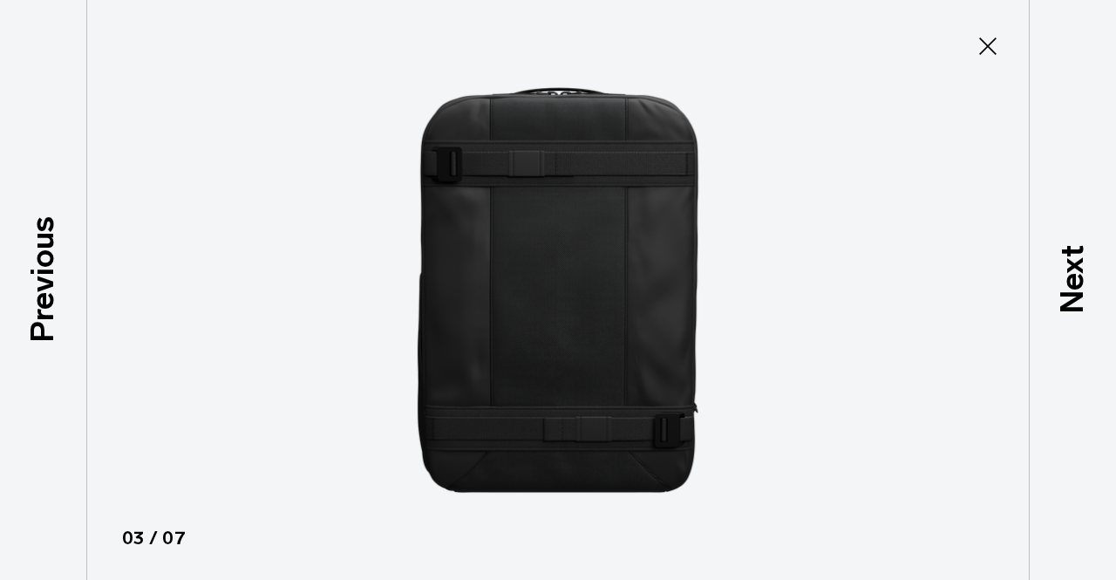
click at [710, 156] on img at bounding box center [558, 290] width 785 height 580
click at [999, 42] on icon at bounding box center [988, 46] width 28 height 28
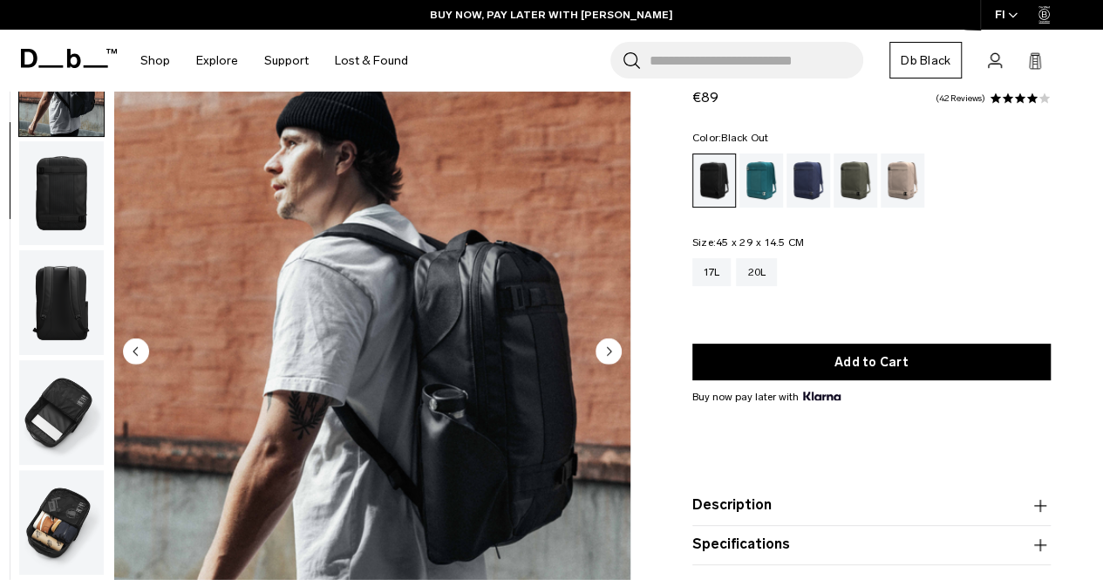
click at [558, 318] on img "2 / 7" at bounding box center [372, 353] width 516 height 644
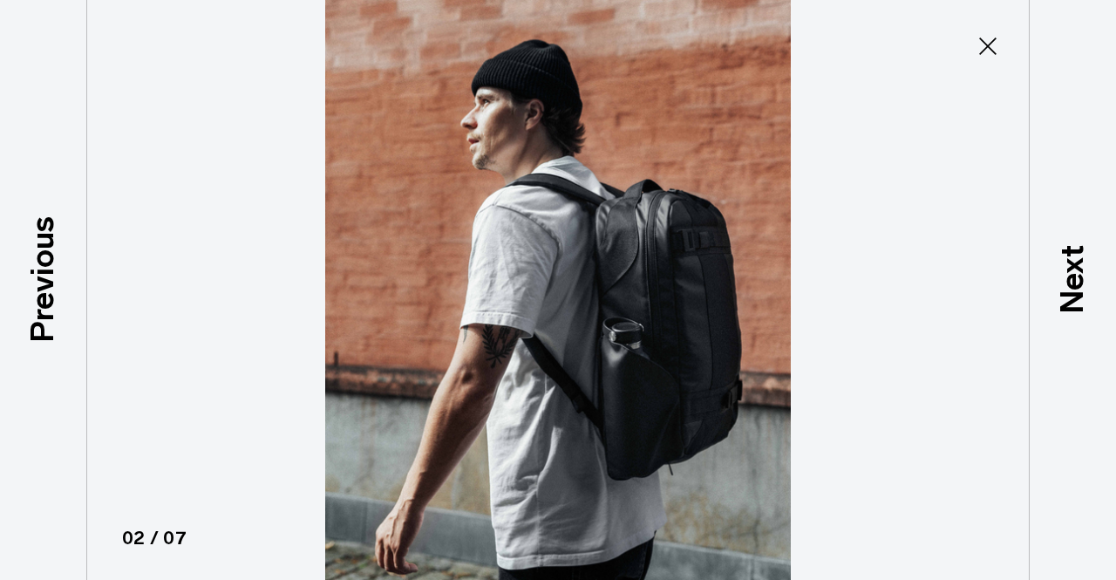
type button "Close"
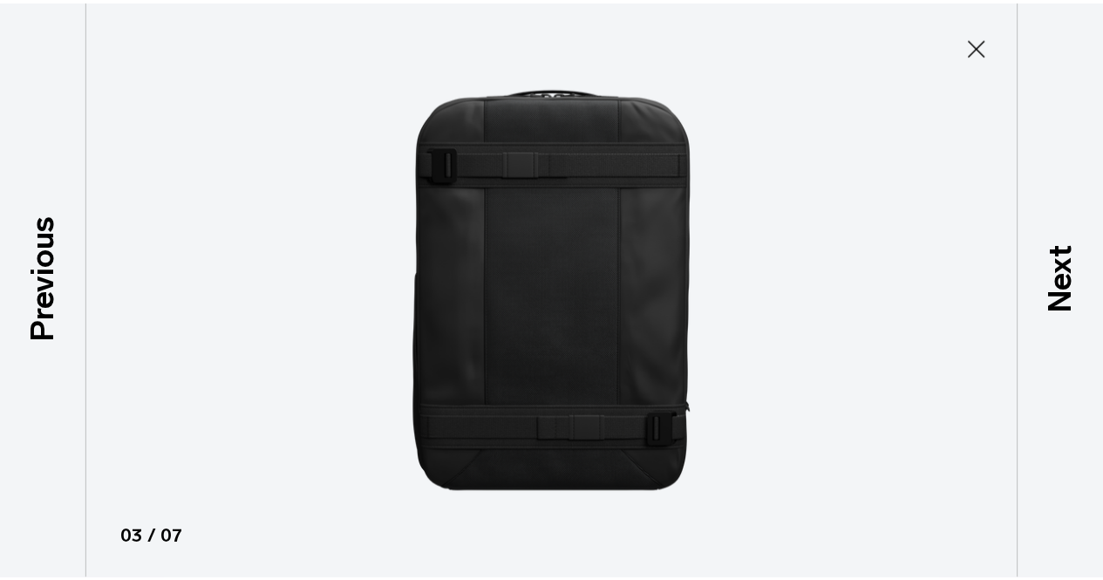
scroll to position [112, 0]
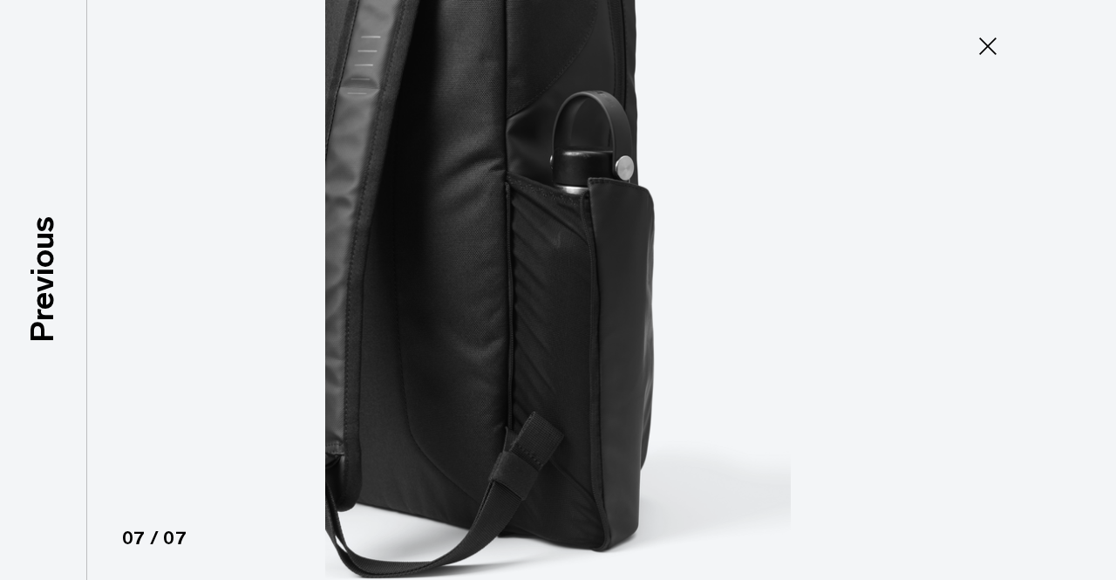
click at [986, 43] on icon at bounding box center [988, 46] width 28 height 28
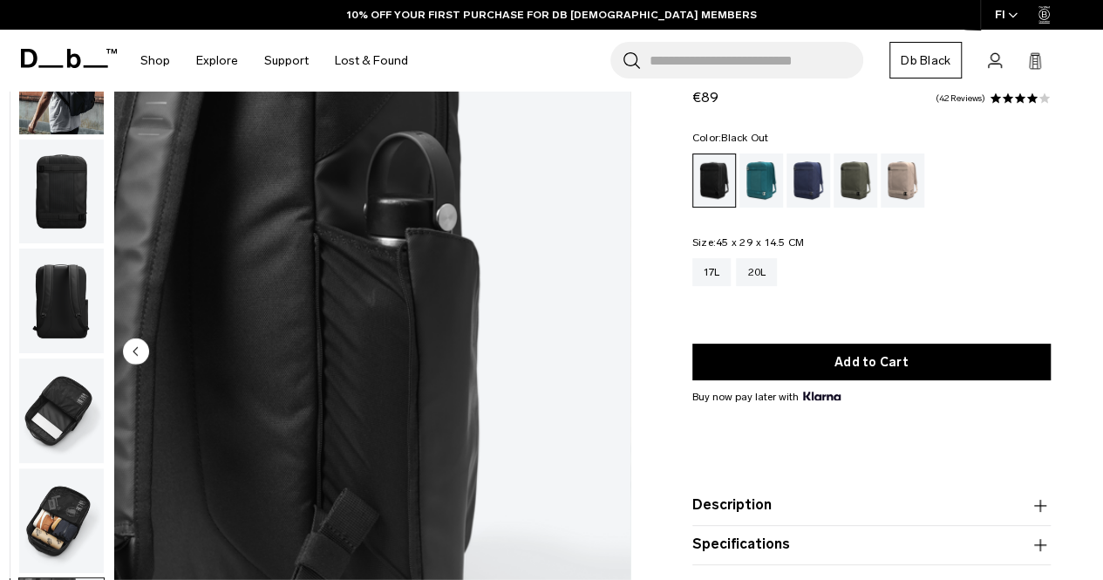
scroll to position [0, 0]
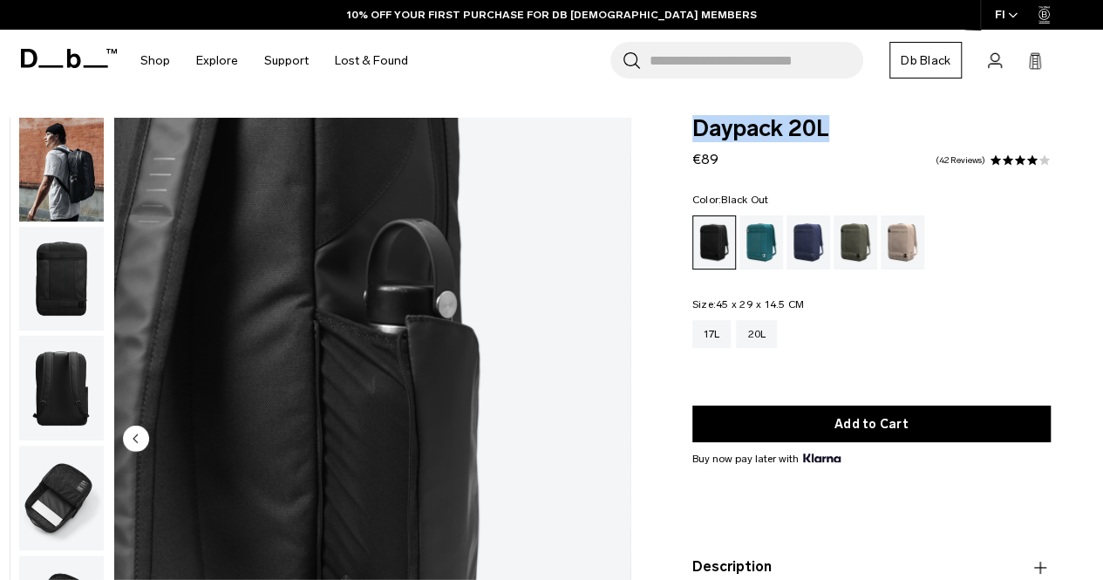
drag, startPoint x: 687, startPoint y: 123, endPoint x: 837, endPoint y: 127, distance: 150.1
click at [837, 127] on div "Daypack 20L €89 4.1 star rating 42 Reviews Color: Black Out Out of stock Size: …" at bounding box center [871, 420] width 463 height 605
click at [134, 437] on icon "Previous slide" at bounding box center [135, 438] width 4 height 8
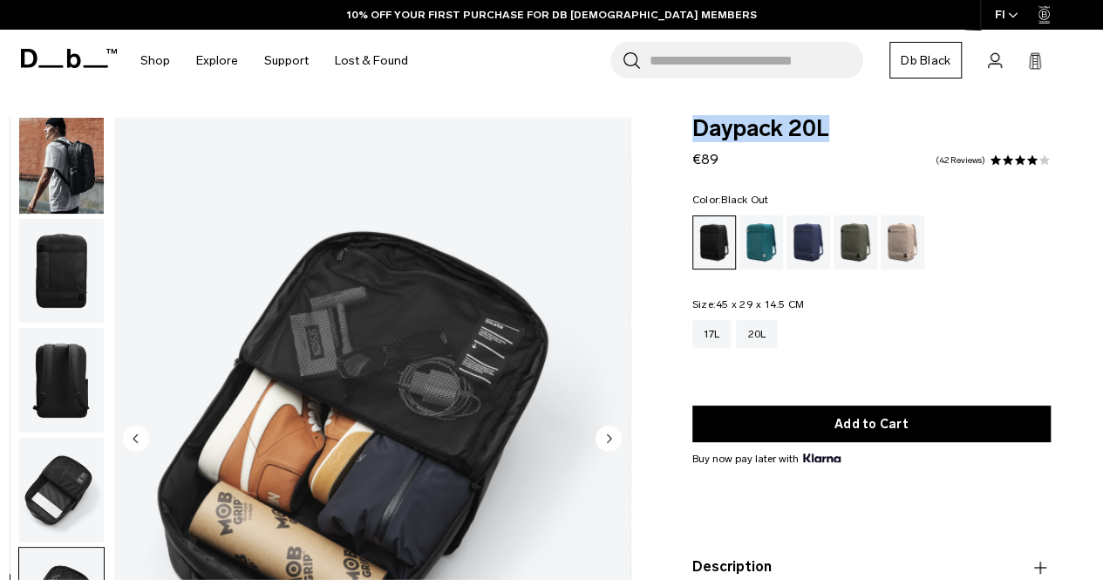
click at [134, 437] on icon "Previous slide" at bounding box center [135, 438] width 4 height 8
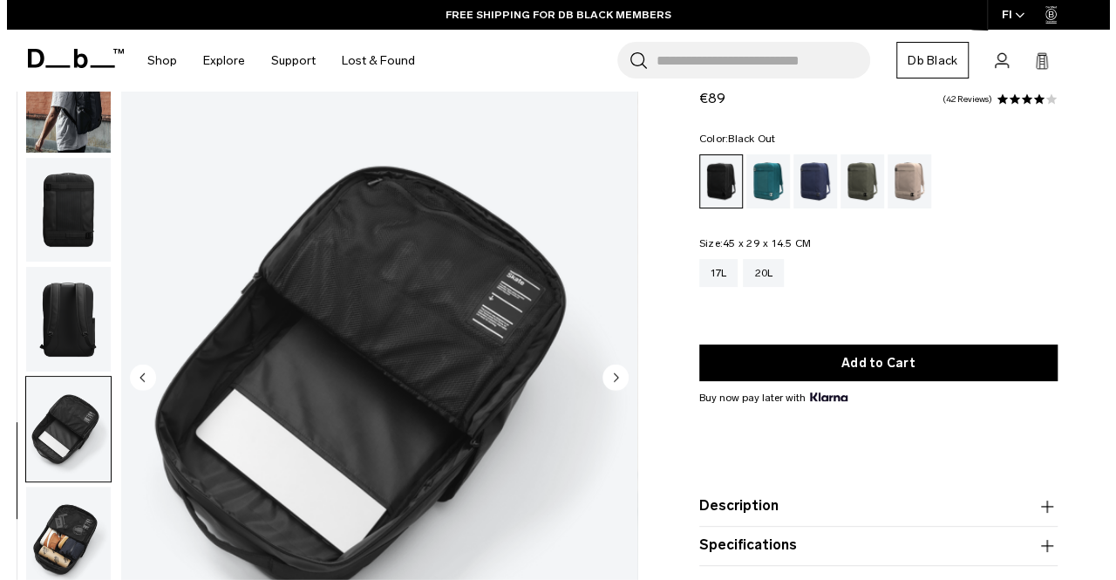
scroll to position [87, 0]
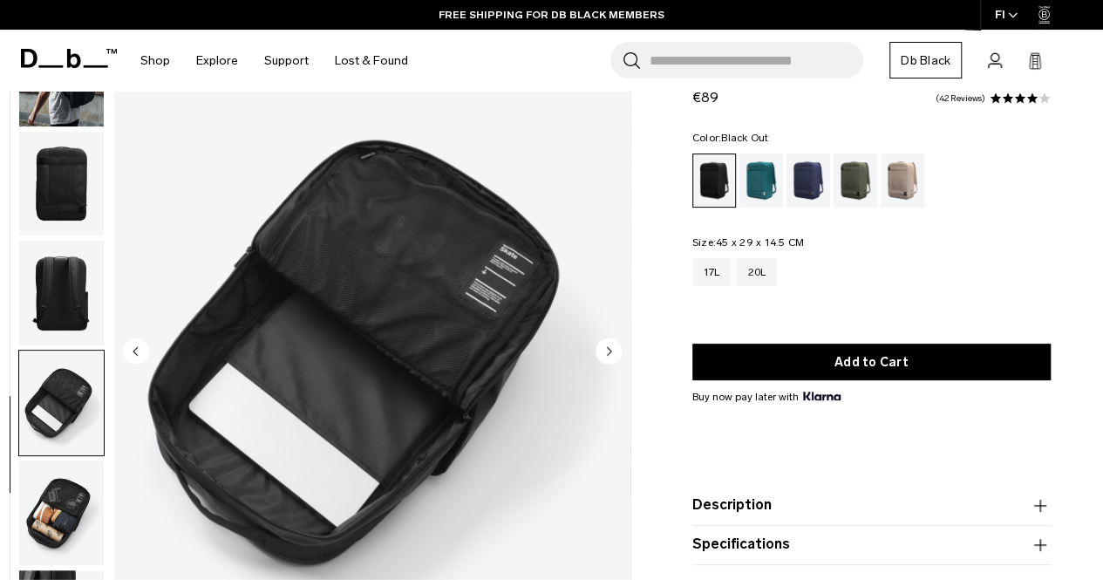
click at [384, 251] on img "5 / 7" at bounding box center [372, 353] width 516 height 644
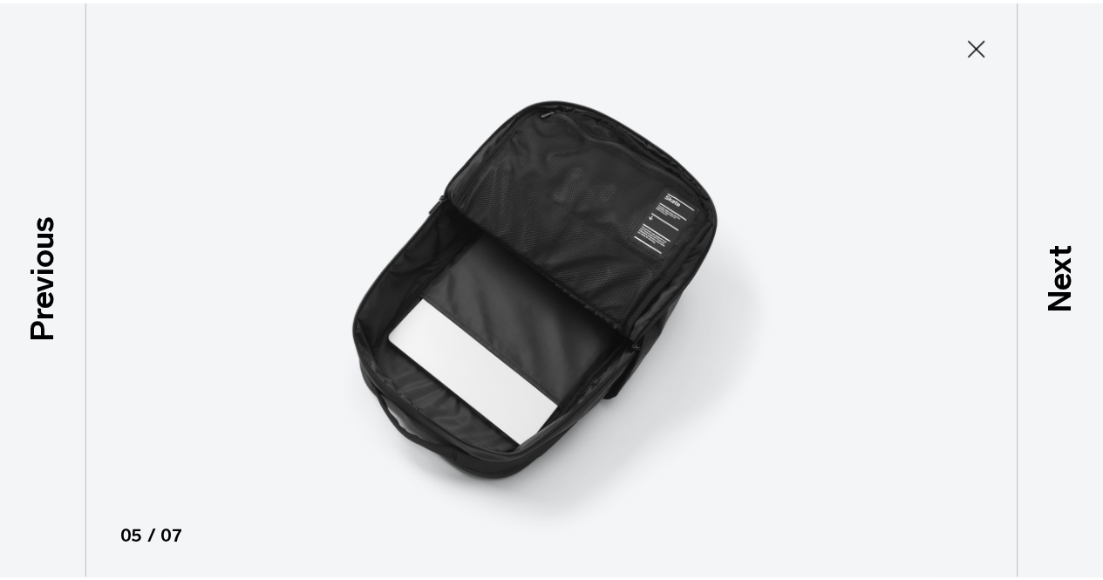
scroll to position [112, 0]
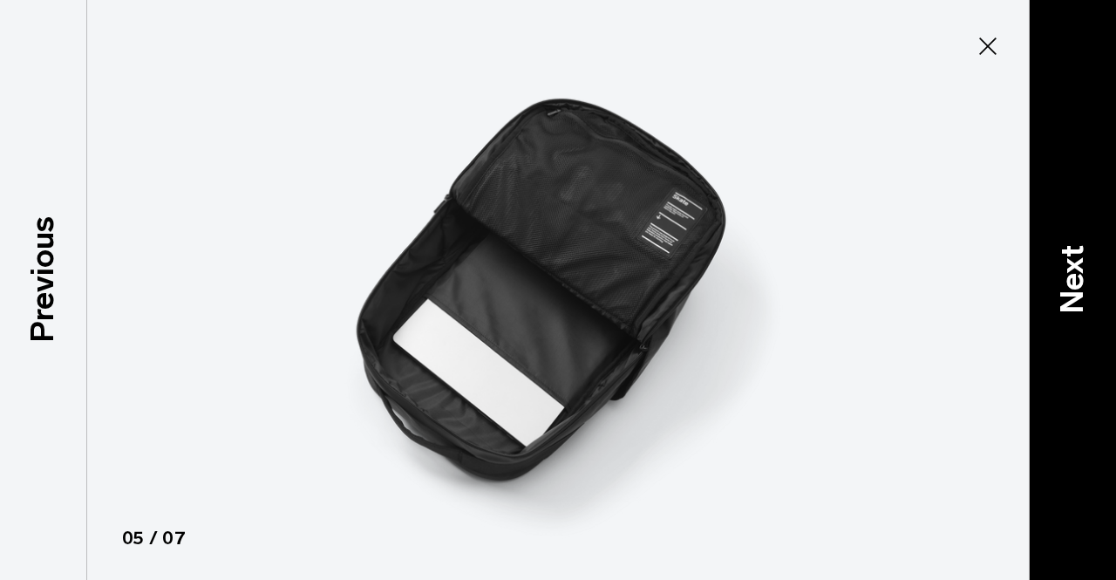
click at [1101, 296] on div "Next" at bounding box center [1072, 290] width 87 height 580
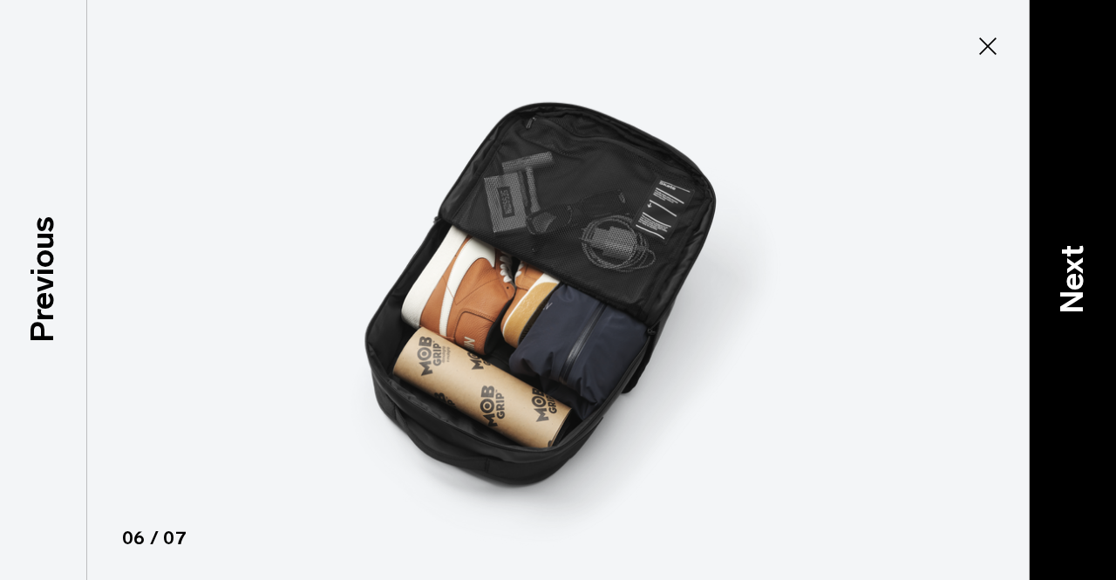
click at [1101, 296] on div "Next" at bounding box center [1072, 290] width 87 height 580
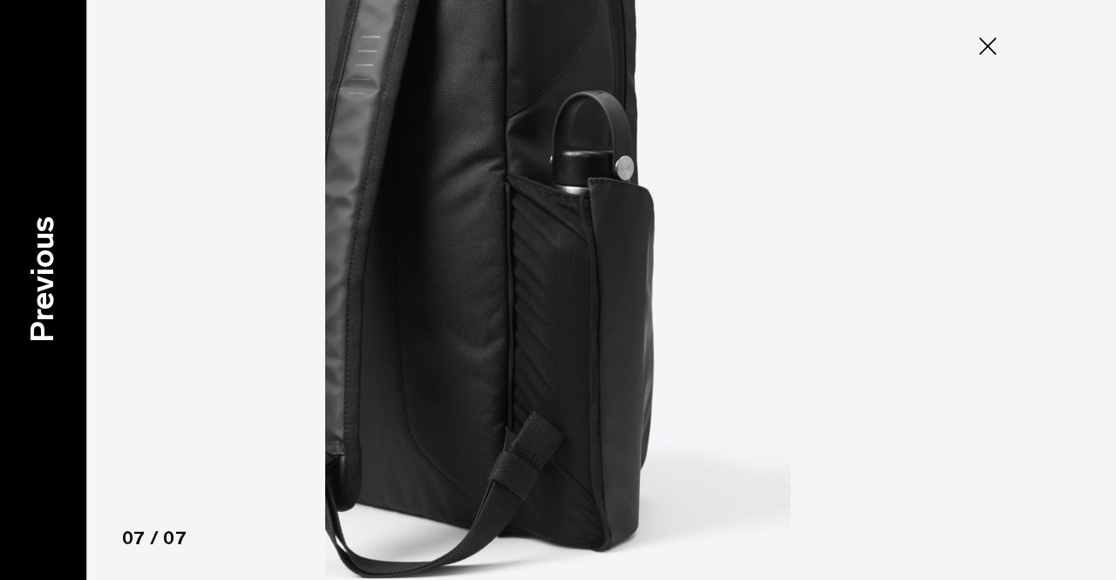
click at [16, 277] on div "Previous" at bounding box center [43, 290] width 87 height 580
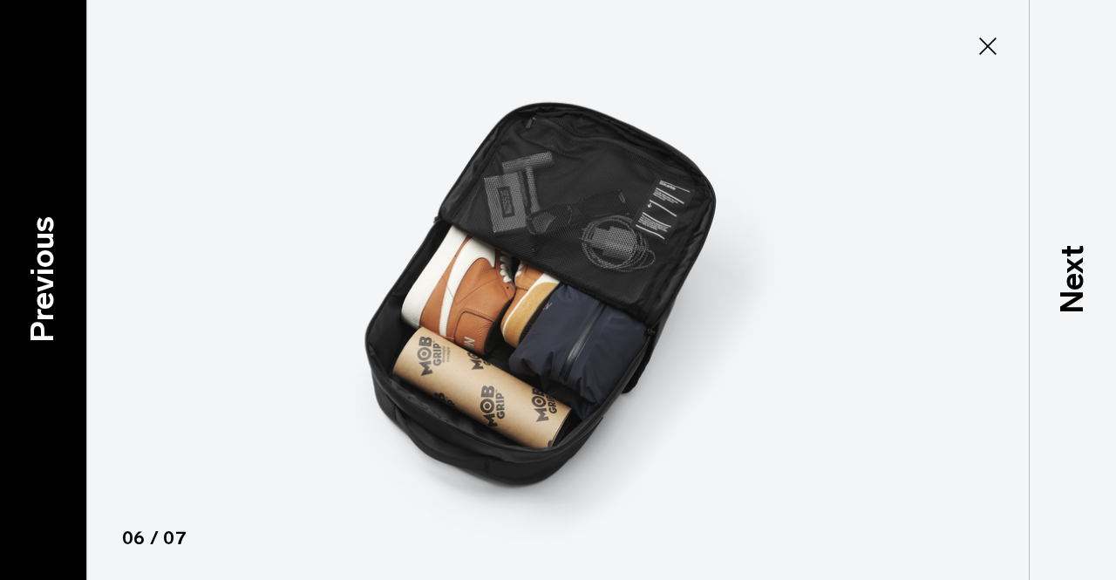
click at [16, 276] on div "Previous" at bounding box center [43, 290] width 87 height 580
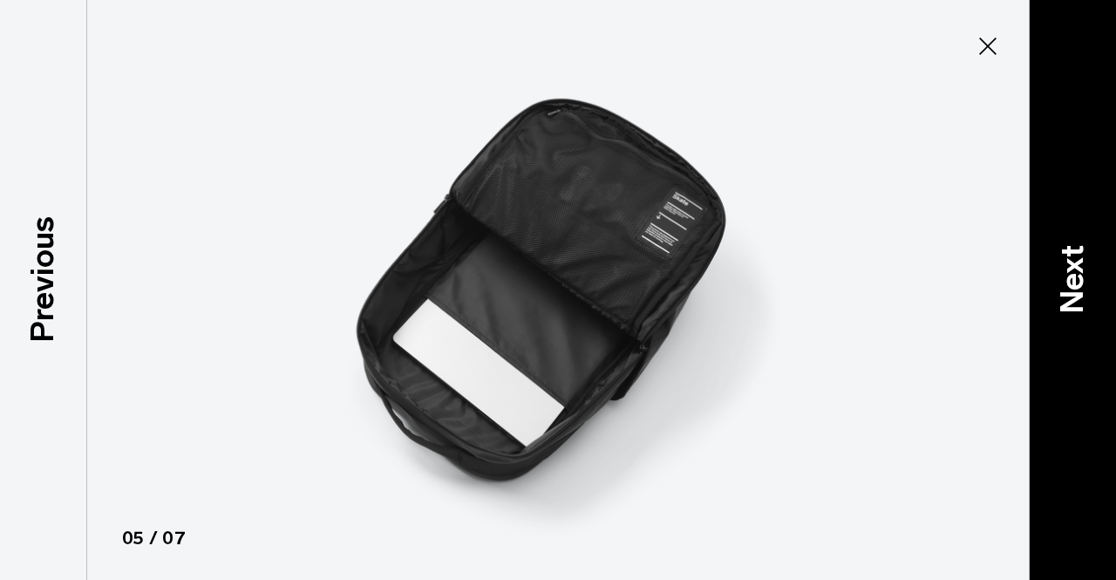
click at [1055, 243] on div "Next" at bounding box center [1072, 290] width 87 height 580
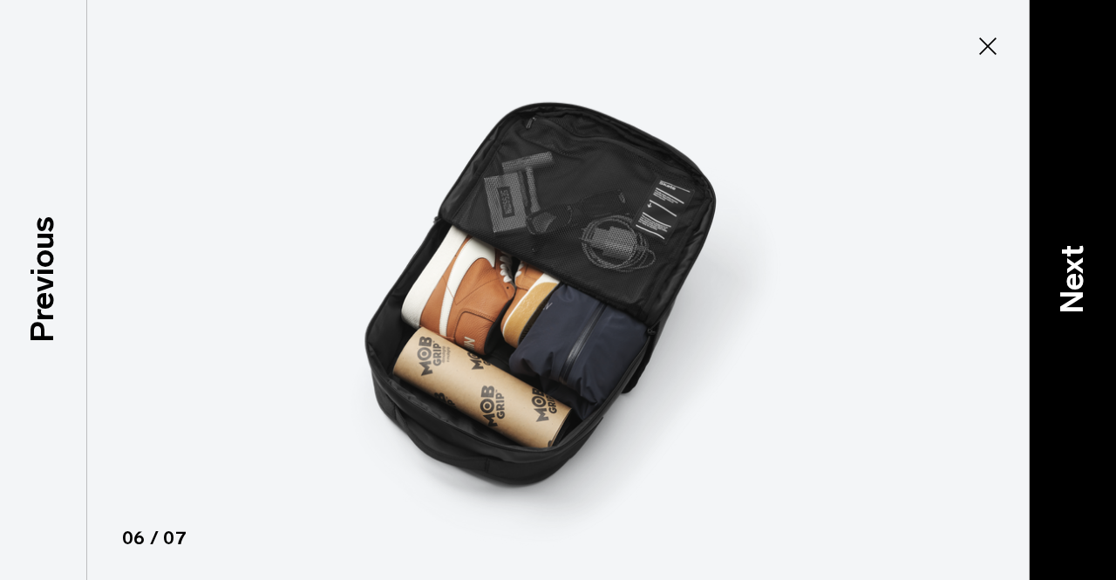
click at [1055, 243] on div "Next" at bounding box center [1072, 290] width 87 height 580
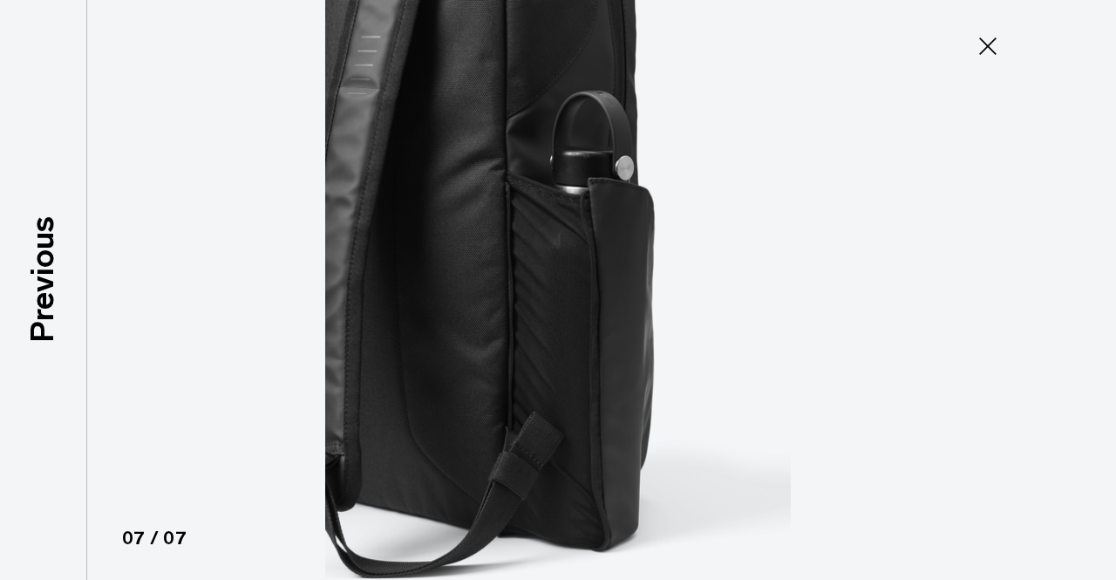
click at [978, 42] on icon at bounding box center [988, 46] width 28 height 28
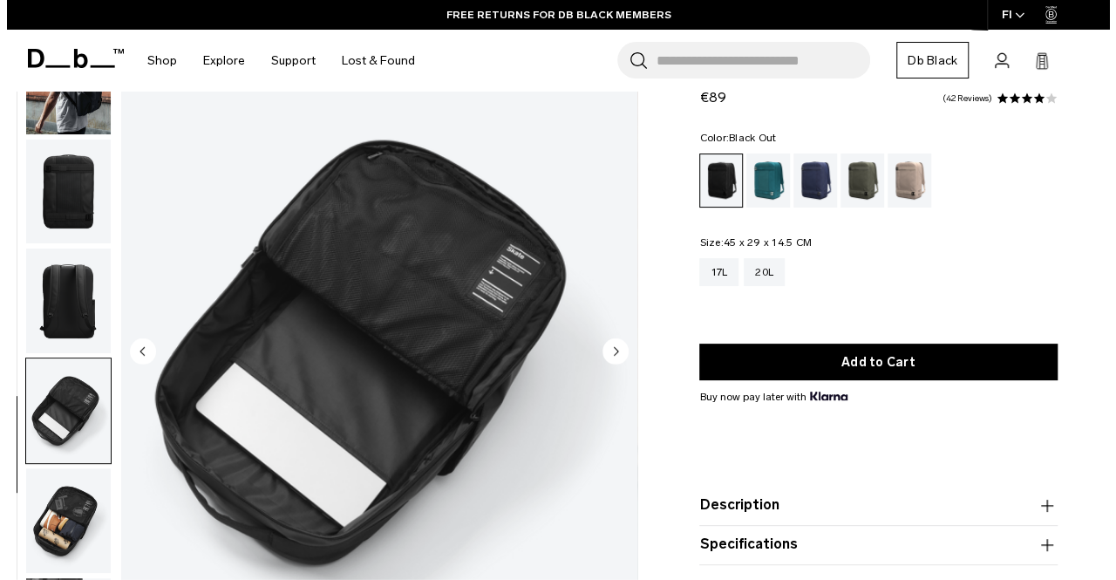
scroll to position [120, 0]
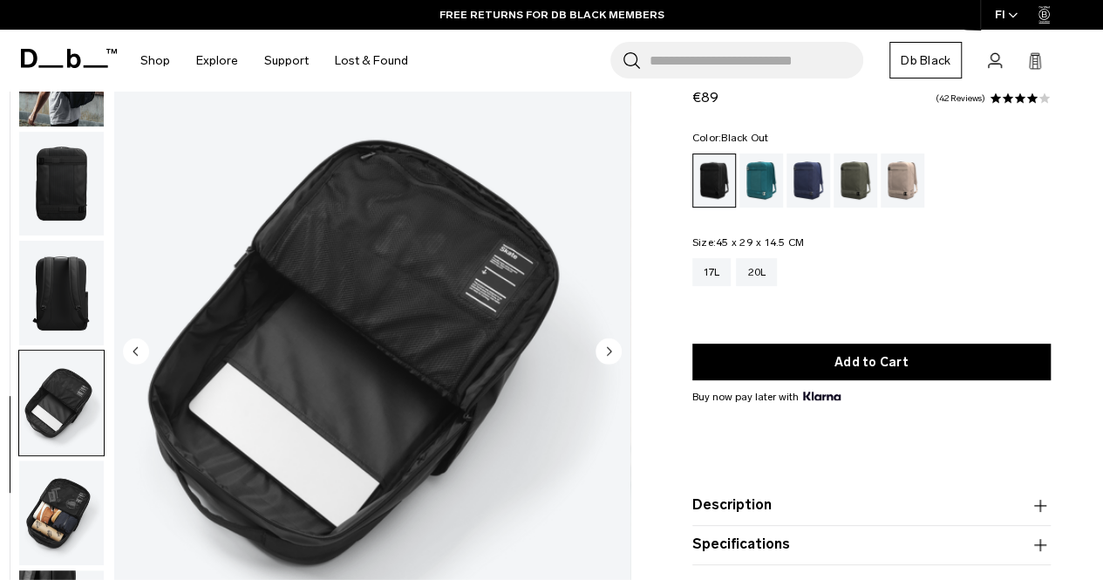
click at [618, 358] on circle "Next slide" at bounding box center [609, 351] width 26 height 26
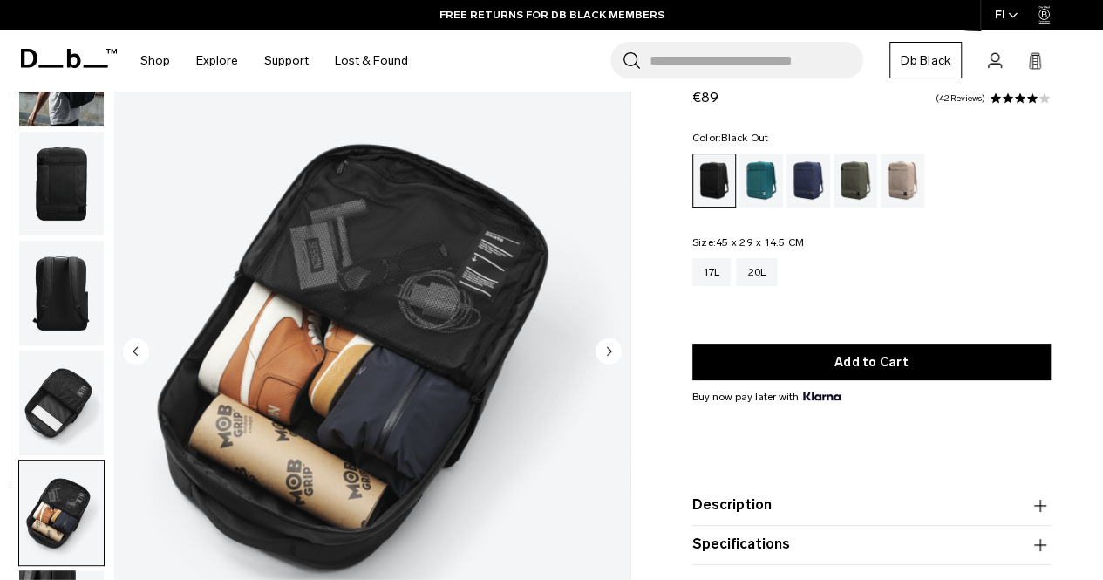
click at [618, 358] on circle "Next slide" at bounding box center [609, 351] width 26 height 26
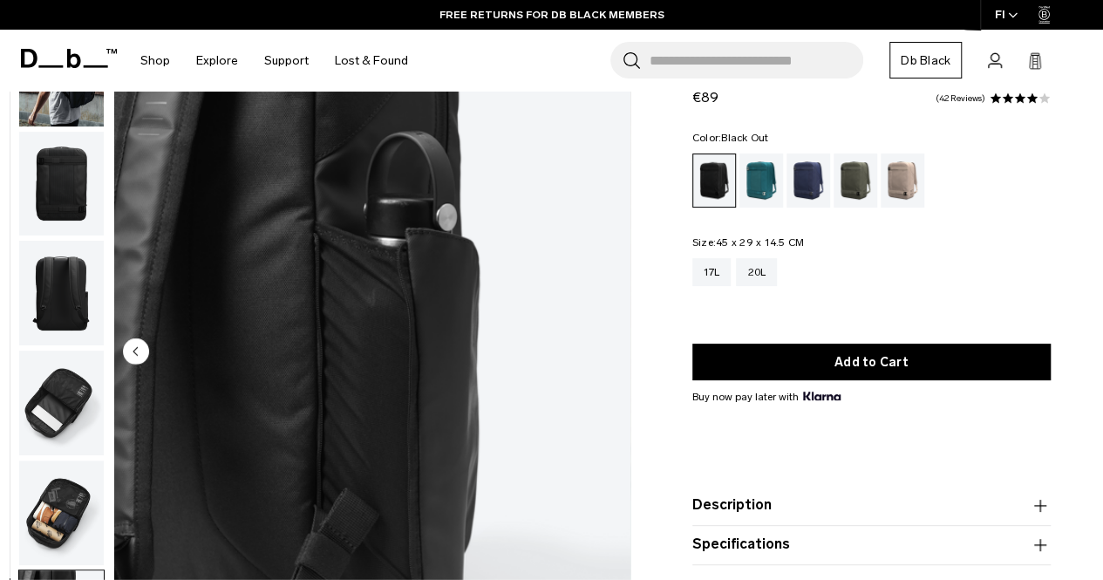
click at [618, 358] on img "7 / 7" at bounding box center [372, 353] width 516 height 644
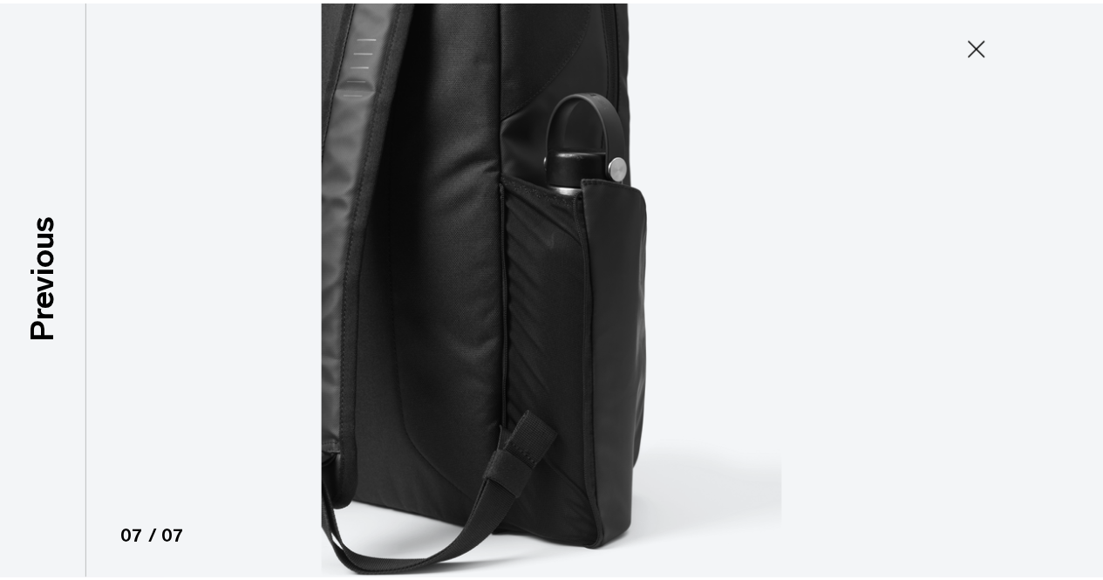
scroll to position [112, 0]
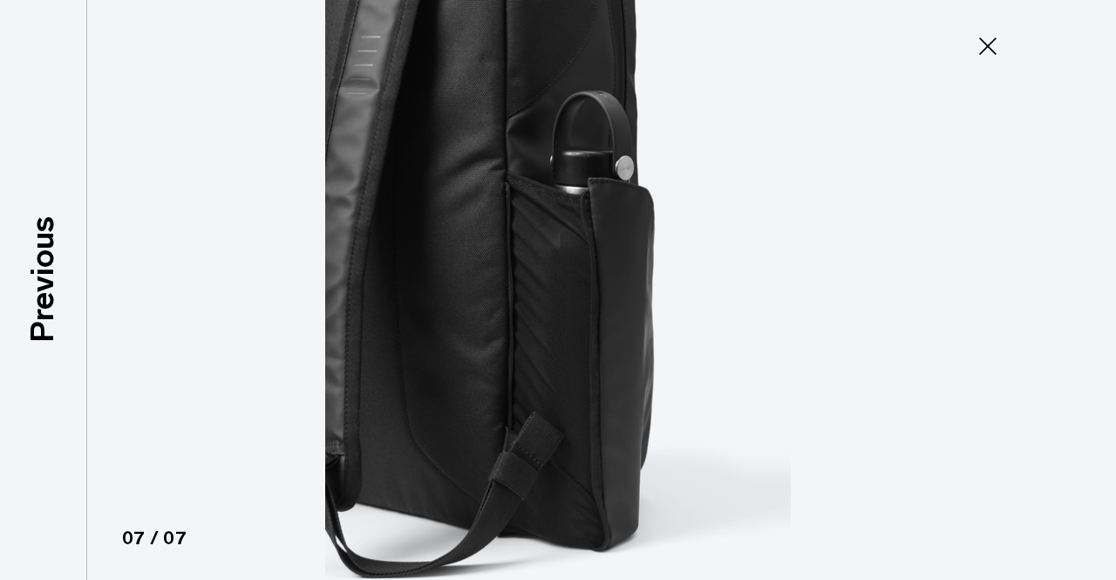
click at [978, 45] on icon at bounding box center [988, 46] width 28 height 28
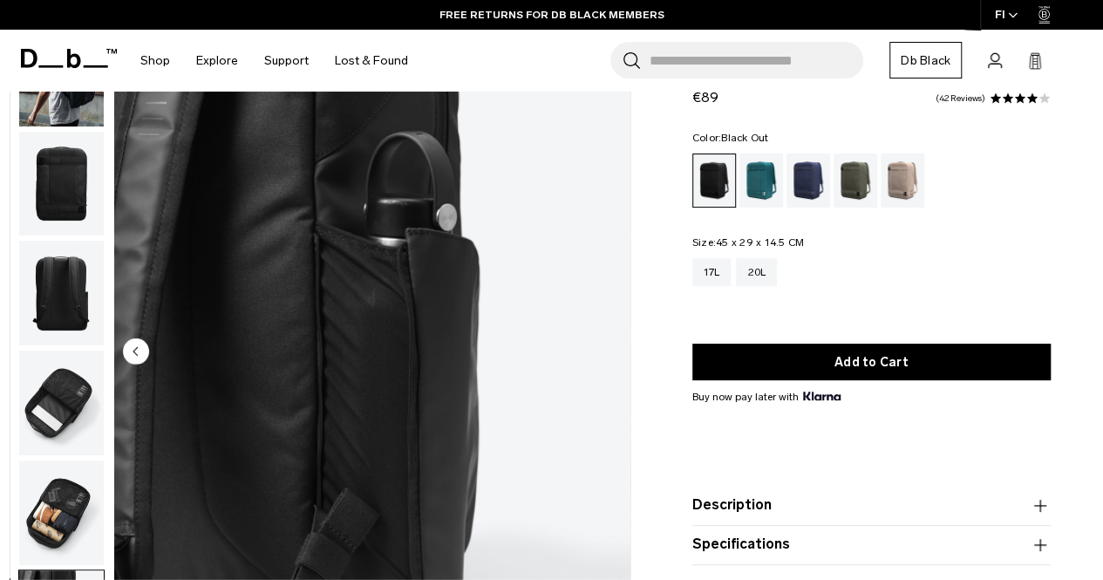
scroll to position [0, 0]
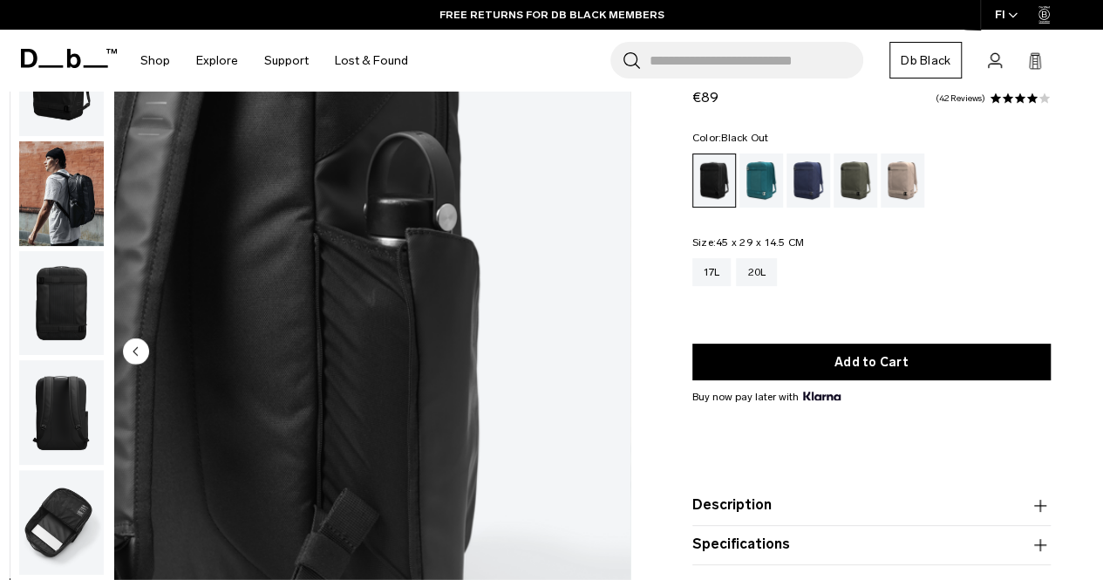
click at [65, 308] on img "button" at bounding box center [61, 303] width 85 height 105
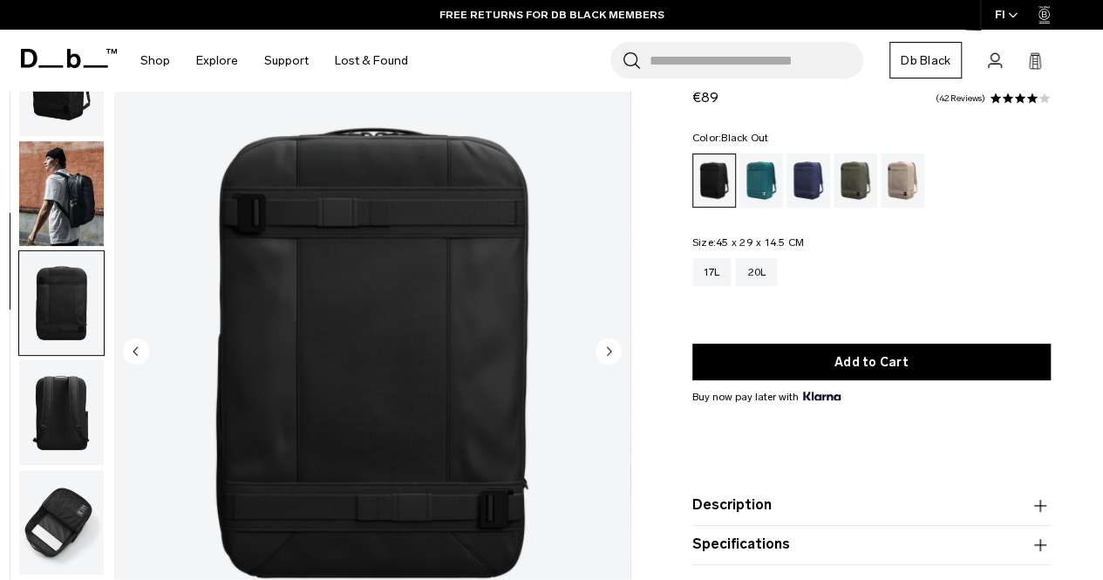
click at [61, 186] on img "button" at bounding box center [61, 193] width 85 height 105
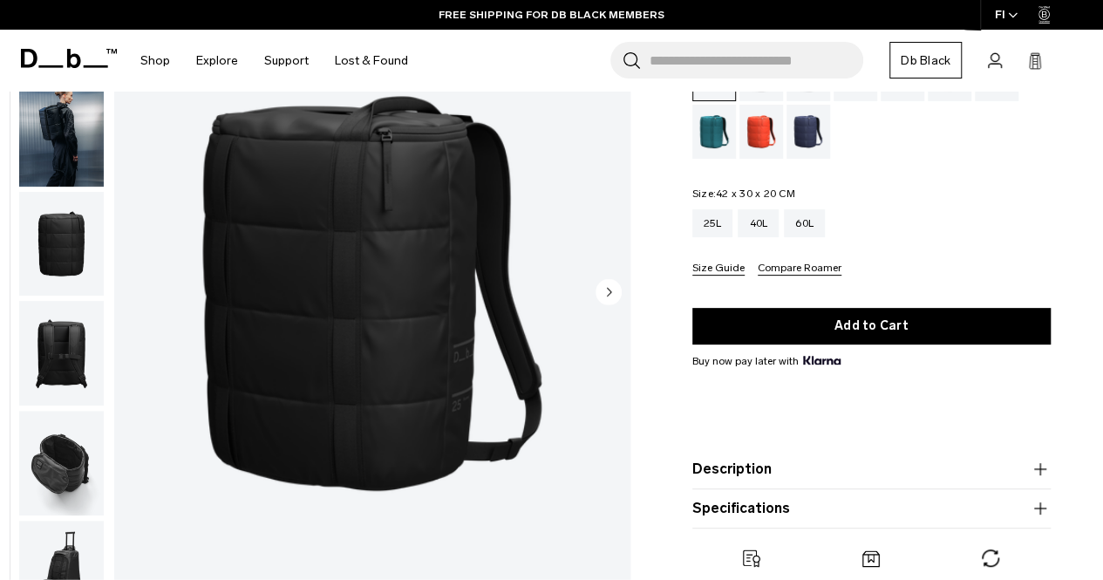
scroll to position [174, 0]
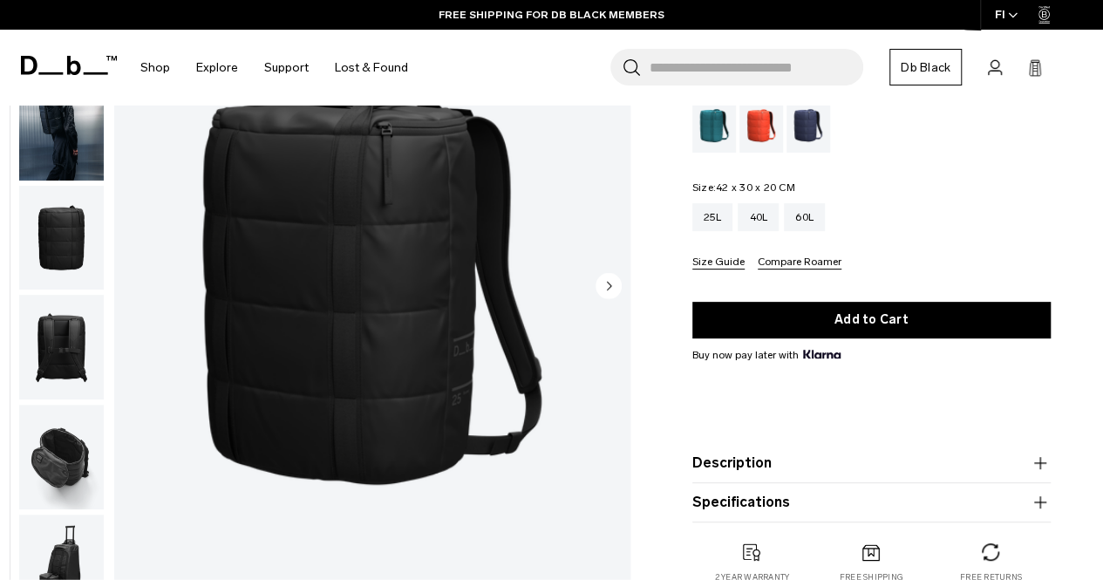
click at [607, 277] on circle "Next slide" at bounding box center [609, 286] width 26 height 26
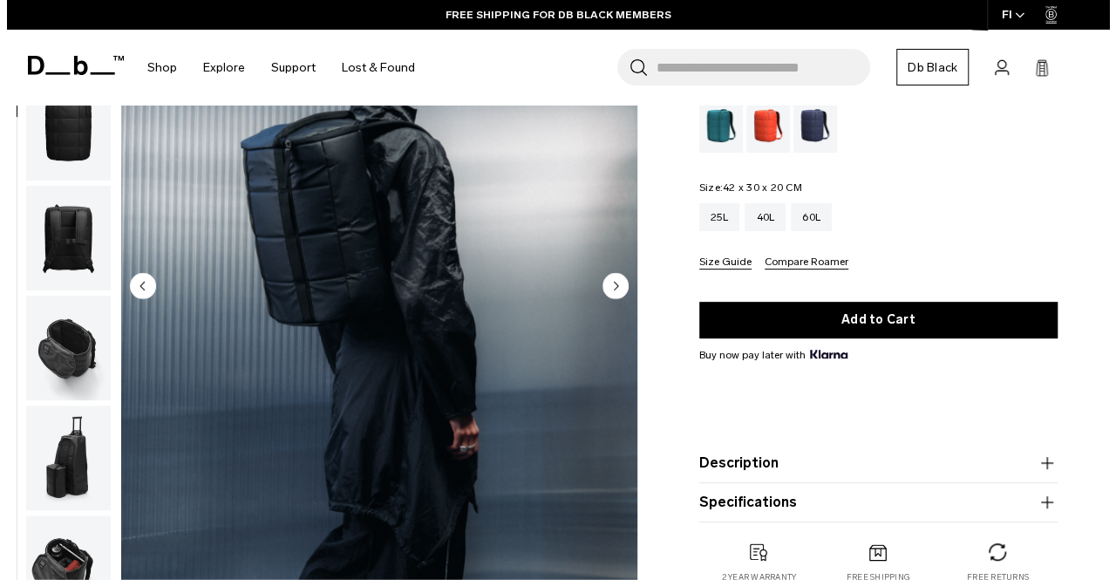
scroll to position [110, 0]
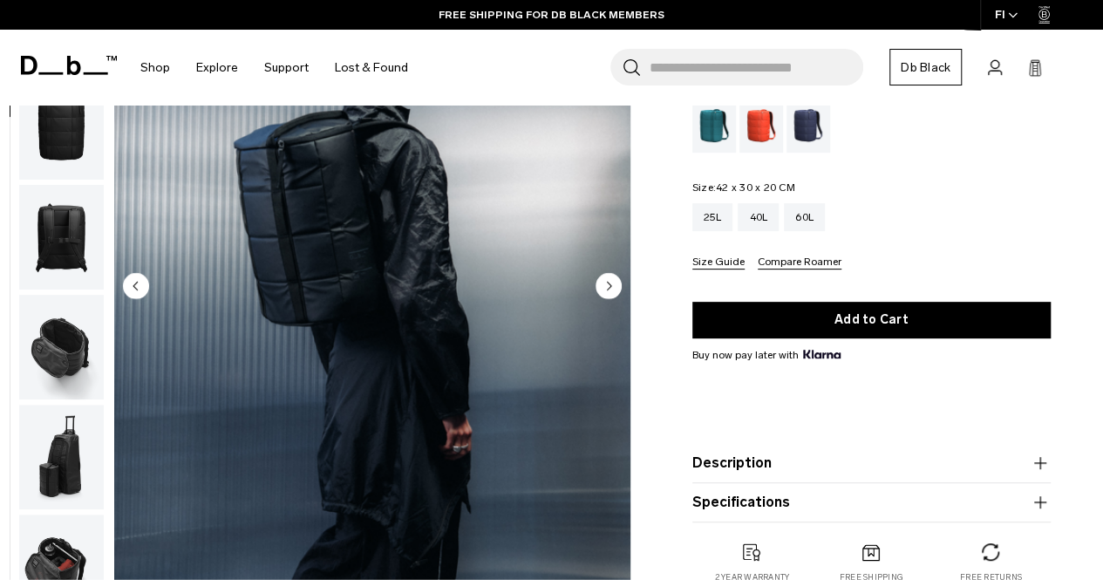
click at [556, 276] on img "2 / 11" at bounding box center [372, 287] width 516 height 644
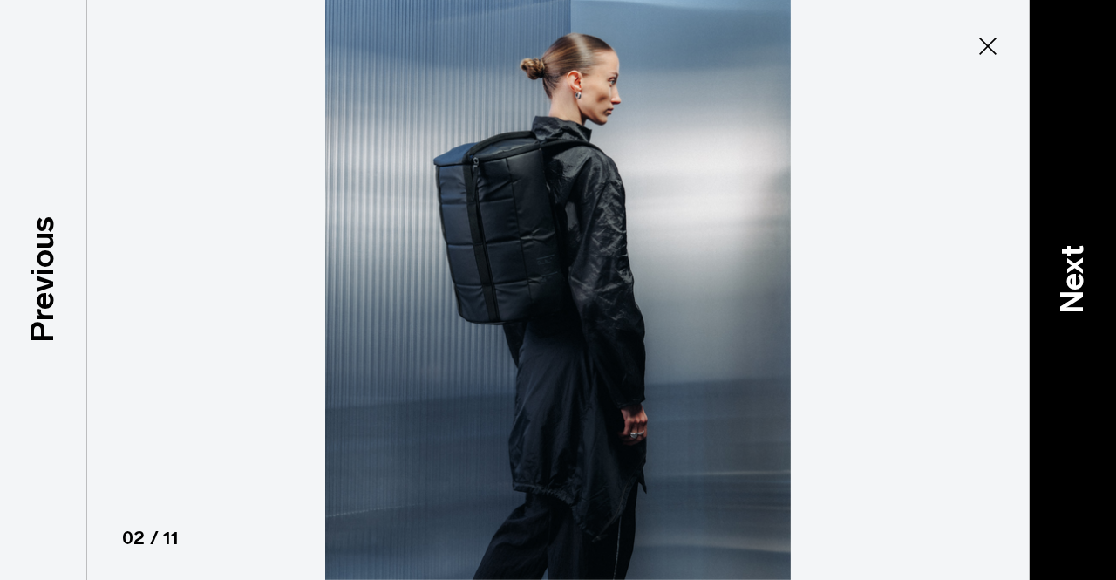
click at [1060, 273] on p "Next" at bounding box center [1072, 279] width 47 height 69
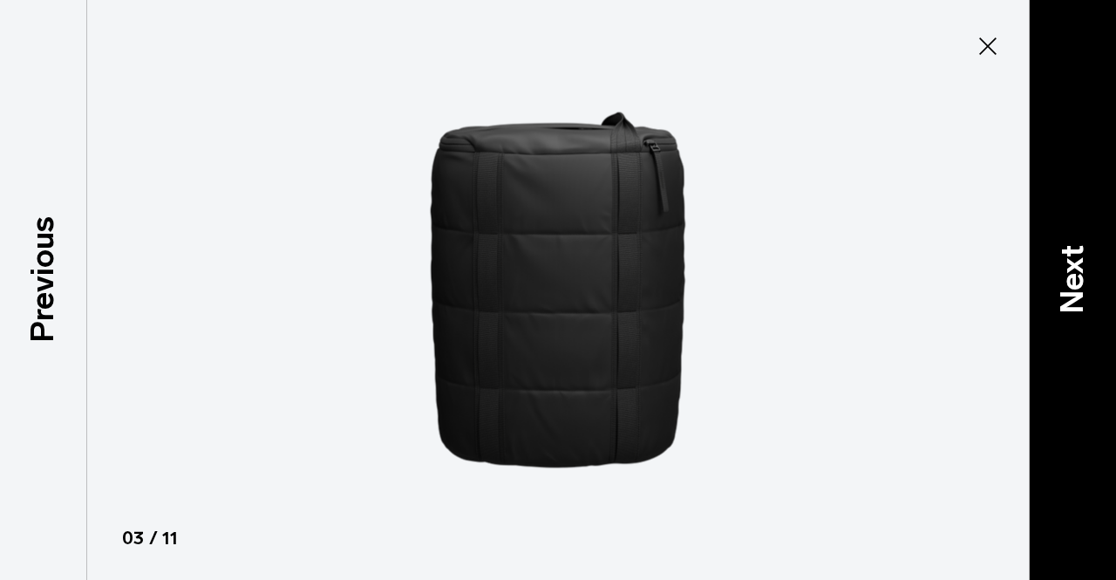
click at [1060, 272] on p "Next" at bounding box center [1072, 279] width 47 height 69
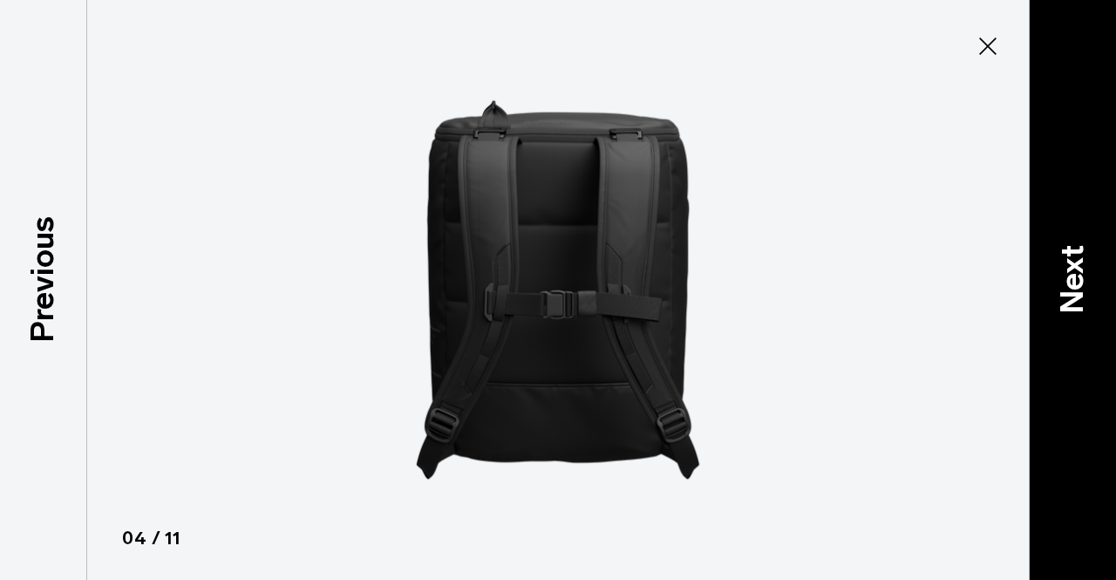
click at [1060, 272] on p "Next" at bounding box center [1072, 279] width 47 height 69
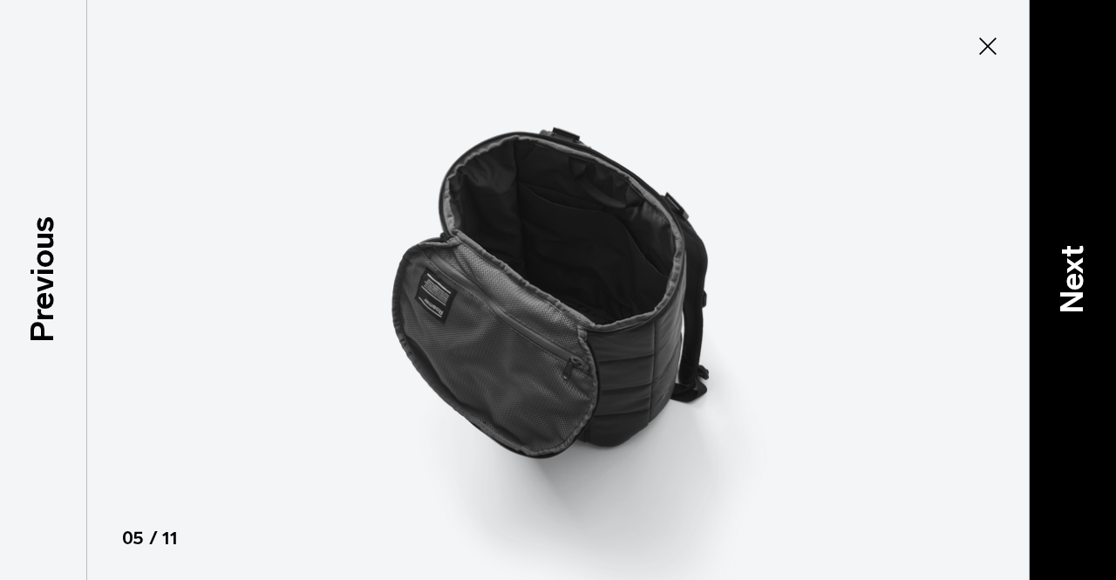
click at [1060, 272] on p "Next" at bounding box center [1072, 279] width 47 height 69
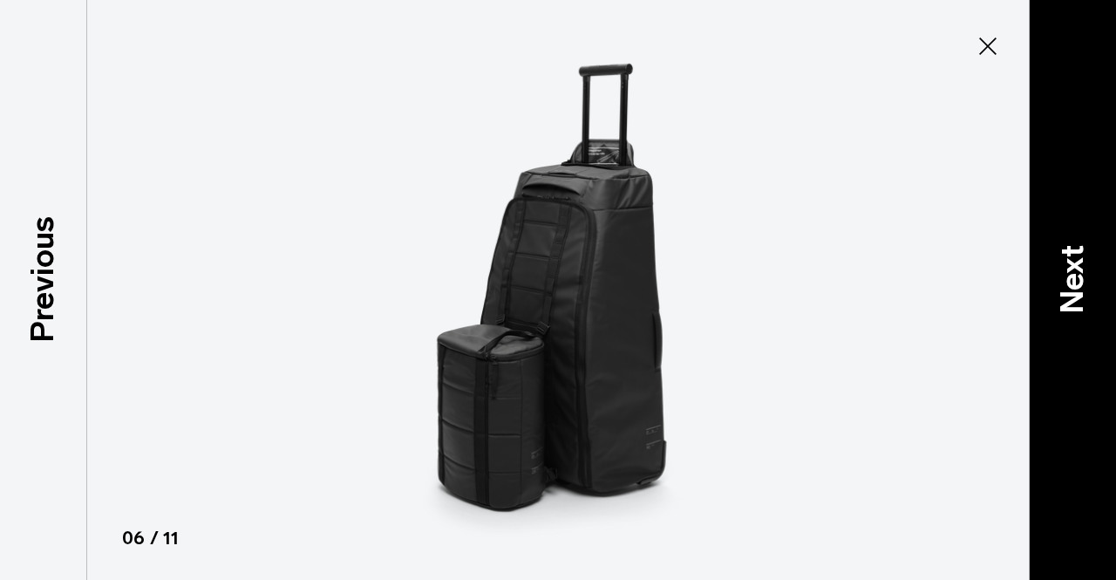
click at [1060, 272] on p "Next" at bounding box center [1072, 279] width 47 height 69
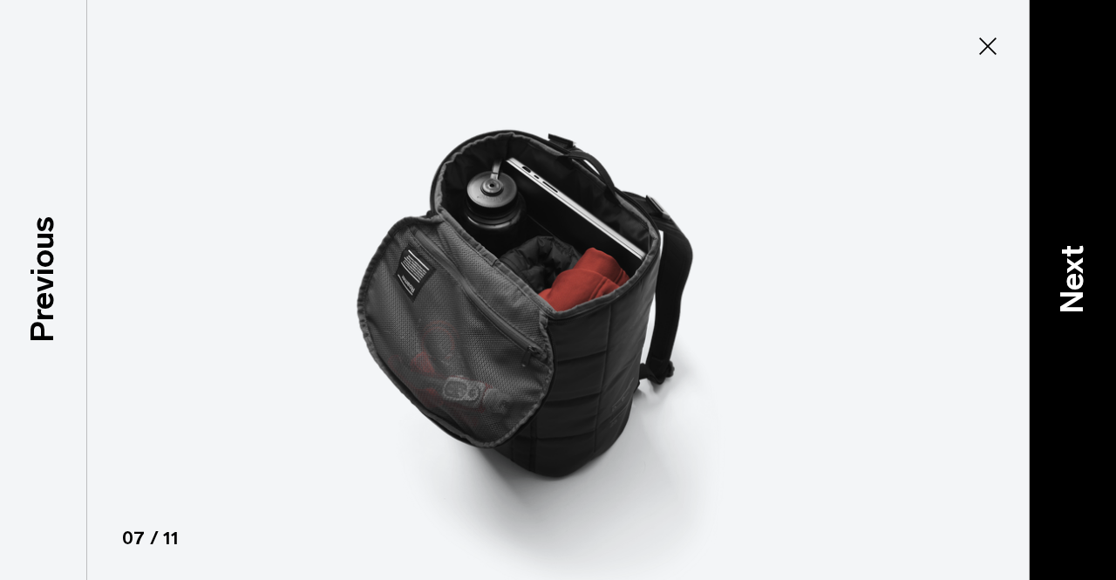
click at [1060, 272] on p "Next" at bounding box center [1072, 279] width 47 height 69
